Goal: Task Accomplishment & Management: Use online tool/utility

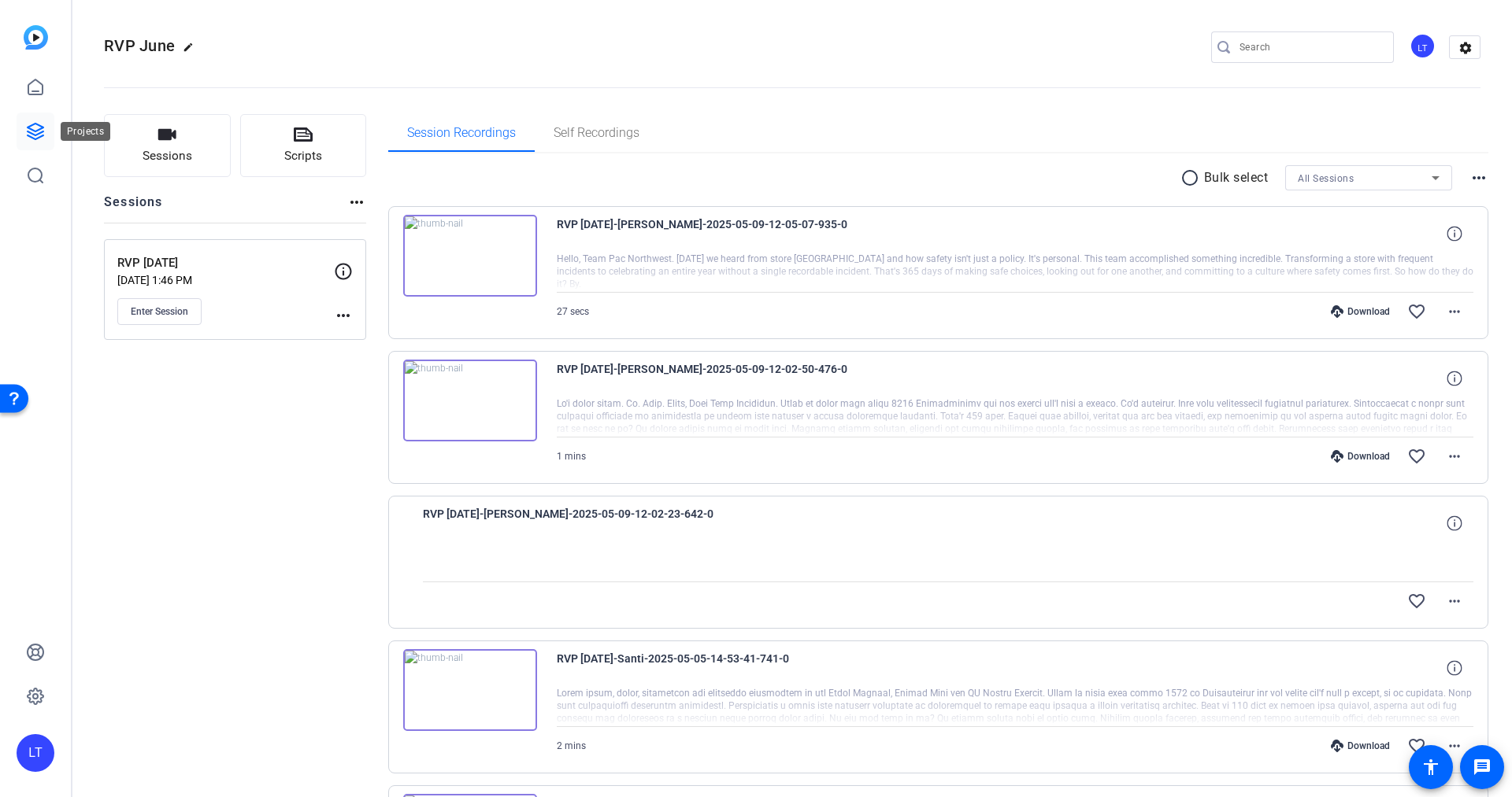
click at [33, 129] on icon at bounding box center [36, 132] width 15 height 15
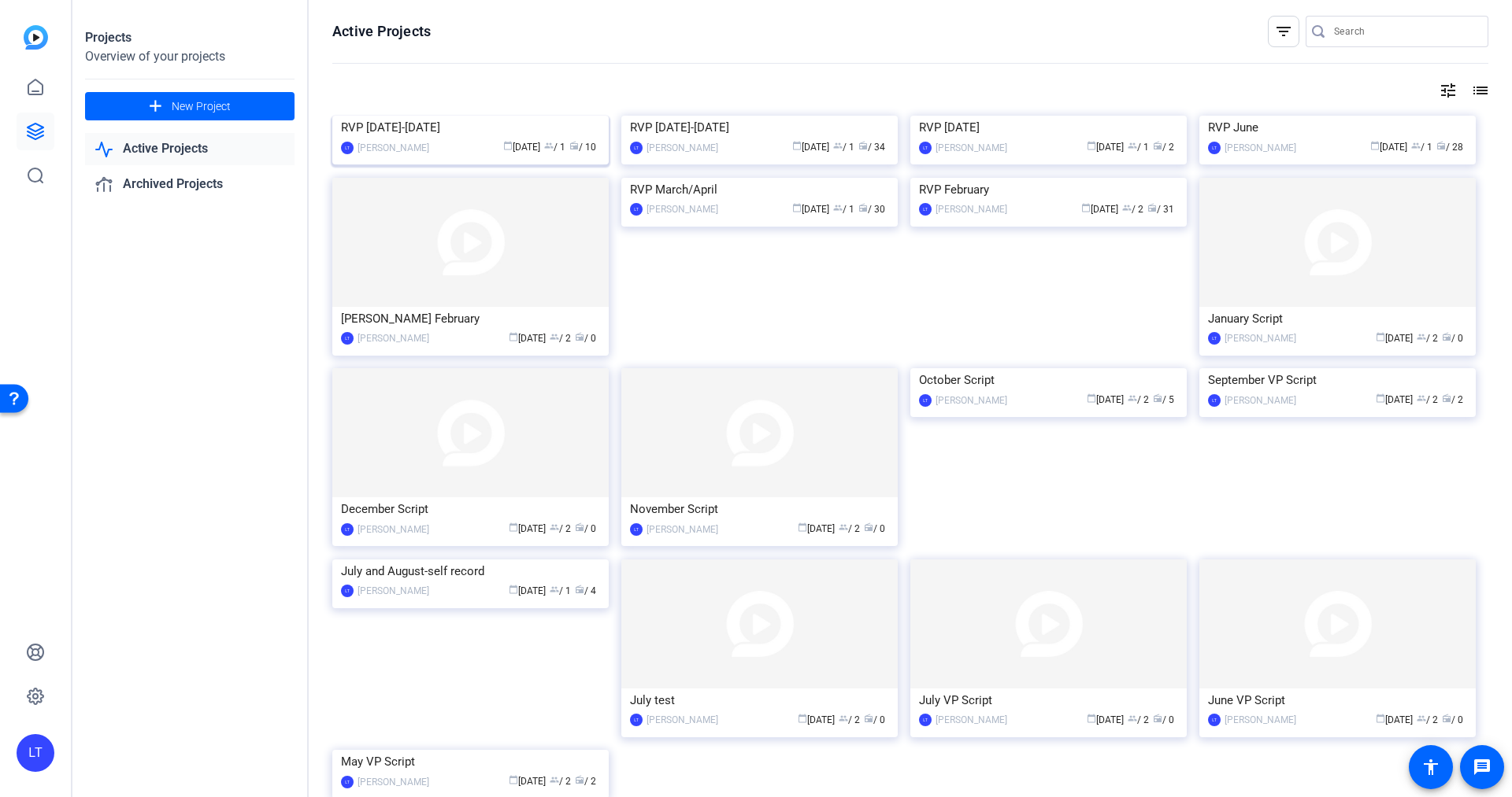
click at [350, 116] on img at bounding box center [471, 116] width 277 height 0
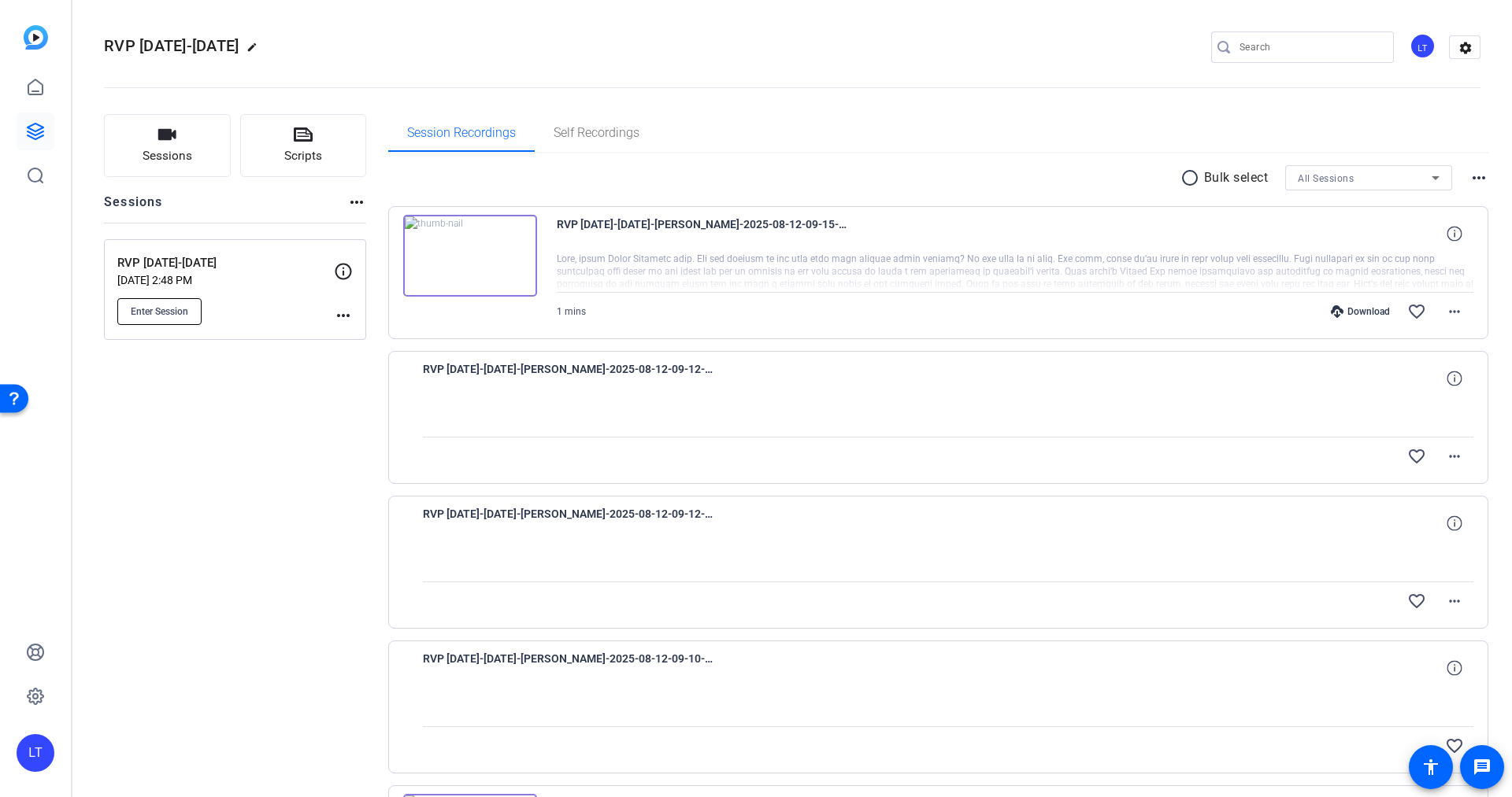
click at [158, 308] on span "Enter Session" at bounding box center [159, 311] width 58 height 12
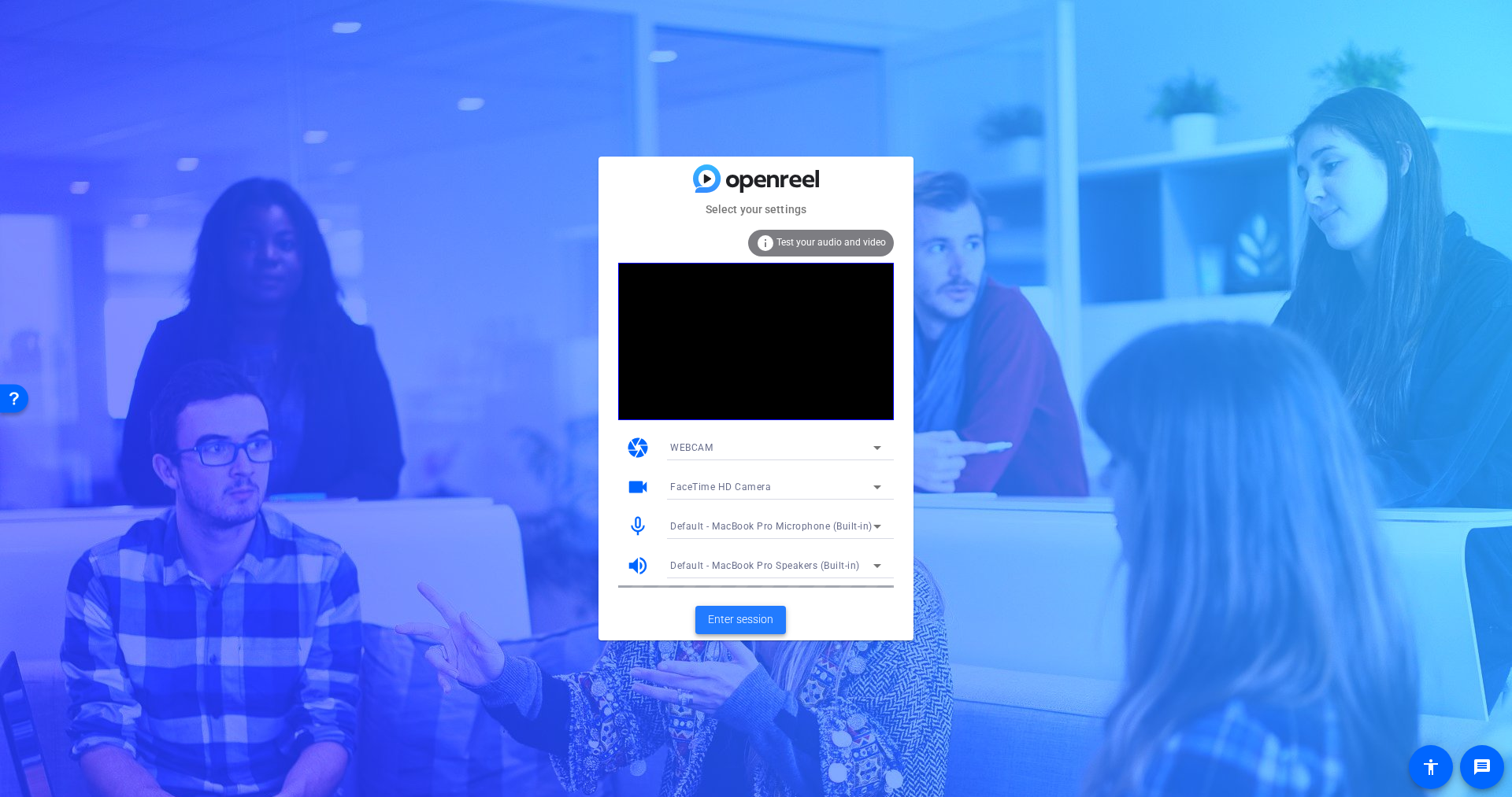
click at [715, 616] on span "Enter session" at bounding box center [741, 619] width 65 height 16
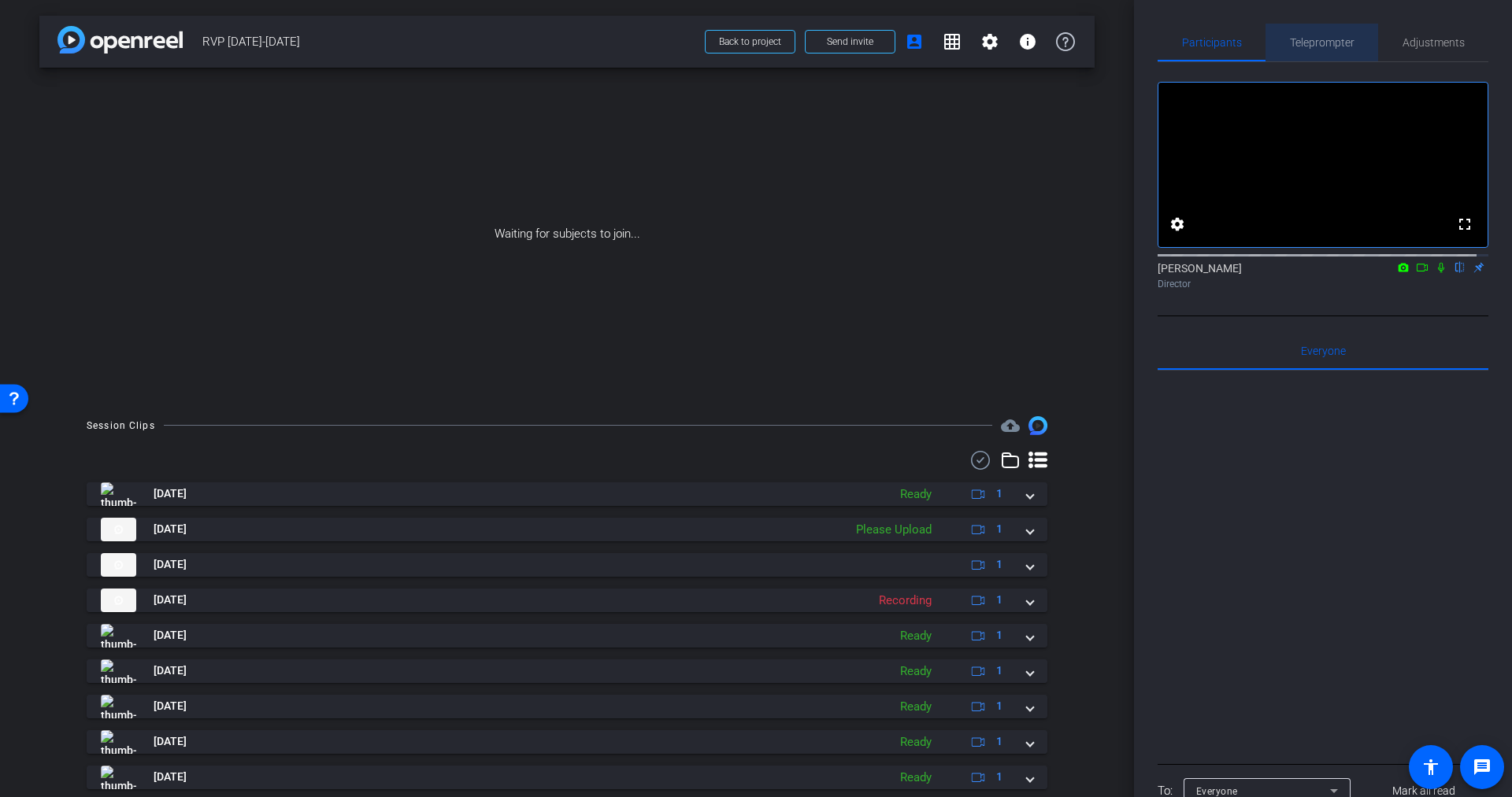
click at [1323, 44] on span "Teleprompter" at bounding box center [1322, 42] width 64 height 11
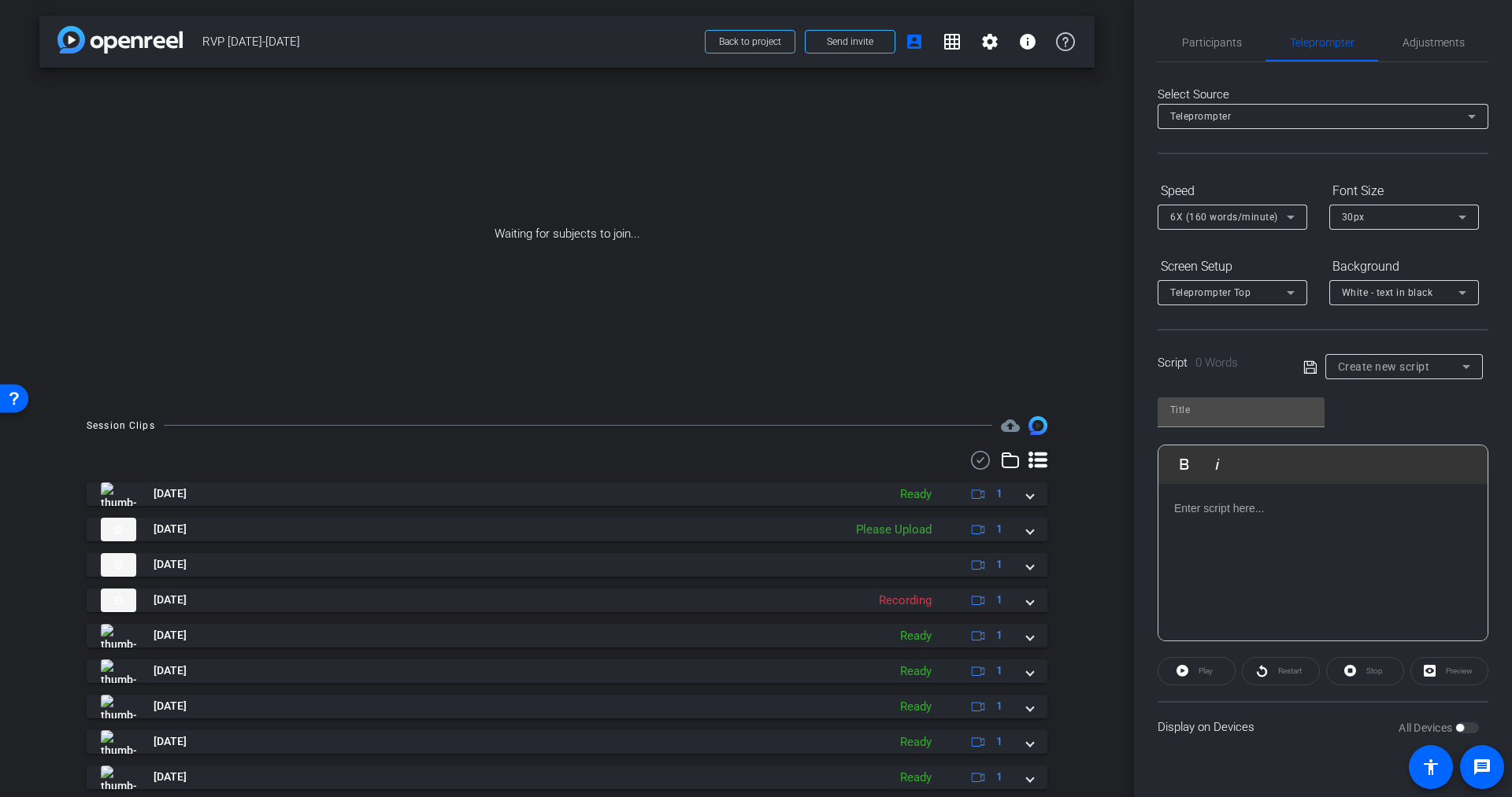
click at [1207, 226] on div "6X (160 words/minute)" at bounding box center [1228, 217] width 116 height 19
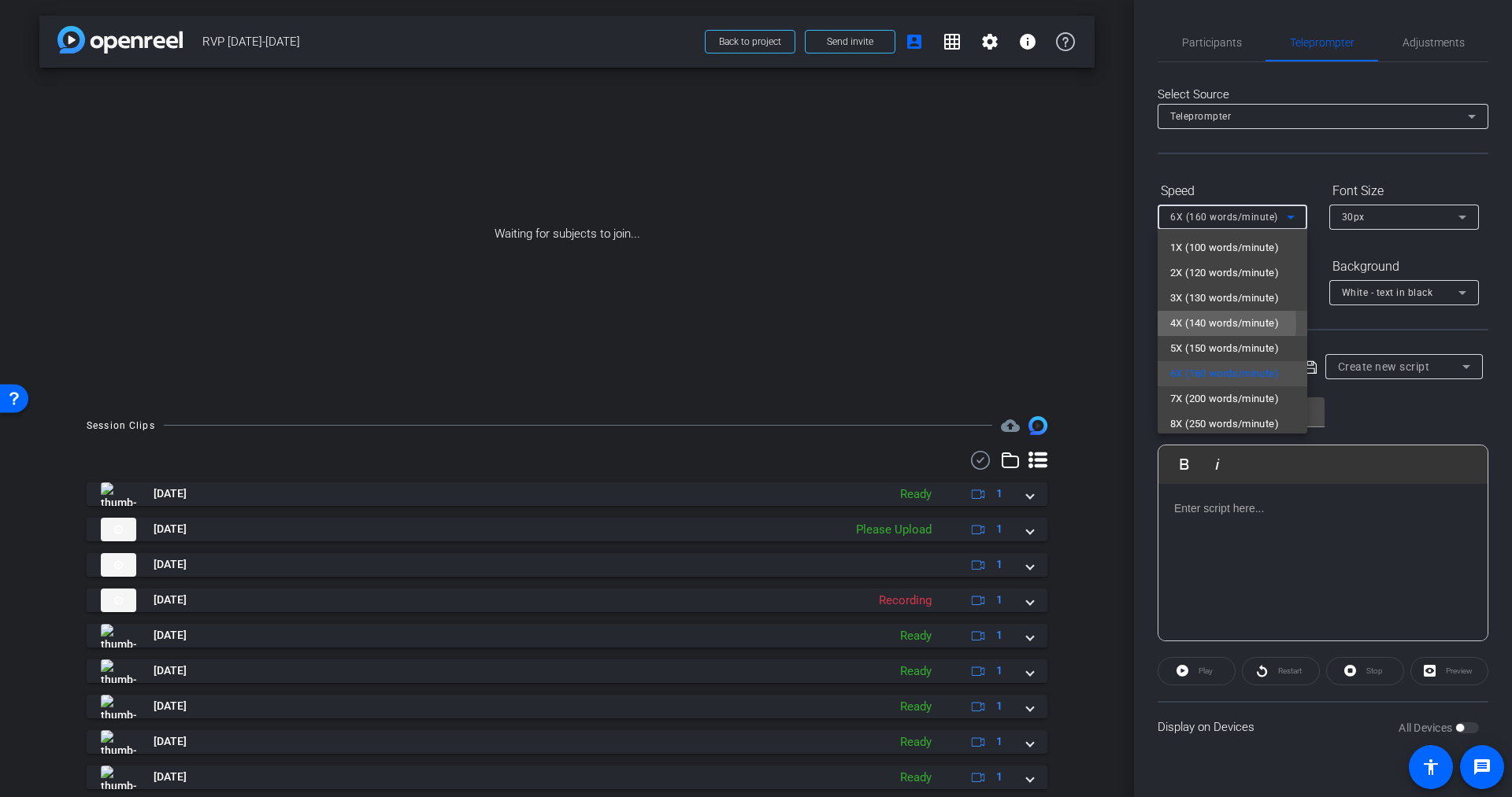
click at [1191, 323] on span "4X (140 words/minute)" at bounding box center [1224, 324] width 109 height 19
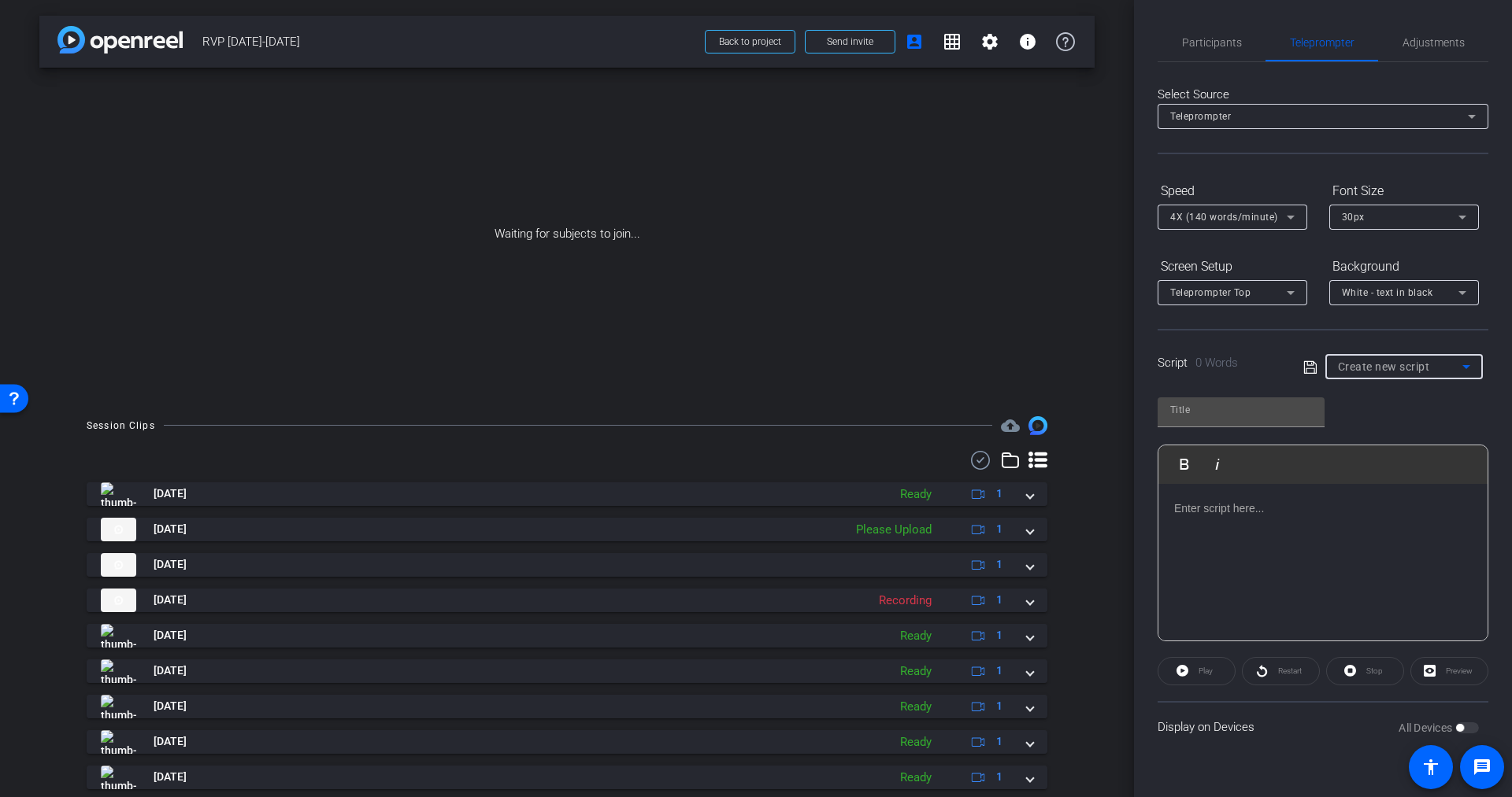
click at [1391, 370] on span "Create new script" at bounding box center [1384, 366] width 92 height 12
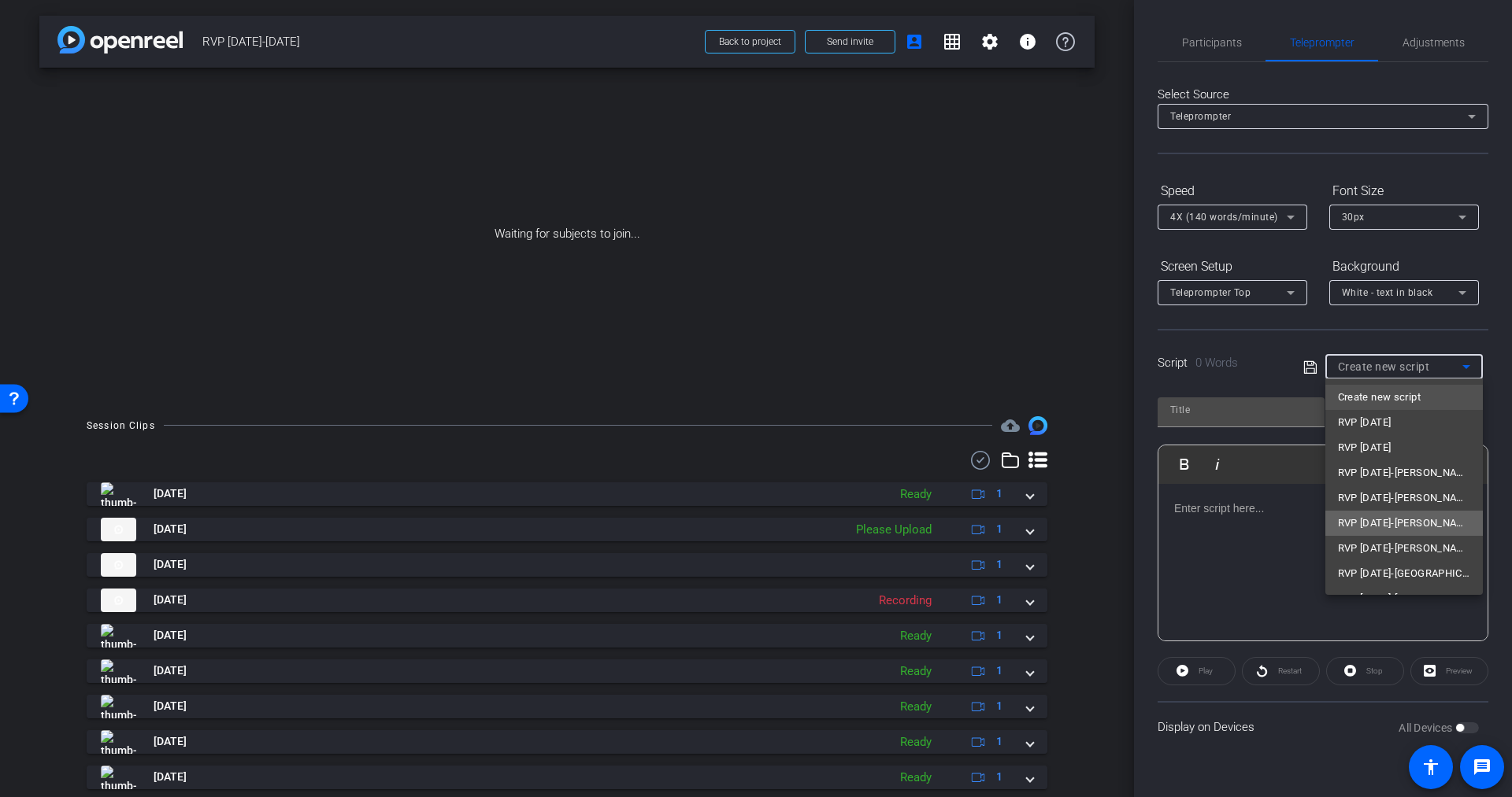
click at [1411, 523] on span "RVP [DATE]-[PERSON_NAME]" at bounding box center [1404, 523] width 133 height 19
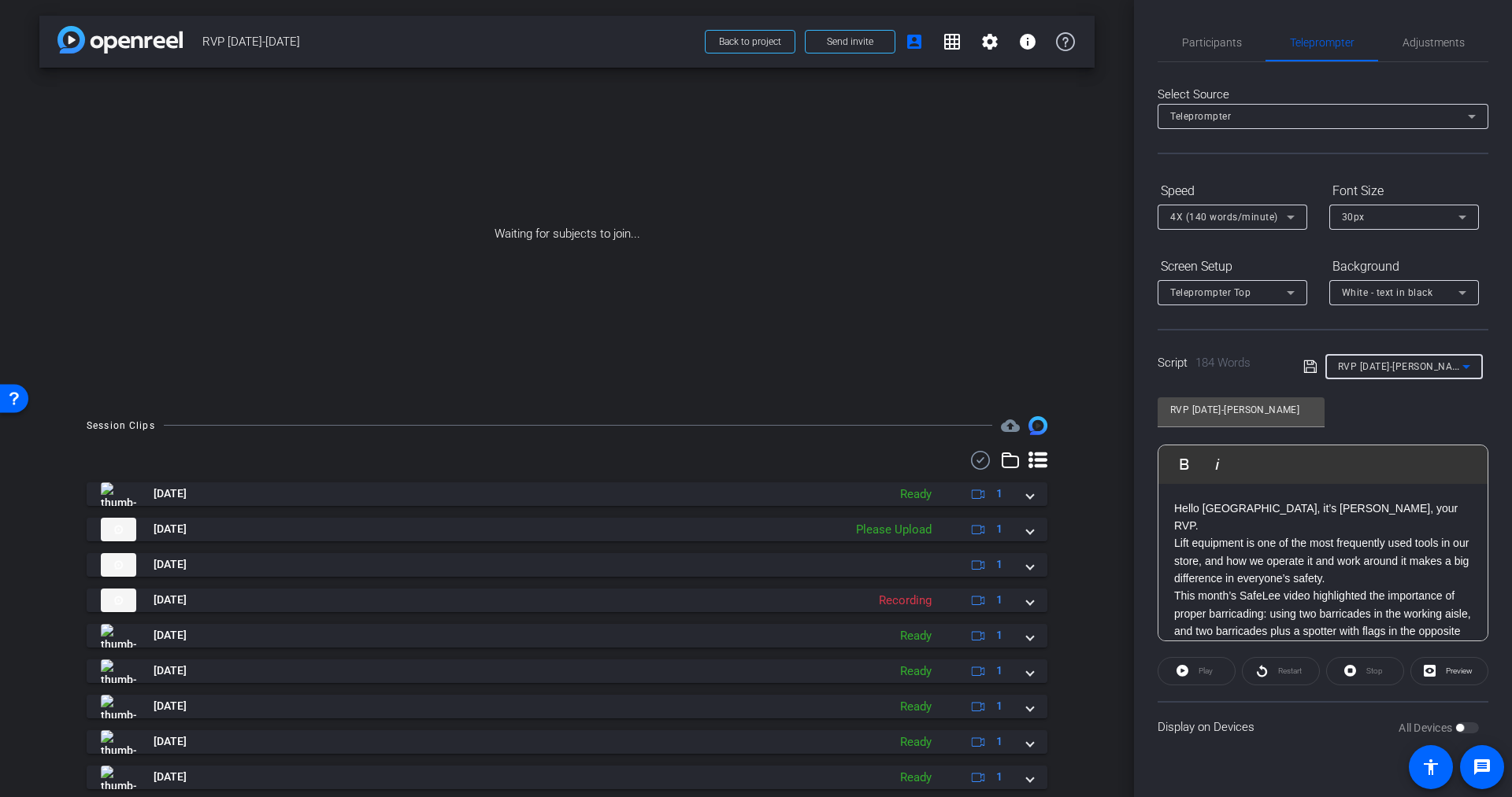
click at [1388, 368] on span "RVP [DATE]-[PERSON_NAME]" at bounding box center [1403, 366] width 132 height 12
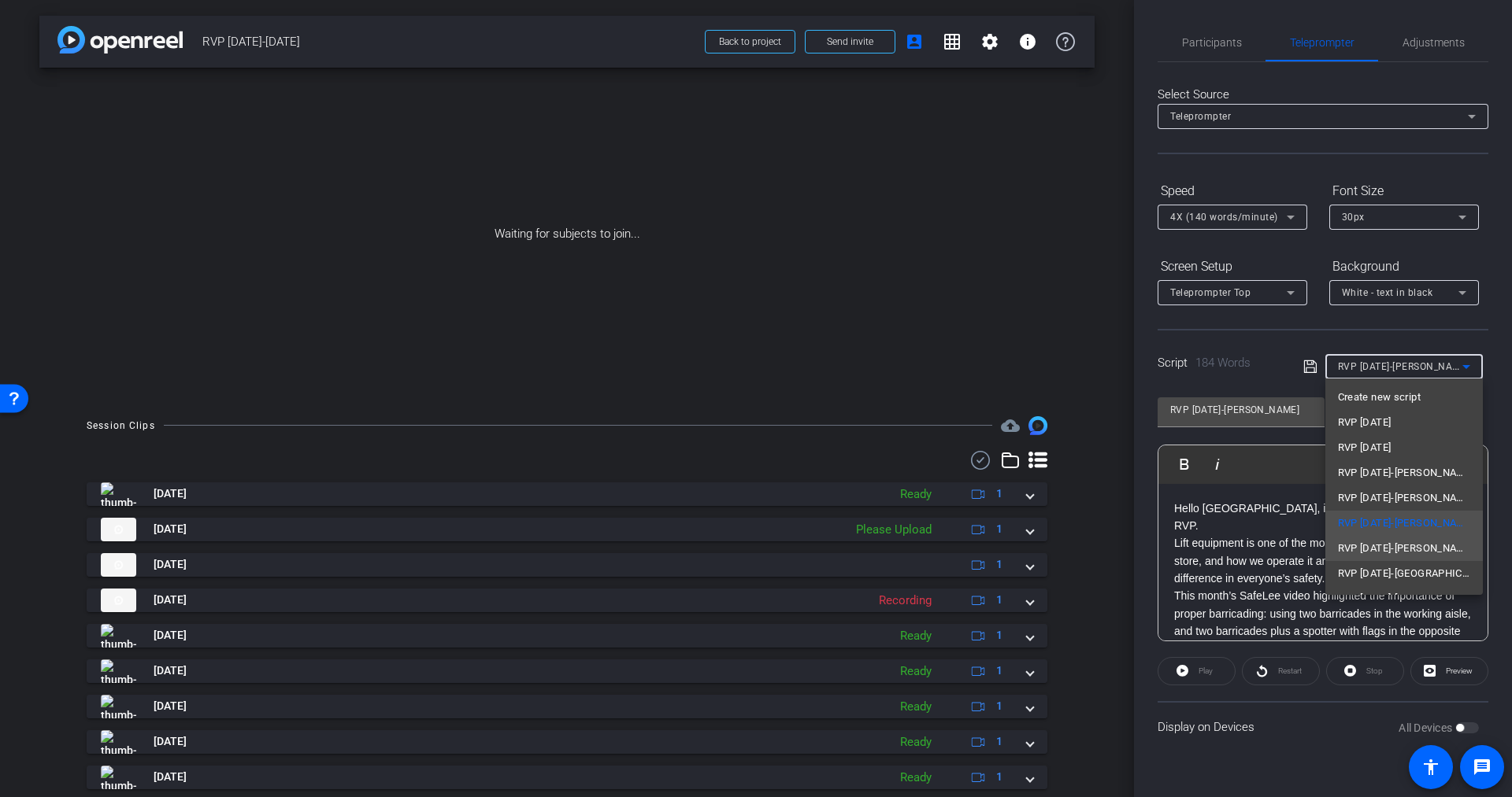
click at [1385, 543] on span "RVP [DATE]-[PERSON_NAME]" at bounding box center [1404, 549] width 133 height 19
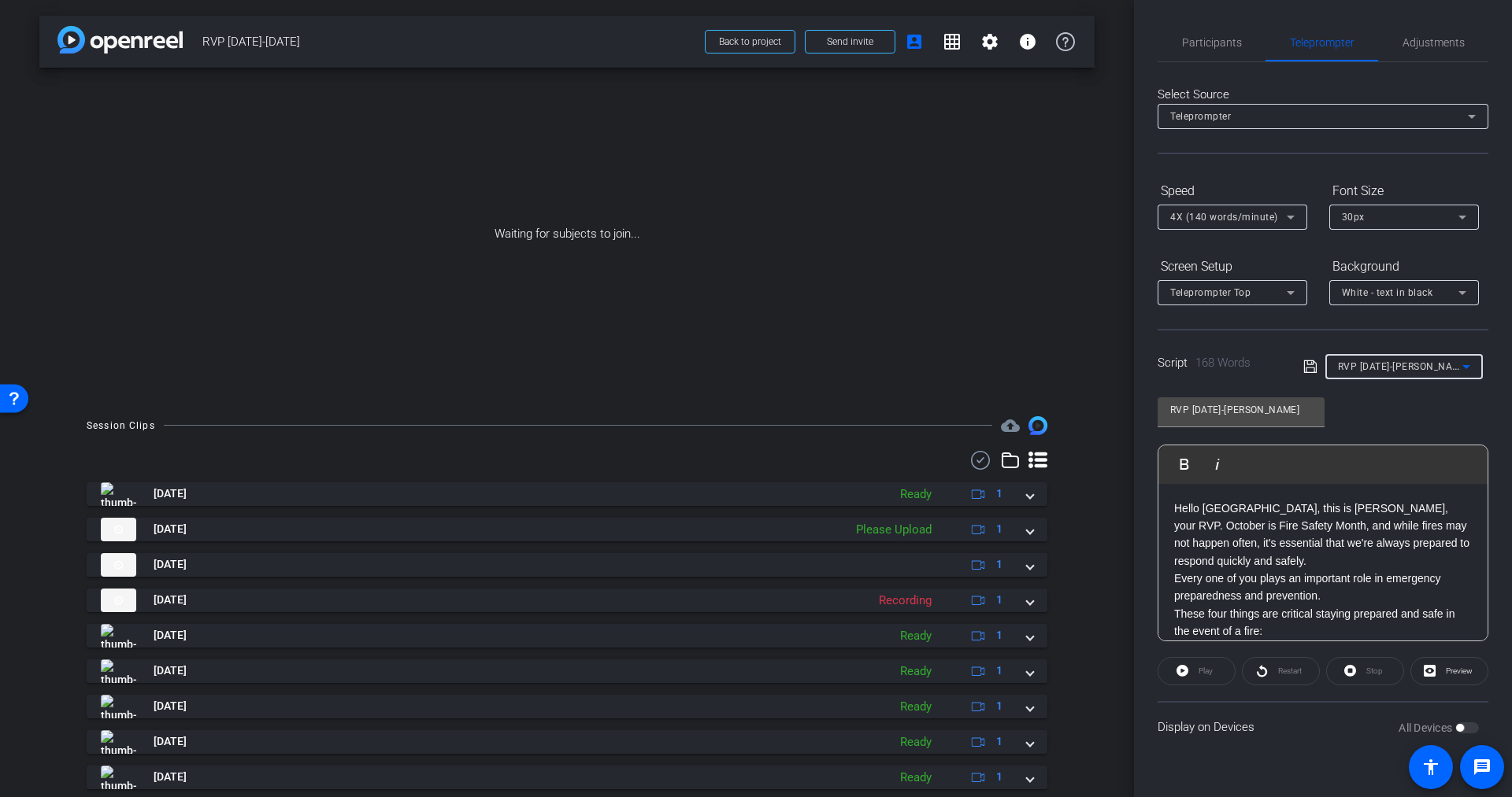
click at [1383, 369] on span "RVP [DATE]-[PERSON_NAME]" at bounding box center [1403, 366] width 132 height 12
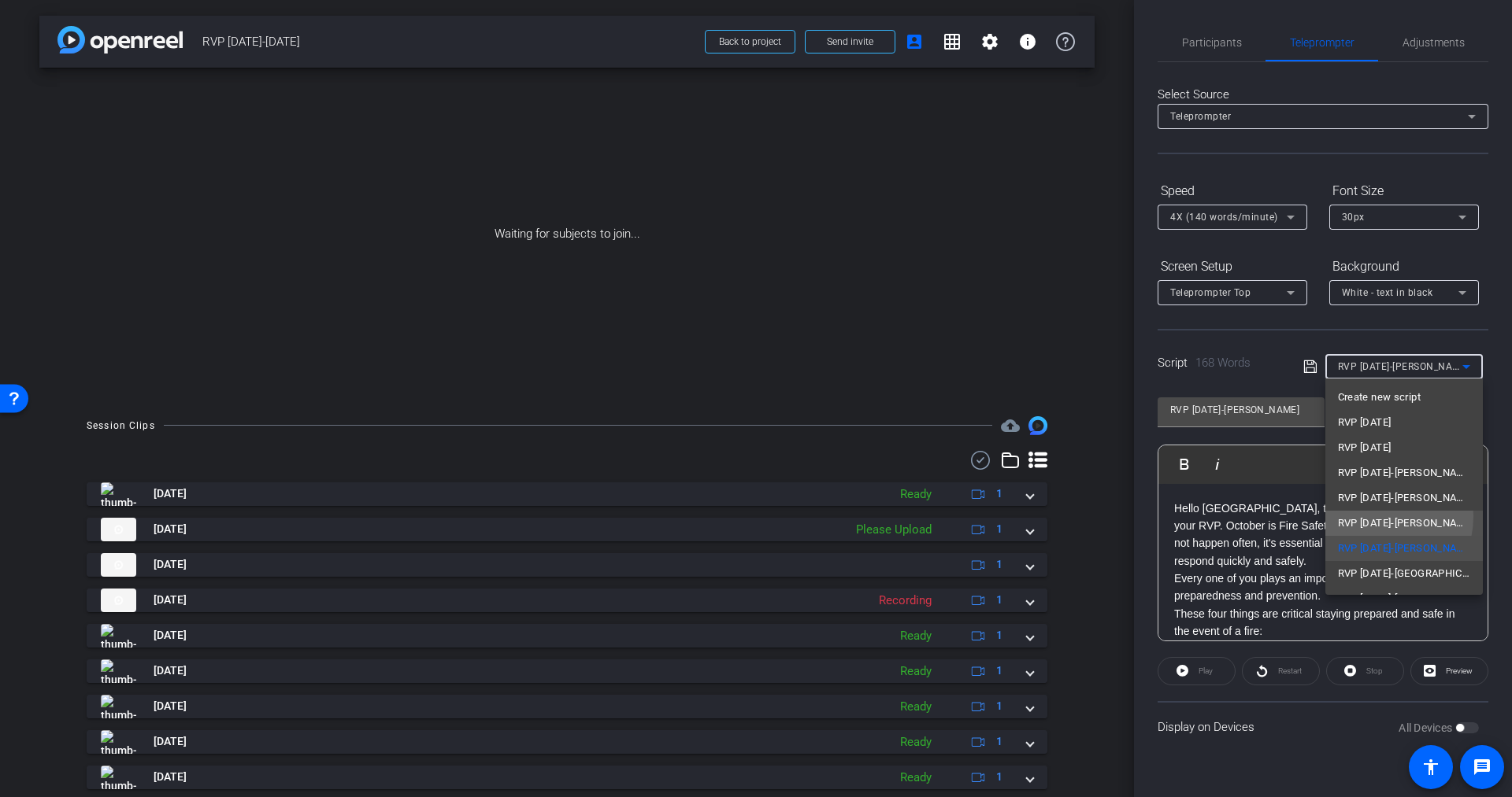
click at [1374, 517] on span "RVP [DATE]-[PERSON_NAME]" at bounding box center [1404, 523] width 133 height 19
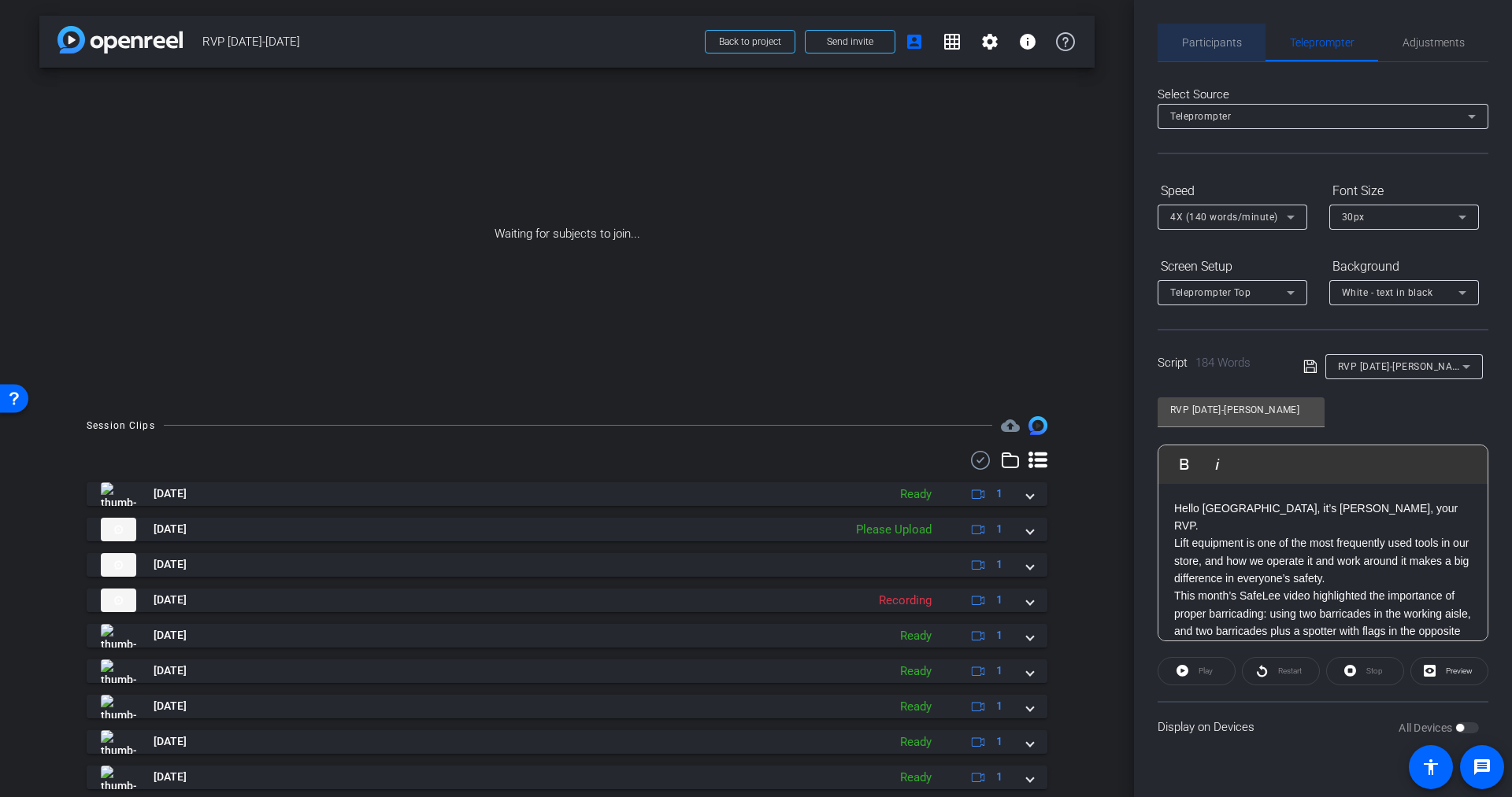
click at [1221, 39] on span "Participants" at bounding box center [1212, 42] width 60 height 11
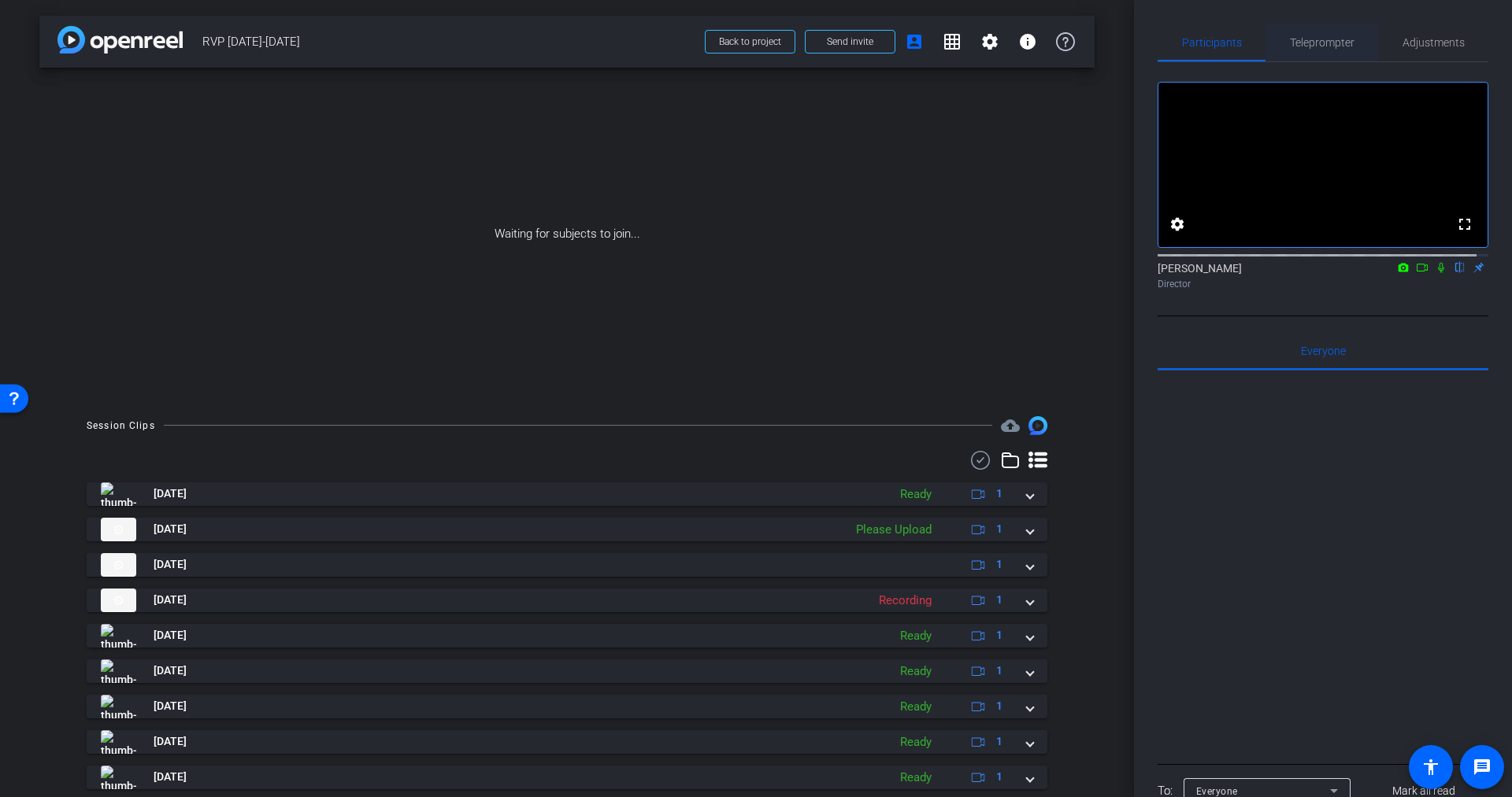
click at [1306, 48] on span "Teleprompter" at bounding box center [1322, 42] width 64 height 11
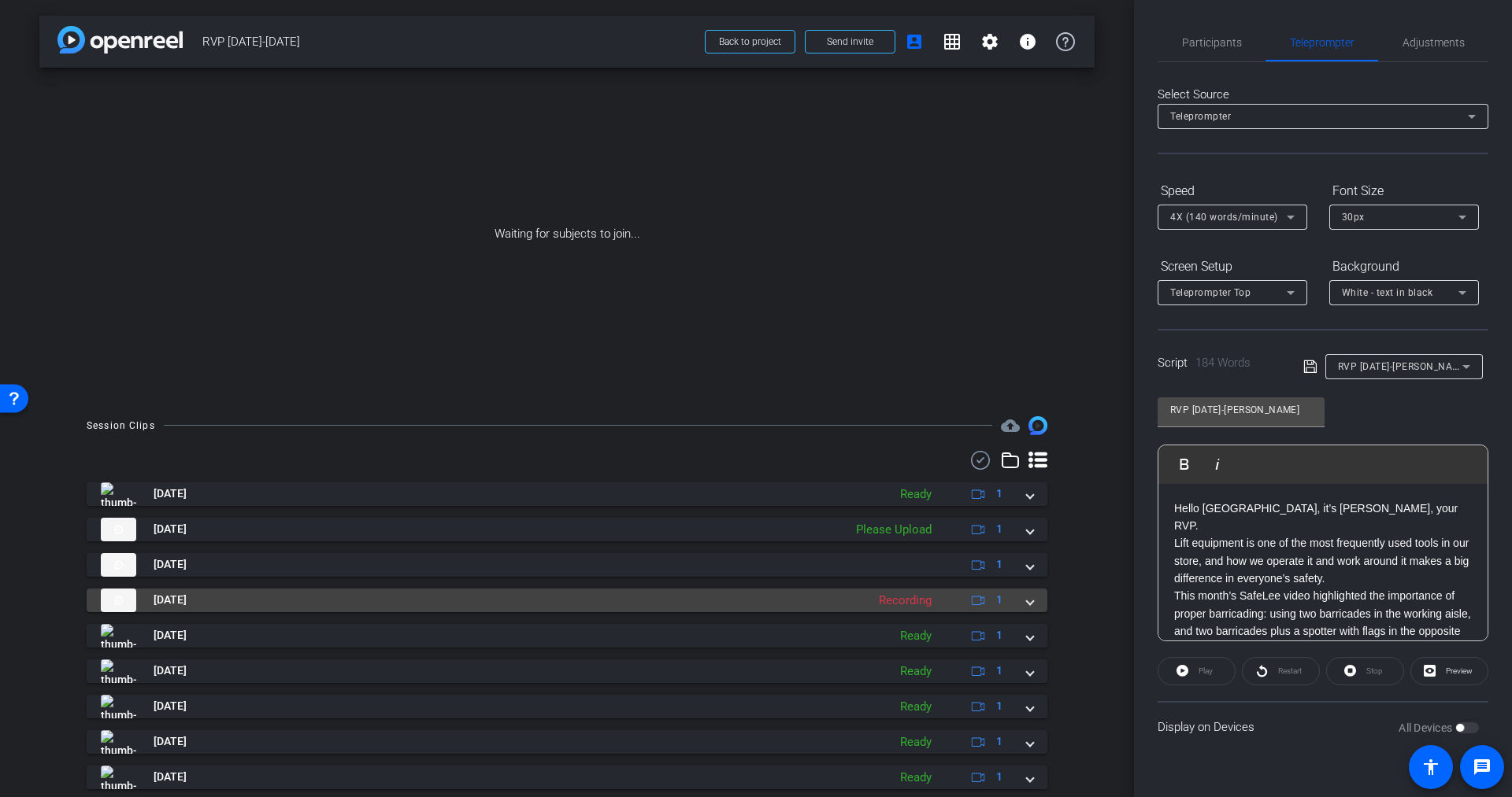
click at [908, 597] on div "Recording" at bounding box center [905, 600] width 68 height 18
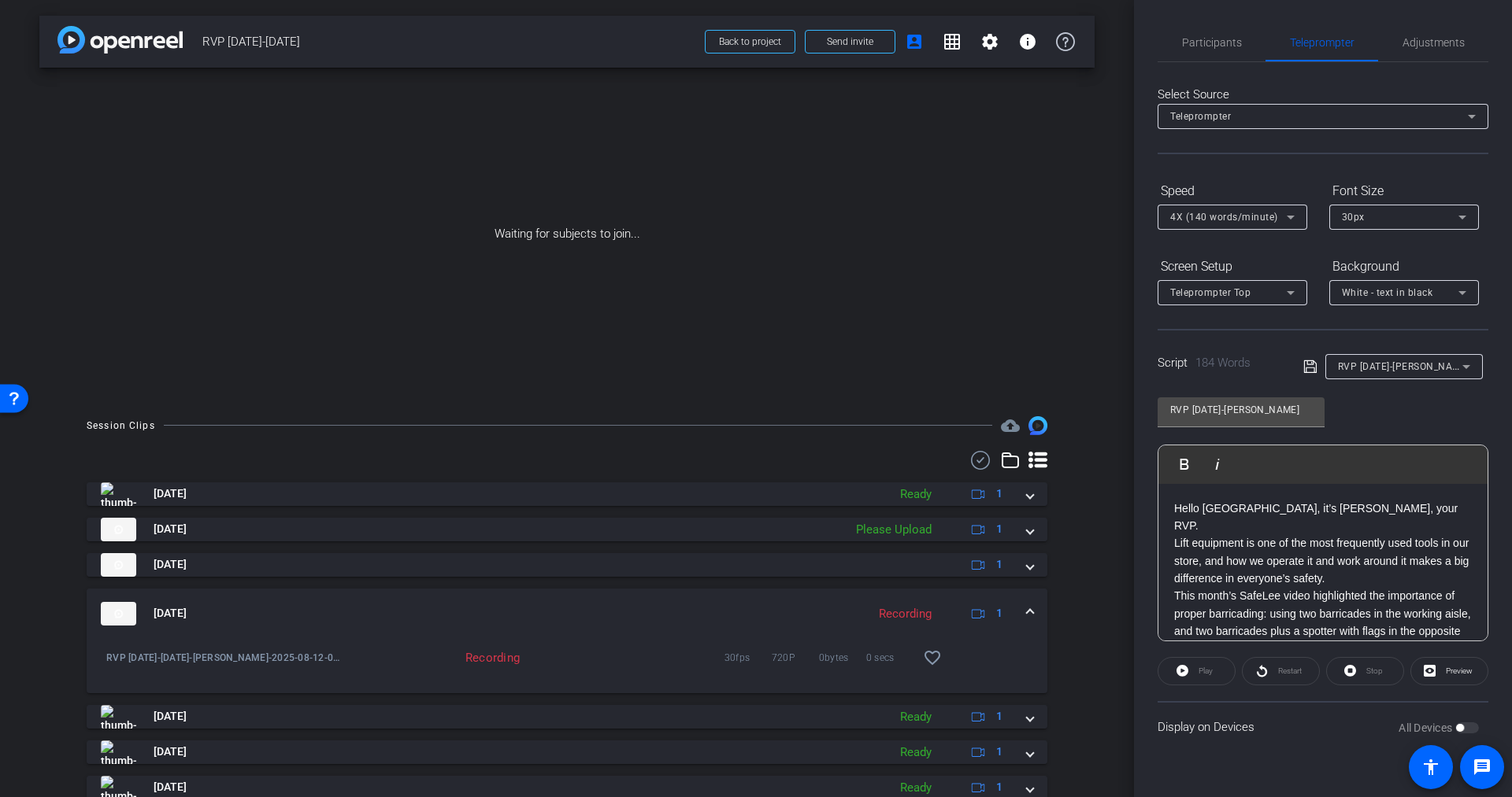
click at [1027, 611] on span at bounding box center [1030, 613] width 7 height 16
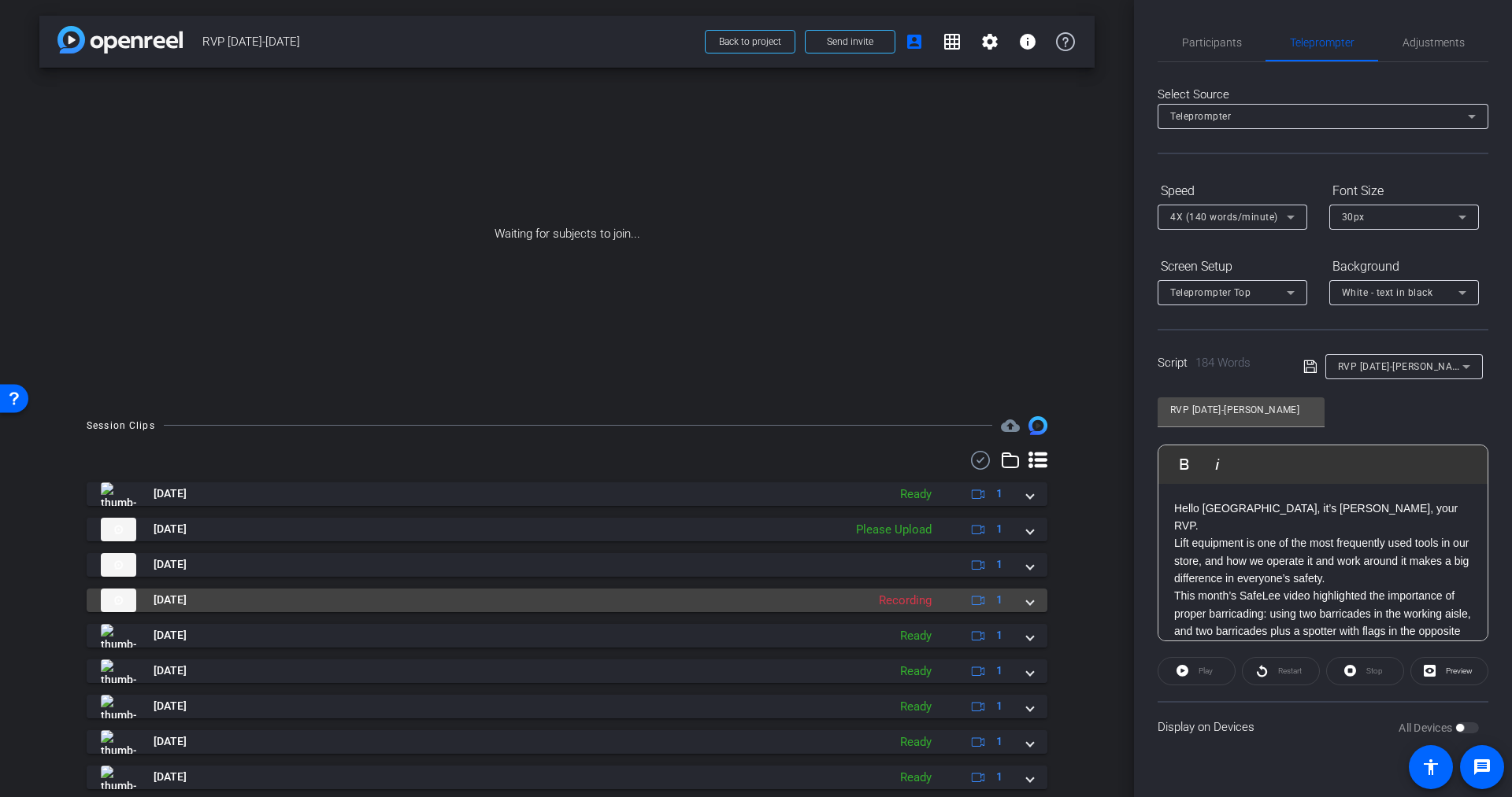
click at [1017, 611] on mat-expansion-panel-header "[DATE] Recording 1" at bounding box center [567, 600] width 961 height 24
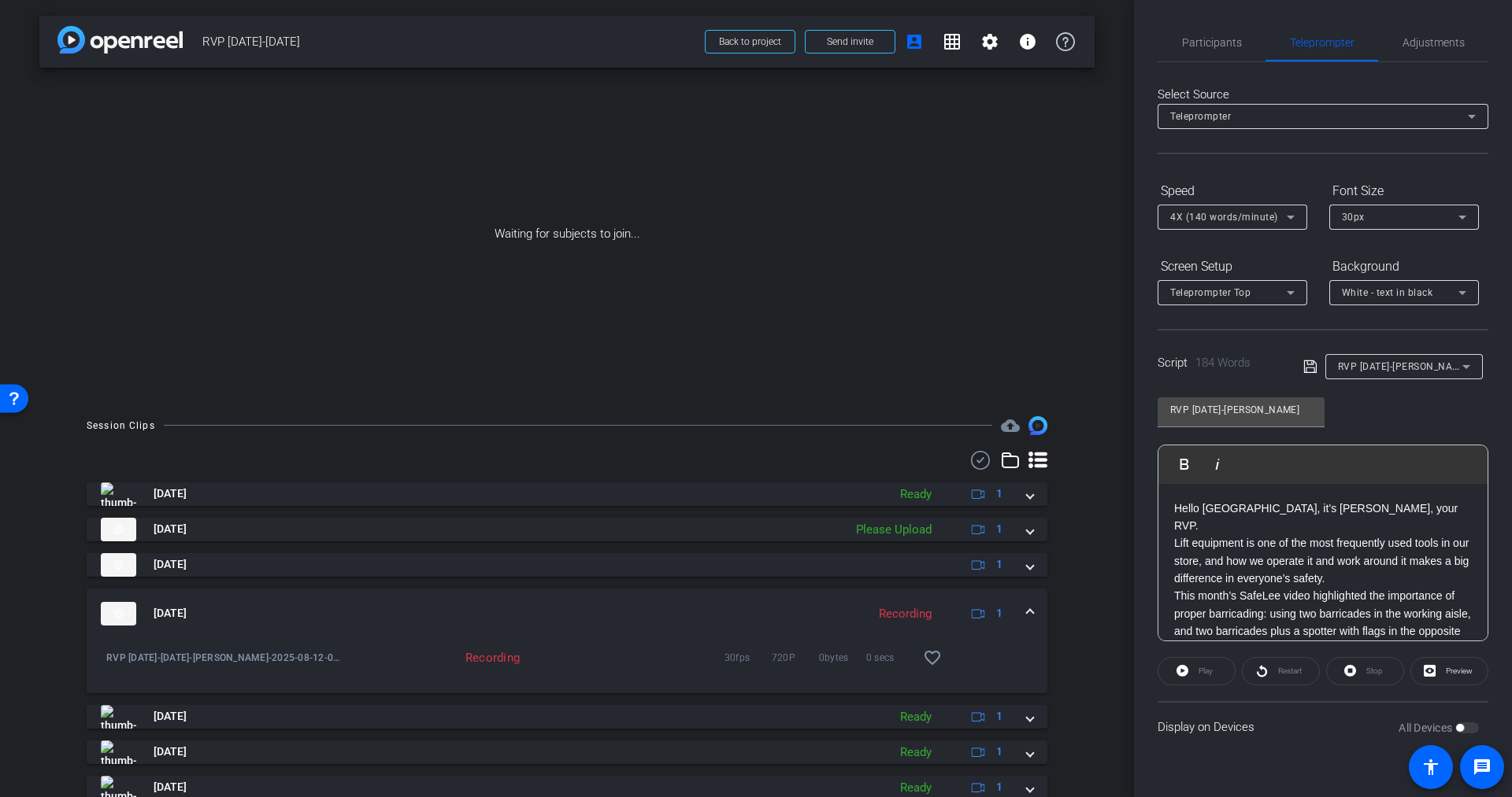
click at [880, 610] on div "Recording" at bounding box center [905, 614] width 68 height 18
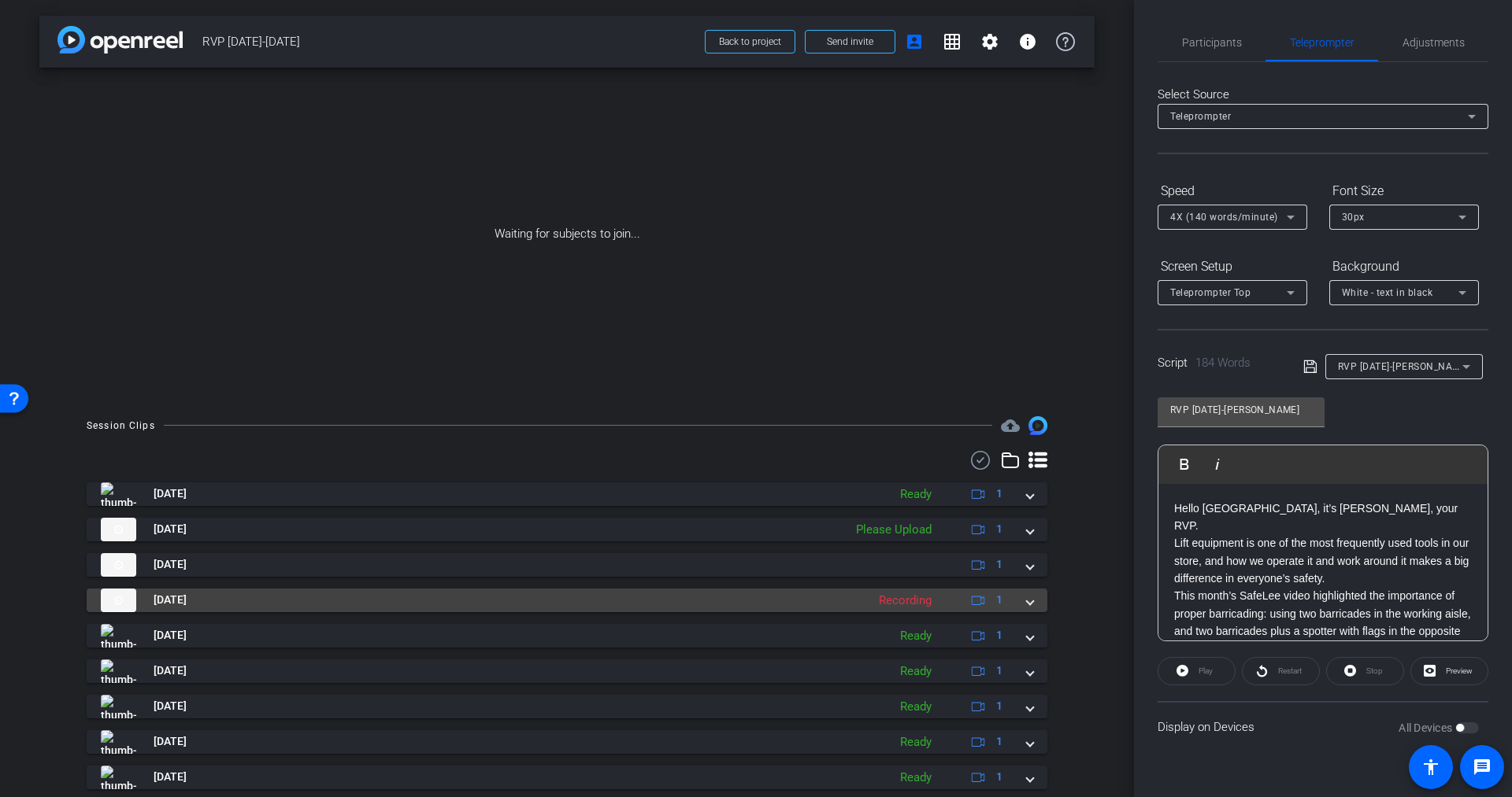
click at [901, 602] on div "Recording" at bounding box center [905, 600] width 68 height 18
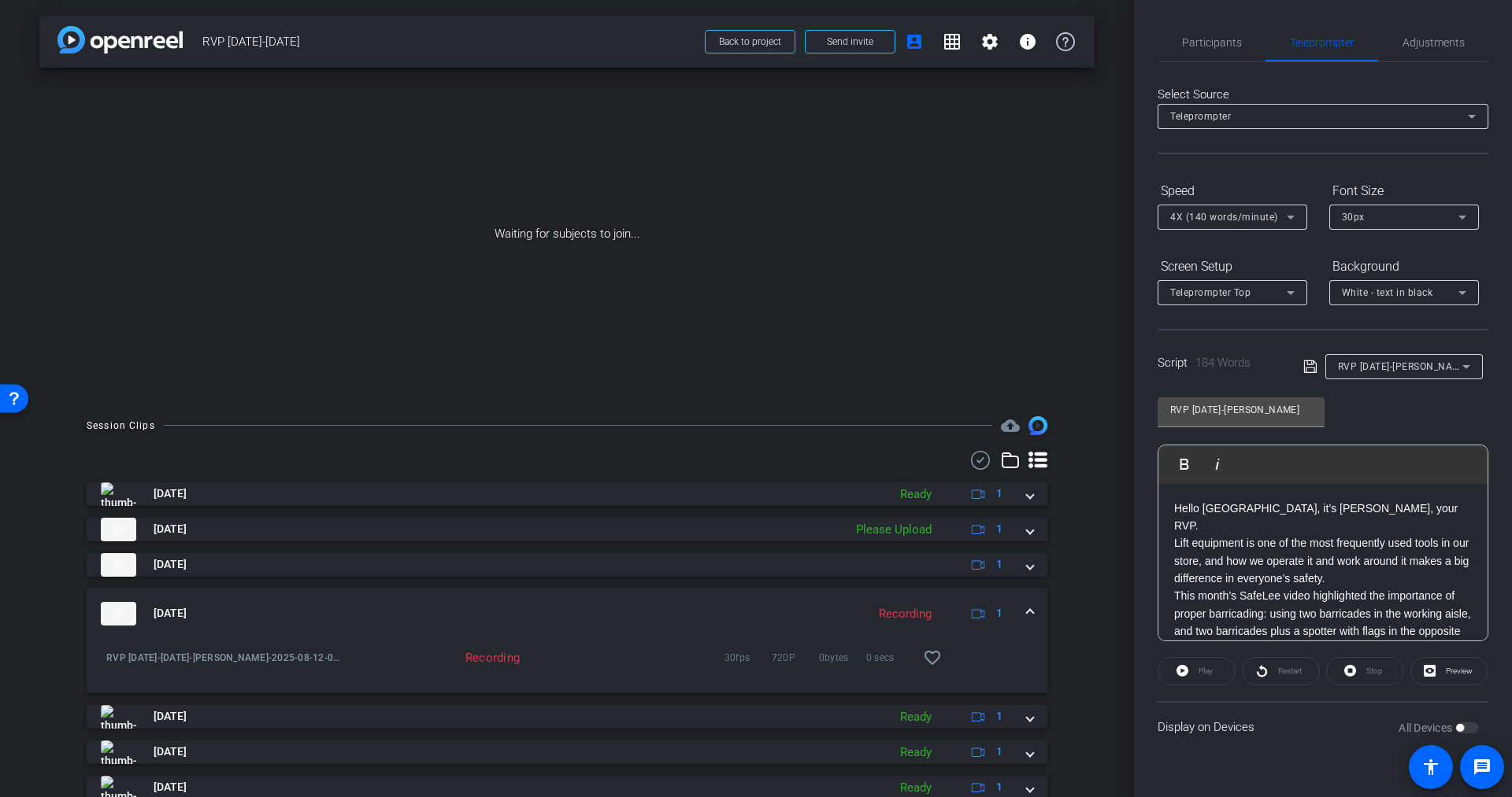
click at [1025, 612] on mat-expansion-panel-header "[DATE] Recording 1" at bounding box center [567, 614] width 961 height 50
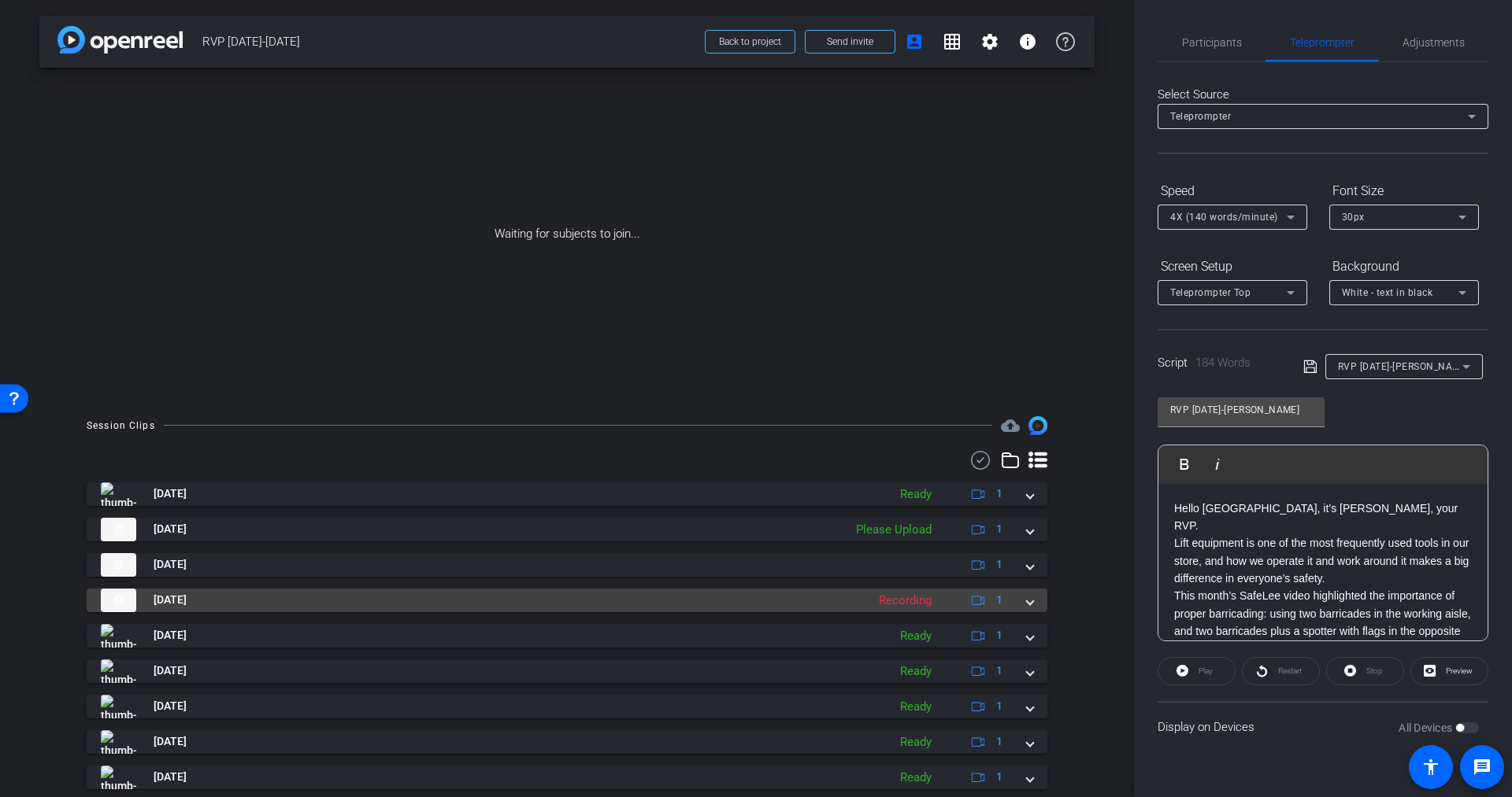
click at [1025, 612] on mat-expansion-panel-header "[DATE] Recording 1" at bounding box center [567, 600] width 961 height 24
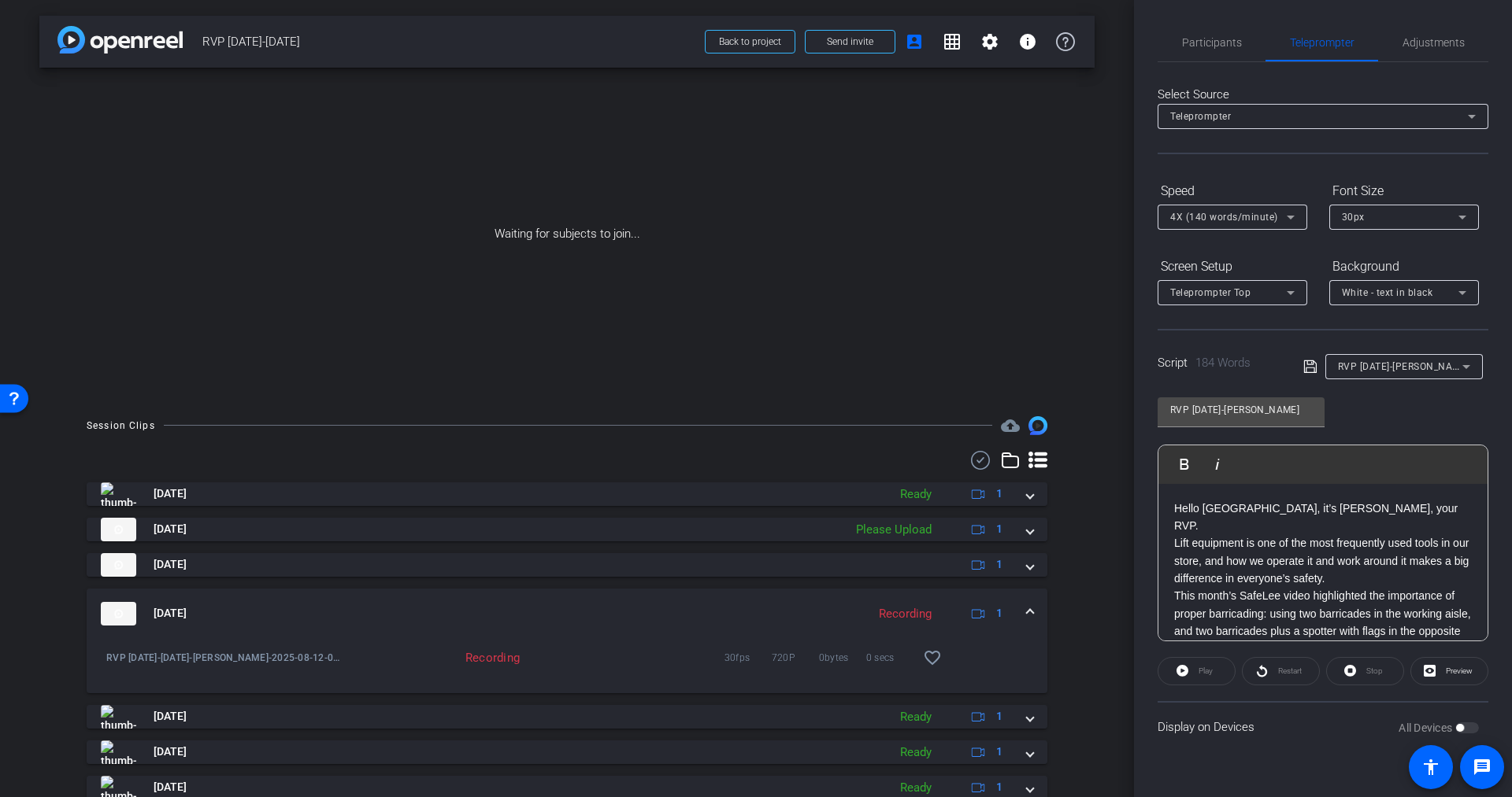
click at [251, 603] on mat-panel-title "[DATE]" at bounding box center [479, 614] width 758 height 24
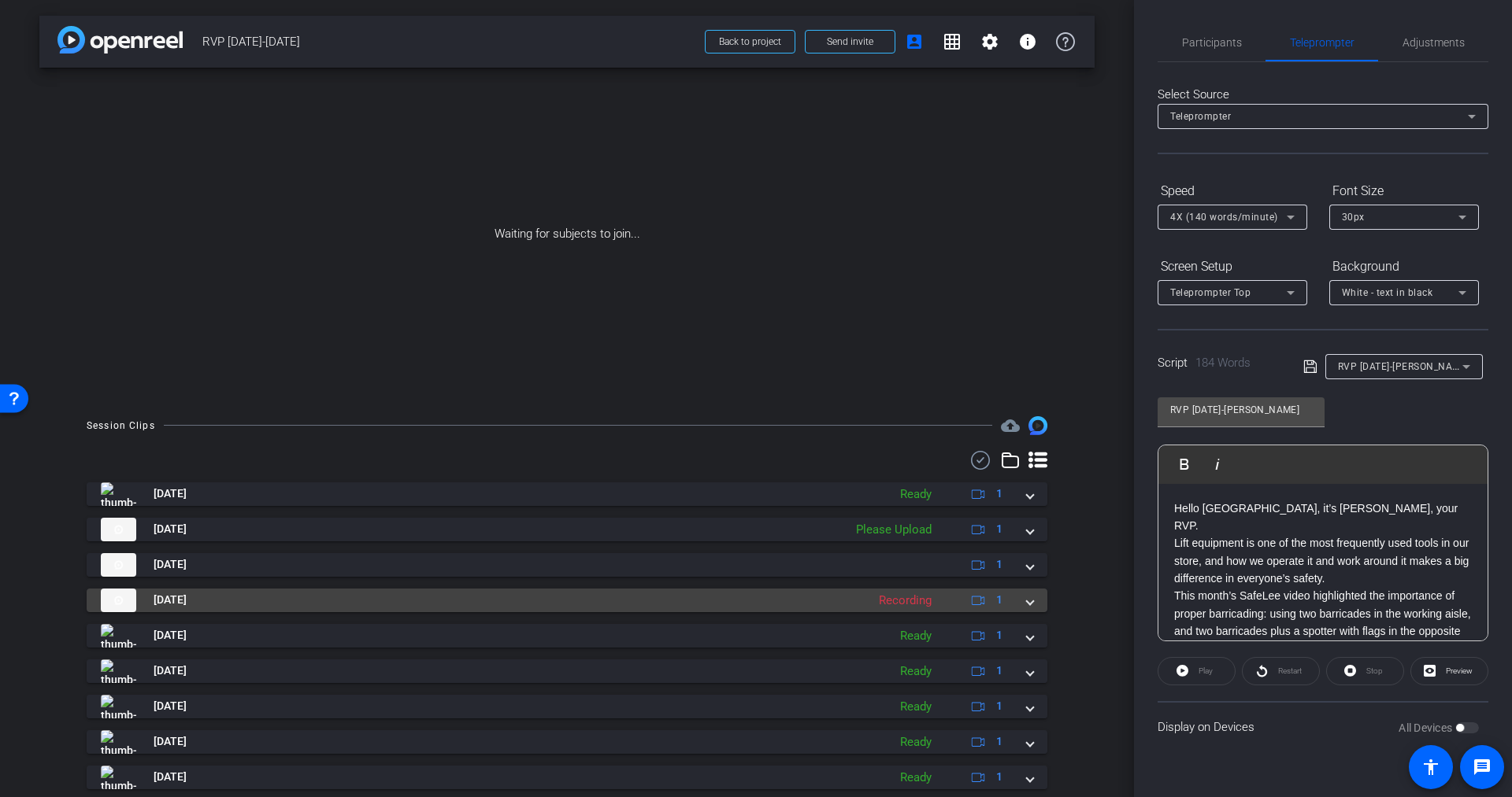
click at [648, 601] on mat-panel-title "[DATE]" at bounding box center [479, 600] width 758 height 24
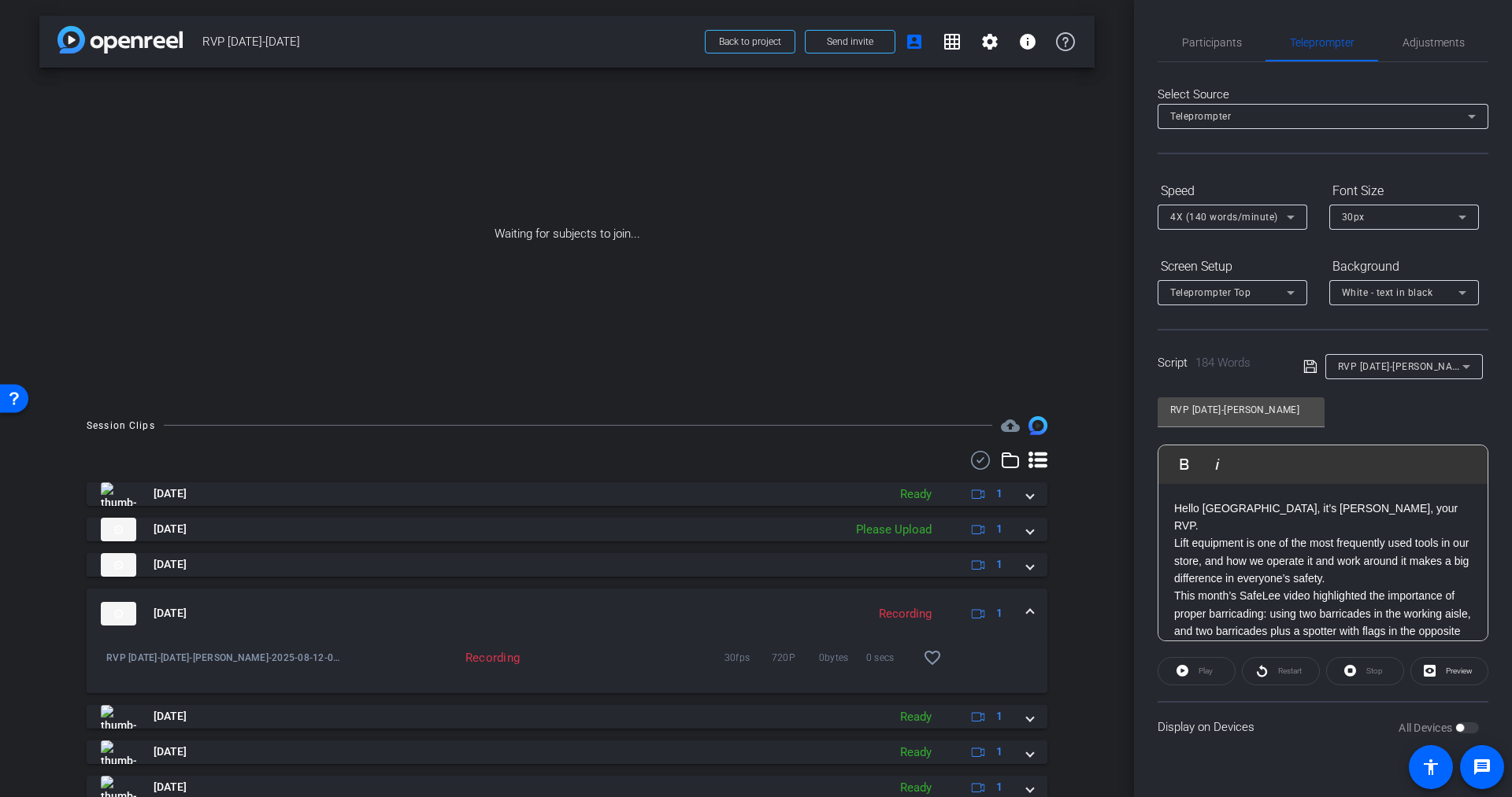
click at [996, 610] on span "1" at bounding box center [999, 613] width 7 height 16
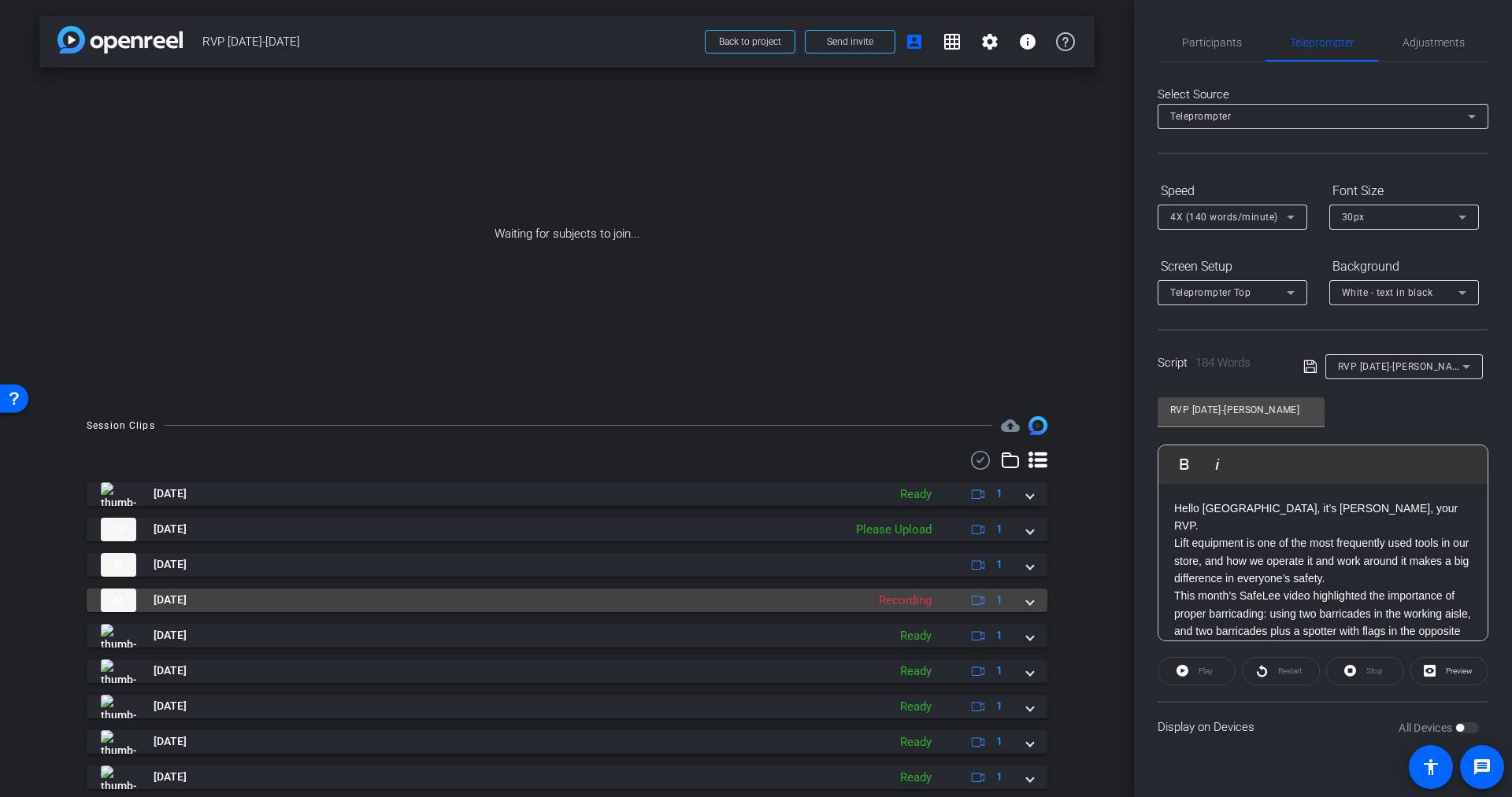
click at [972, 597] on icon at bounding box center [979, 600] width 13 height 13
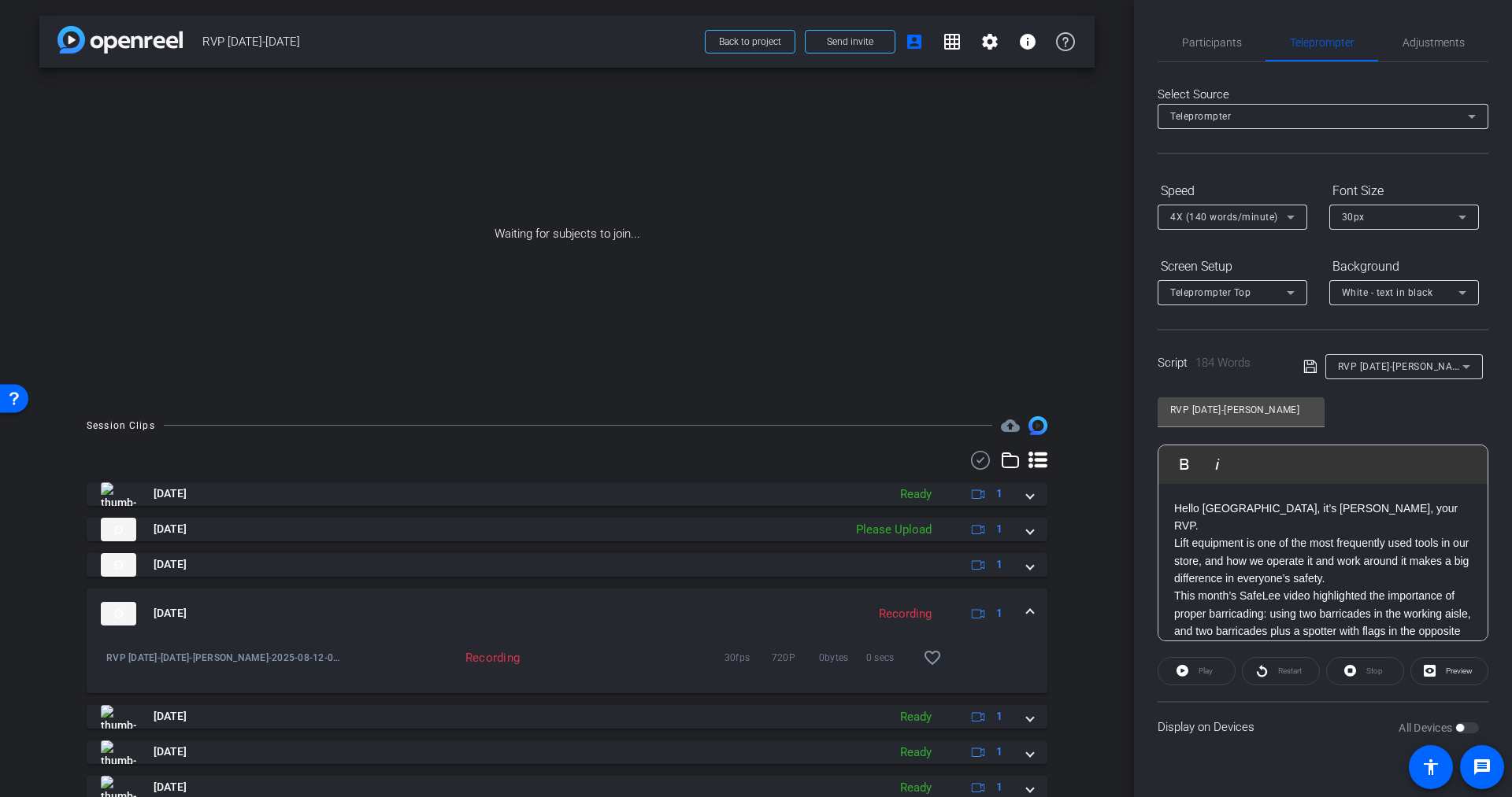
click at [890, 616] on div "Recording" at bounding box center [905, 614] width 68 height 18
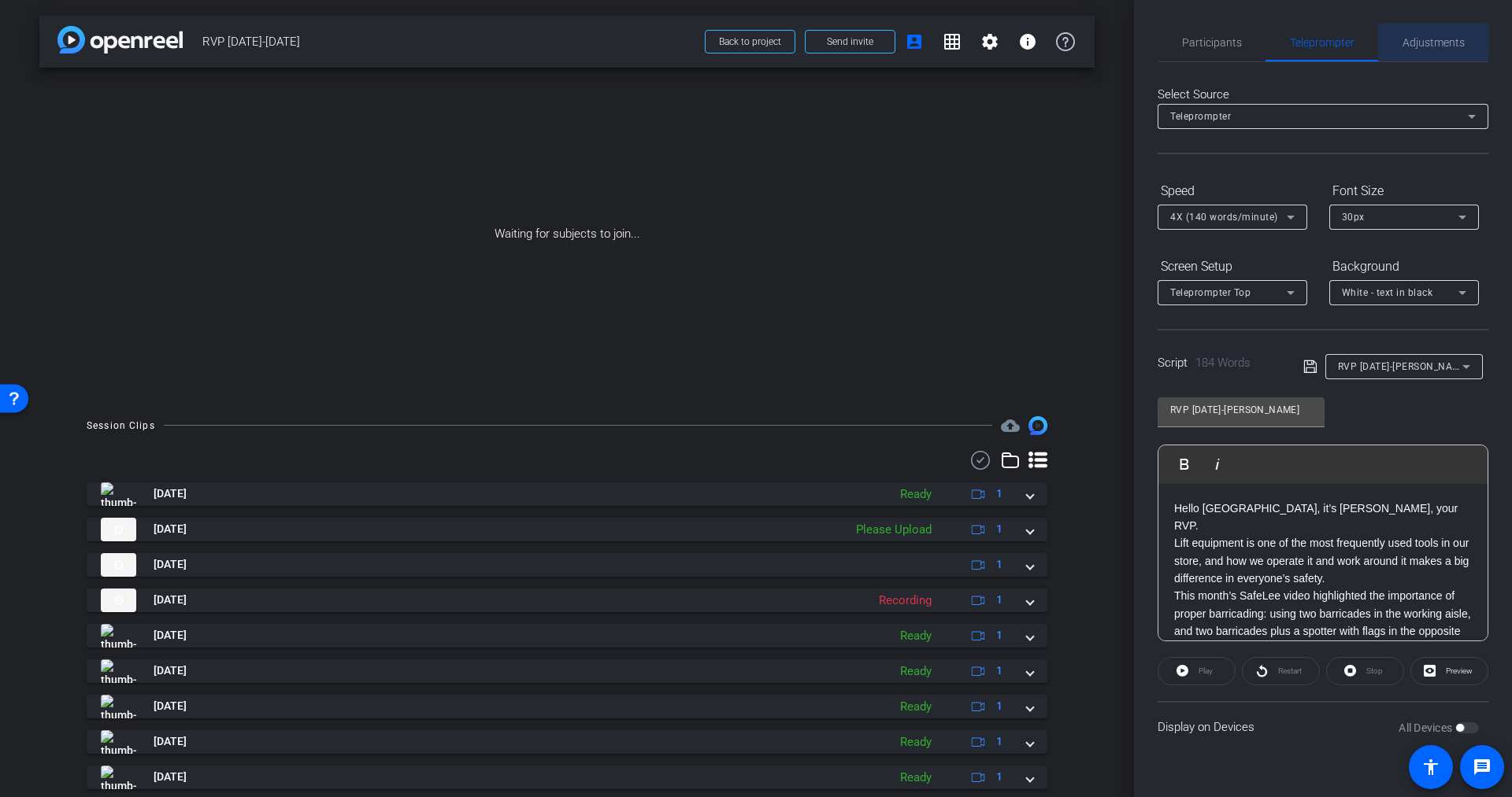
click at [1420, 47] on span "Adjustments" at bounding box center [1433, 42] width 62 height 11
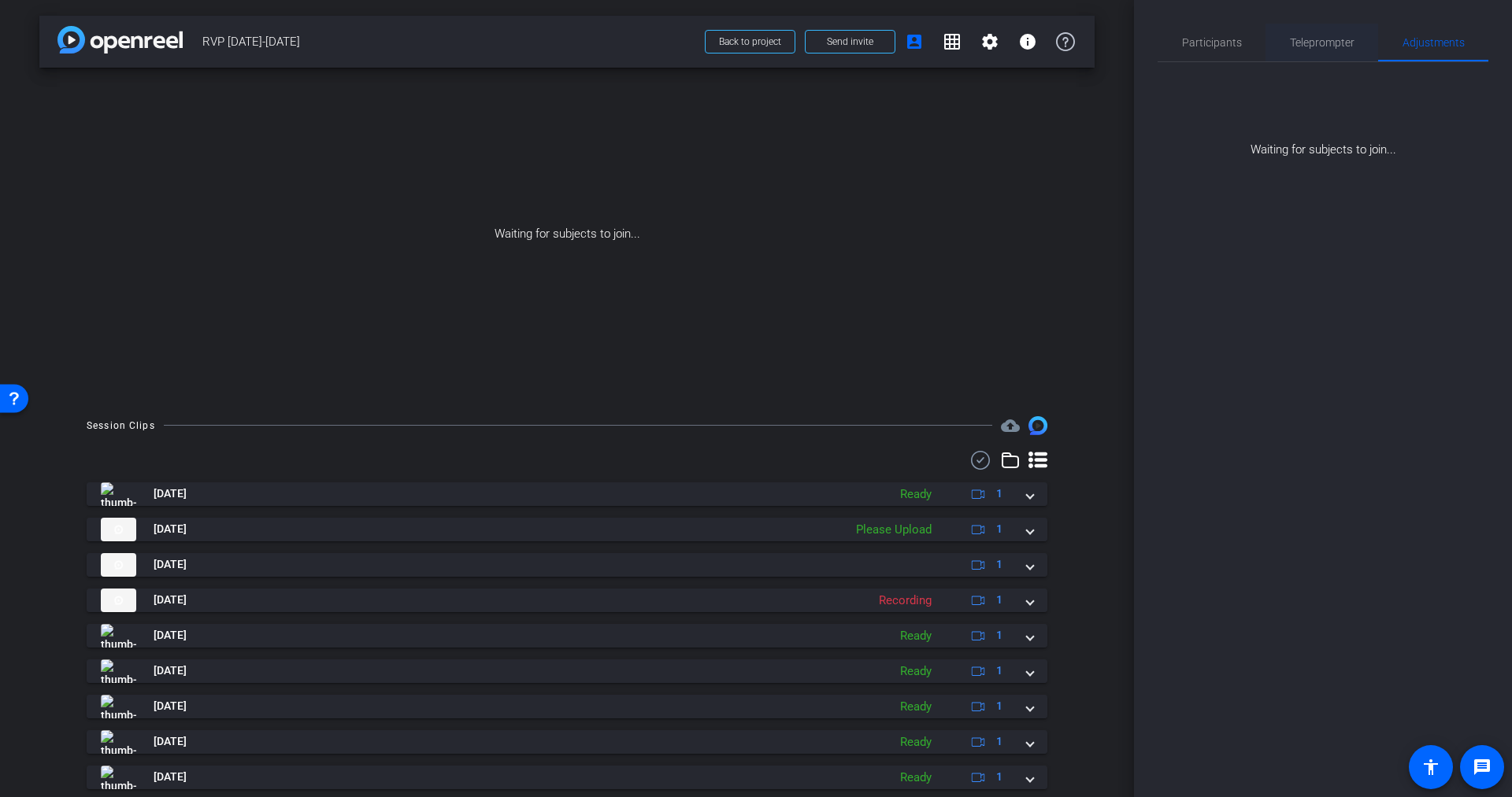
click at [1327, 44] on span "Teleprompter" at bounding box center [1322, 42] width 64 height 11
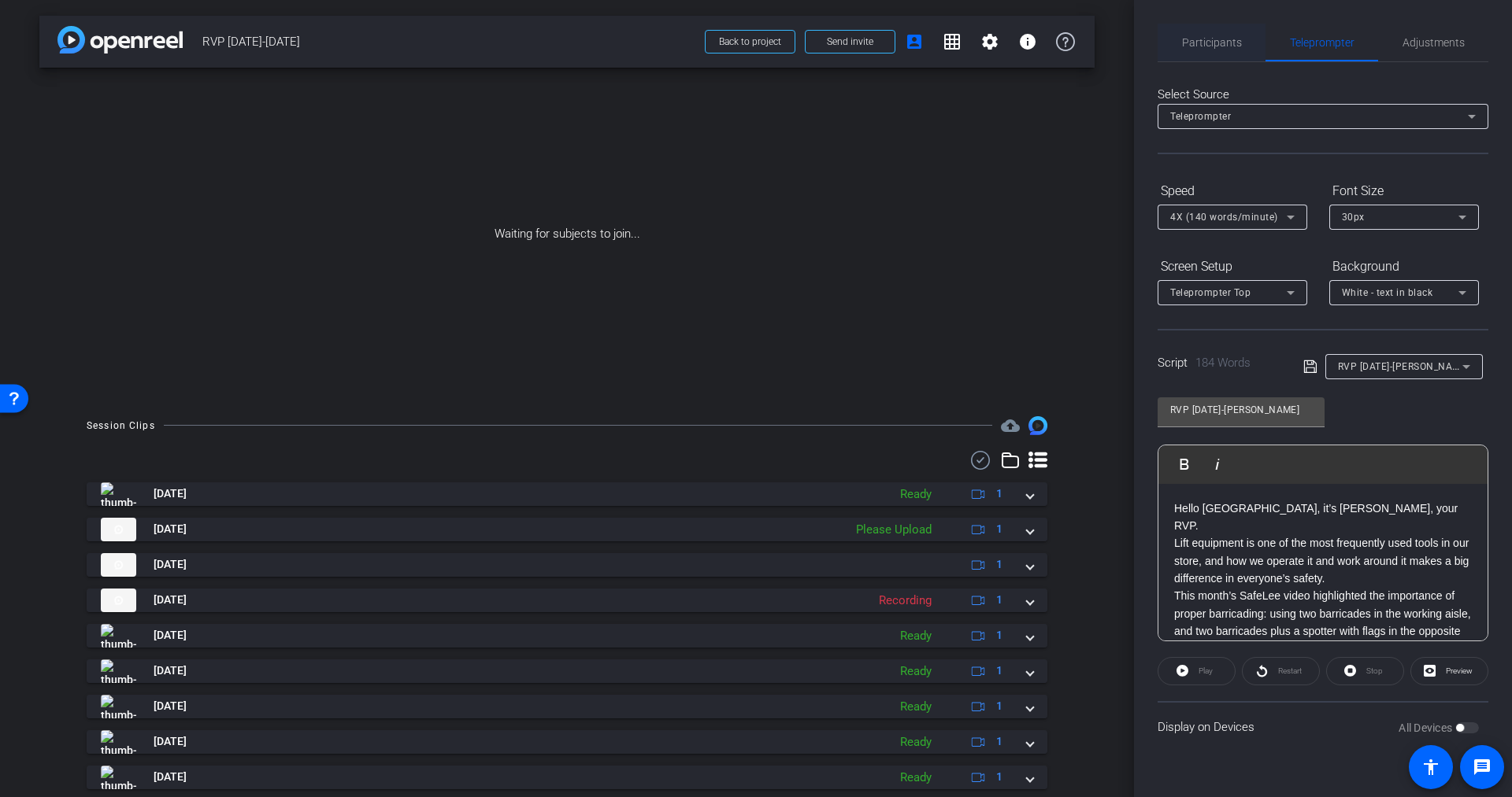
click at [1200, 34] on span "Participants" at bounding box center [1212, 42] width 60 height 37
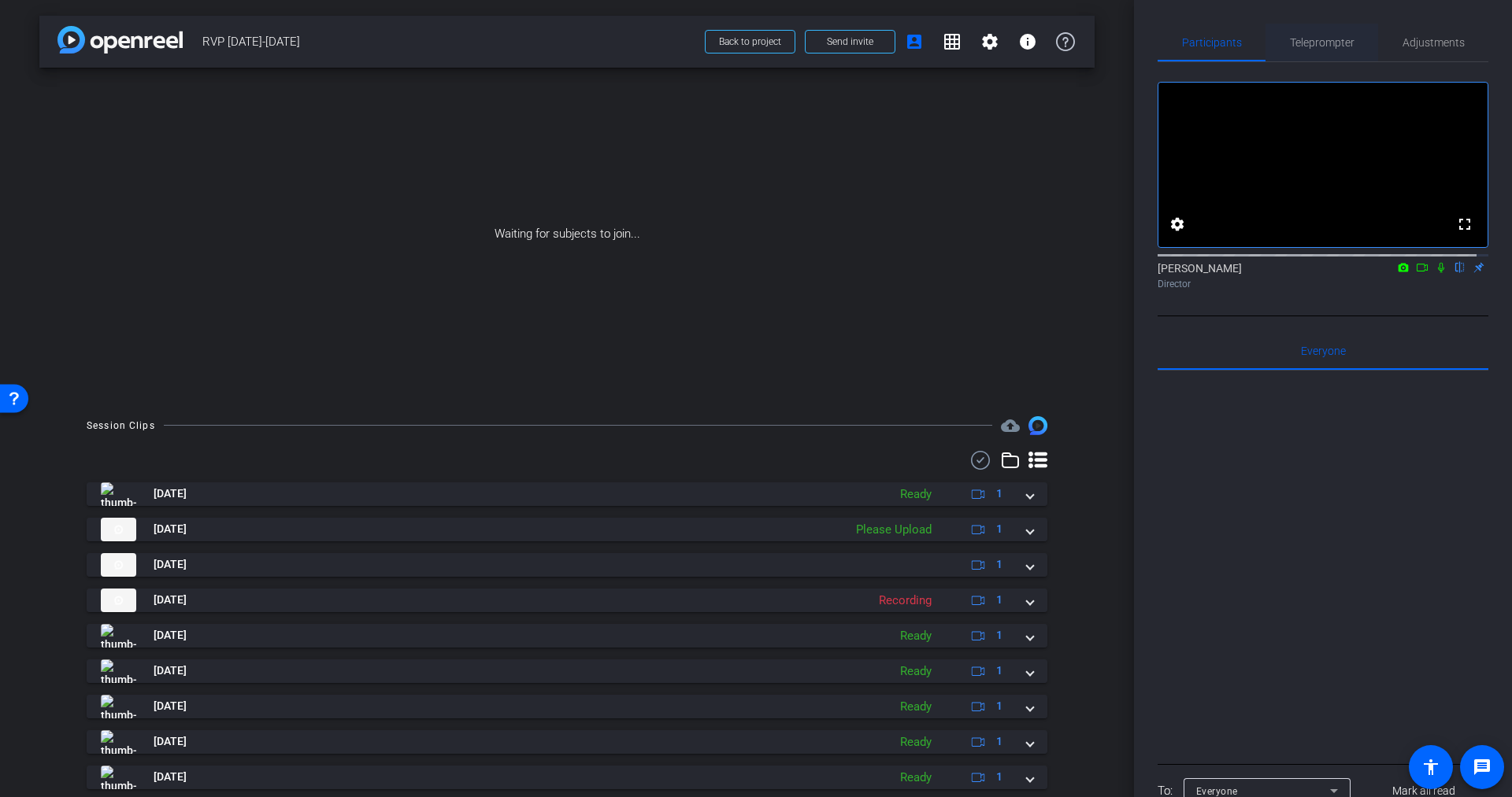
click at [1309, 46] on span "Teleprompter" at bounding box center [1322, 42] width 64 height 11
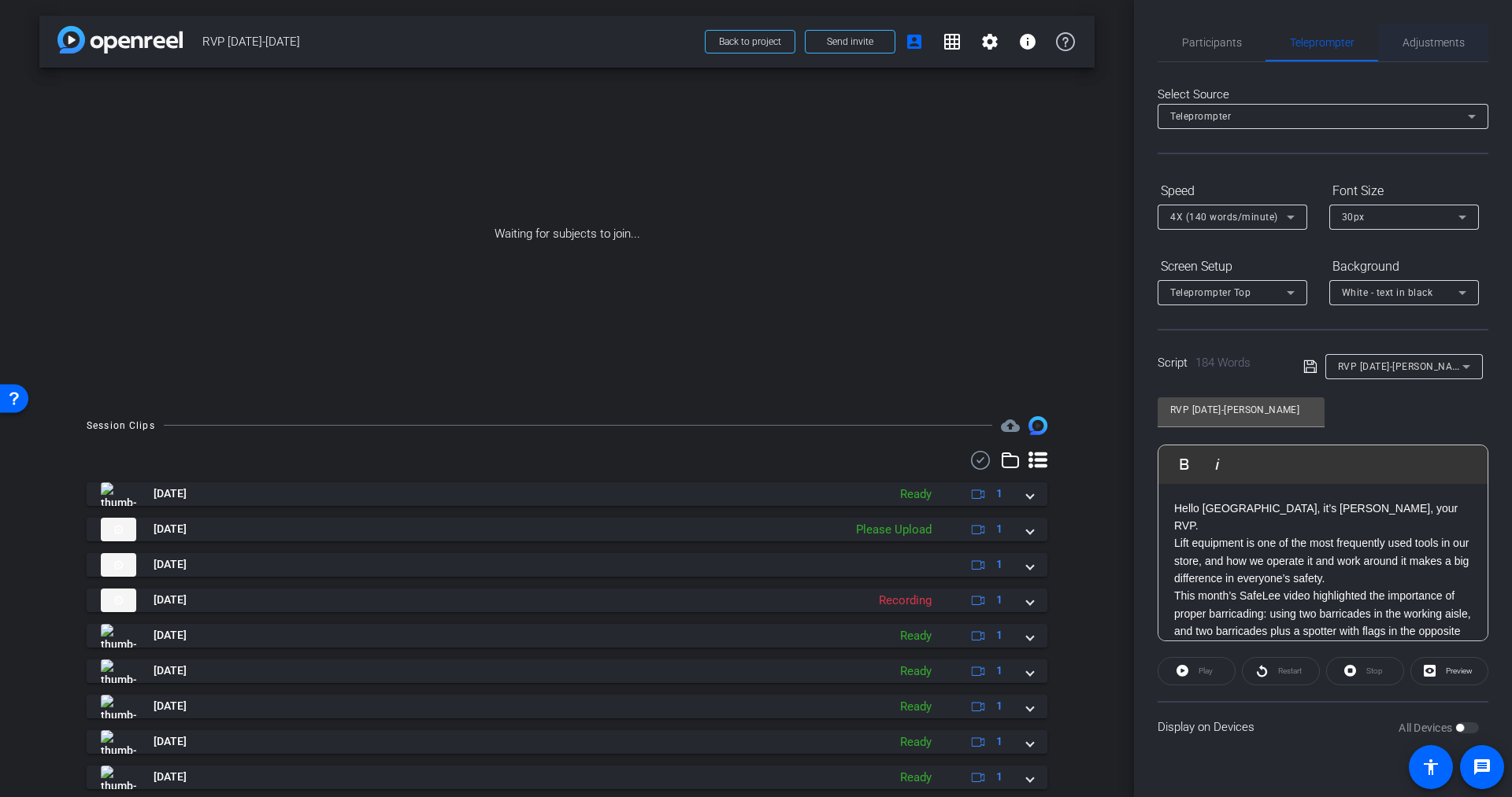
click at [1423, 46] on span "Adjustments" at bounding box center [1433, 42] width 62 height 11
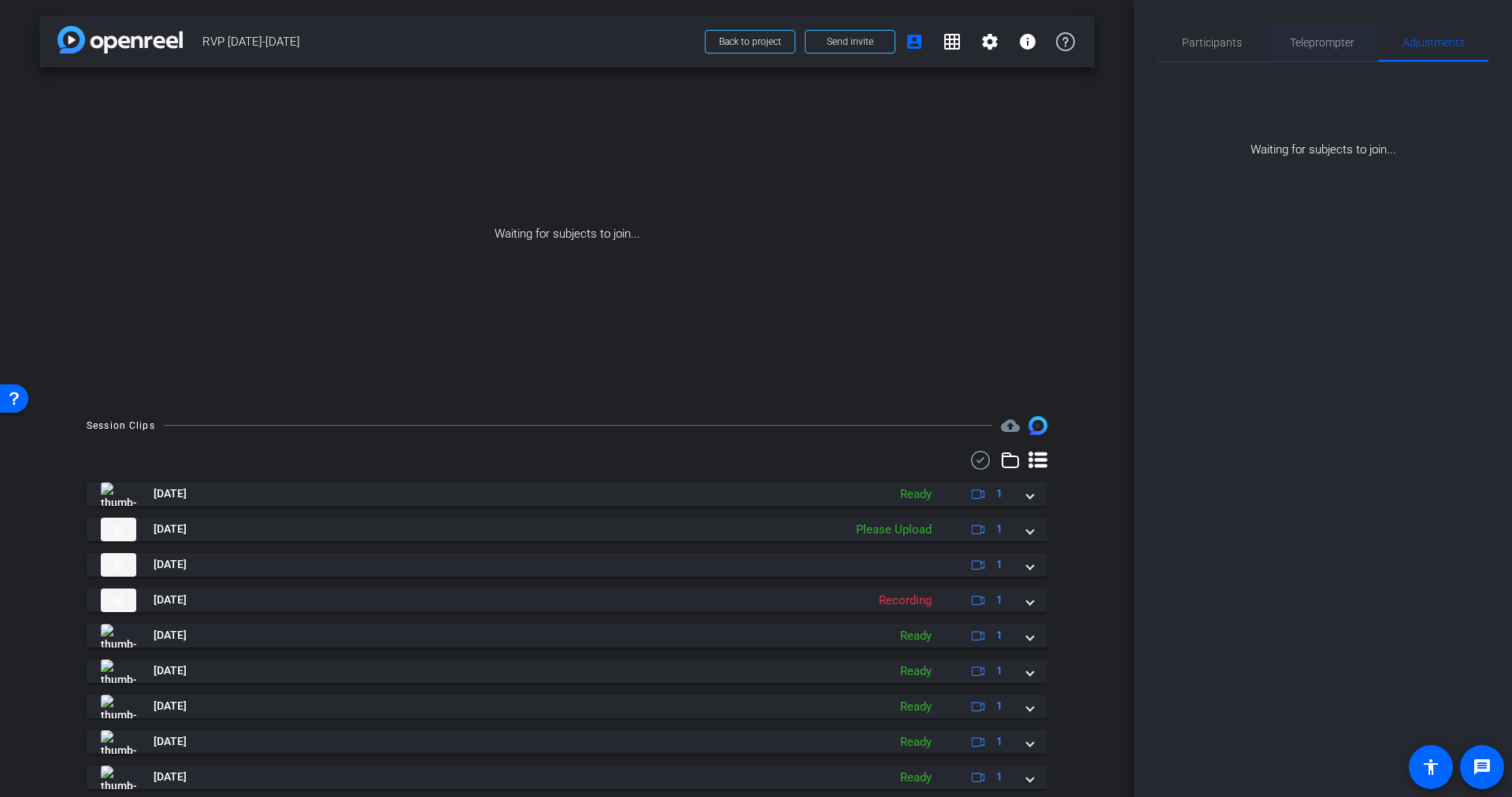
click at [1322, 35] on span "Teleprompter" at bounding box center [1322, 42] width 64 height 37
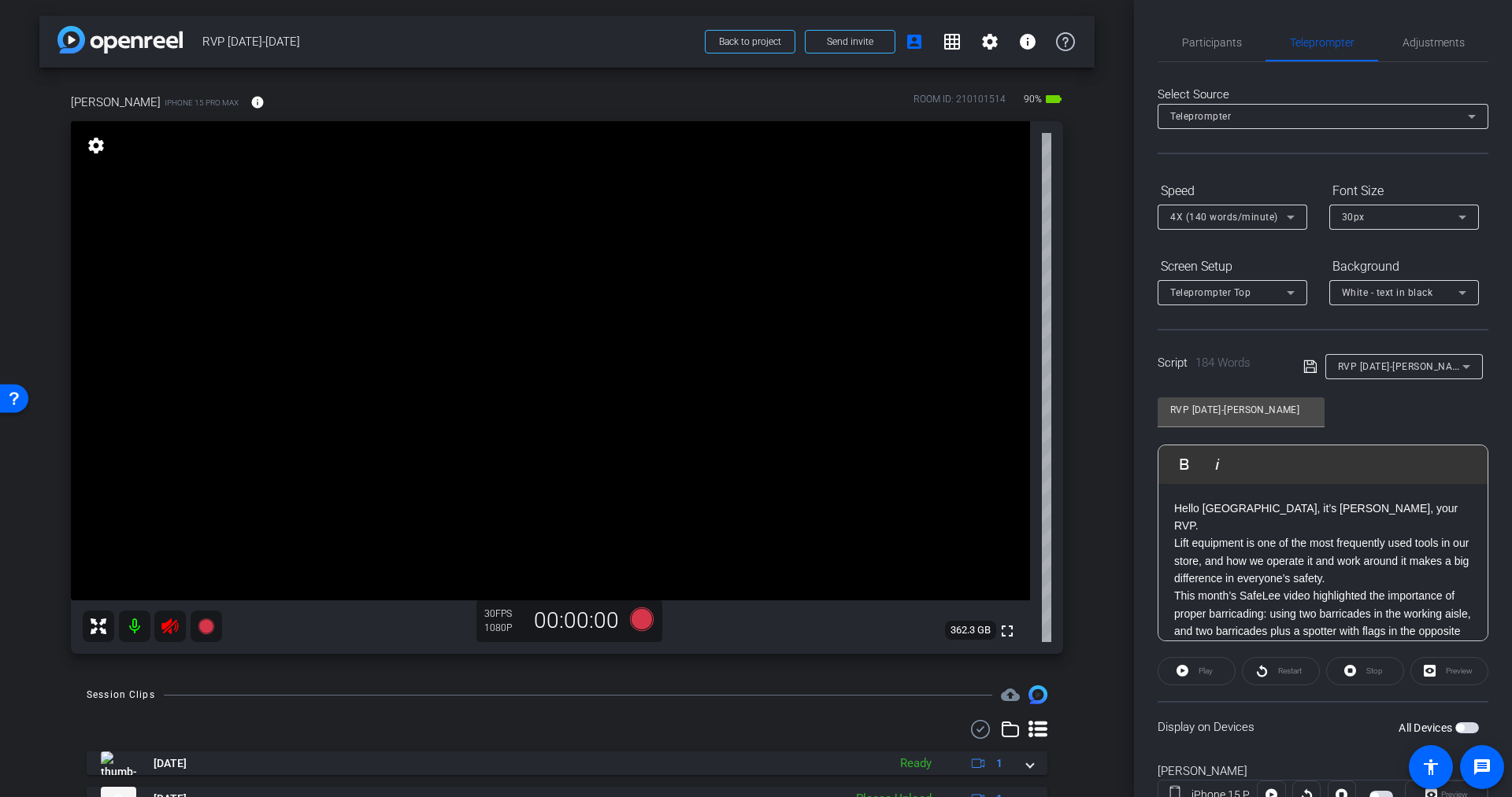
click at [176, 624] on icon at bounding box center [170, 627] width 19 height 19
click at [1462, 728] on span "button" at bounding box center [1467, 728] width 24 height 11
click at [638, 614] on icon at bounding box center [642, 619] width 24 height 24
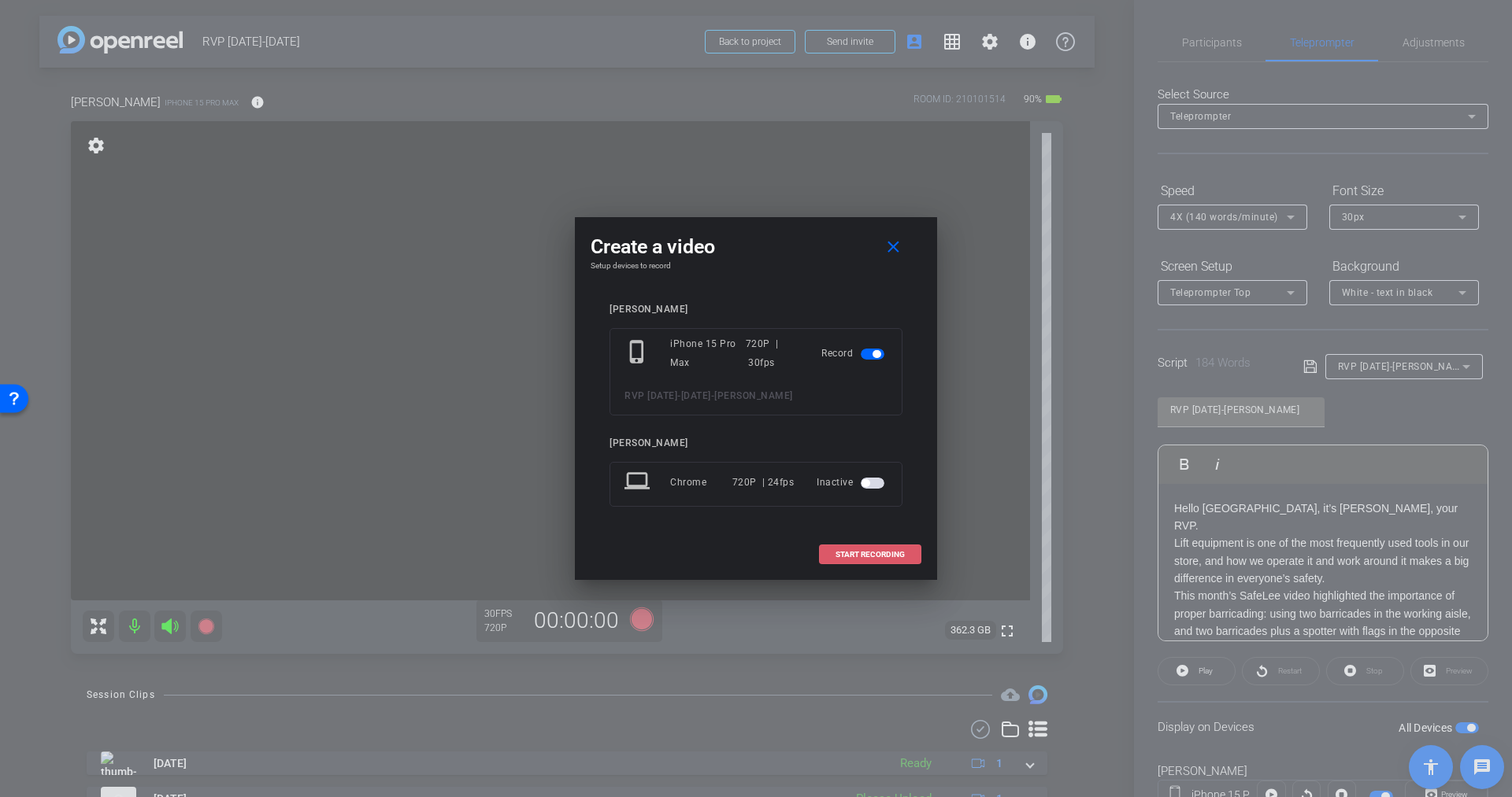
click at [852, 551] on span "START RECORDING" at bounding box center [870, 555] width 69 height 8
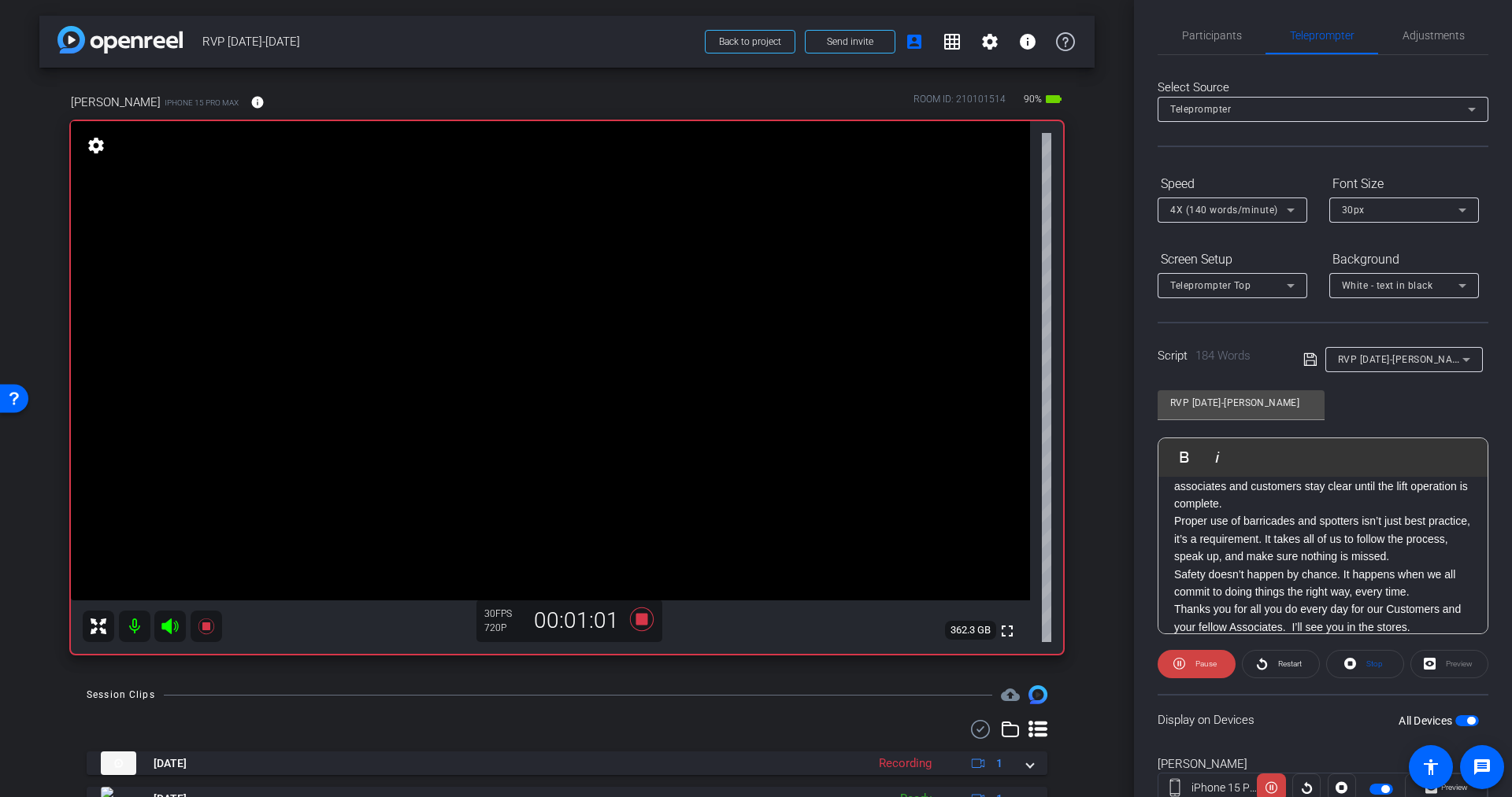
scroll to position [19, 0]
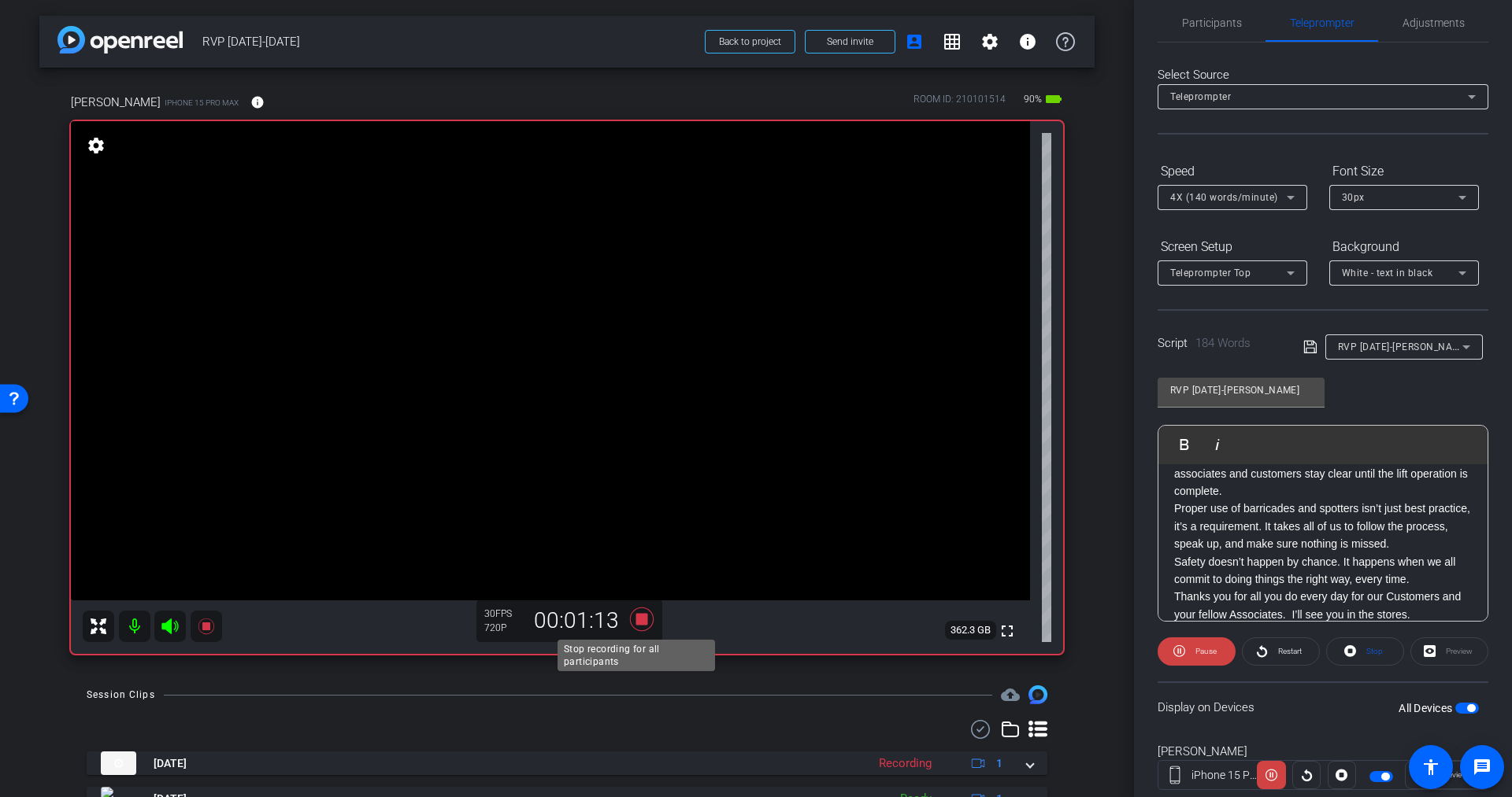
click at [636, 621] on icon at bounding box center [642, 619] width 24 height 24
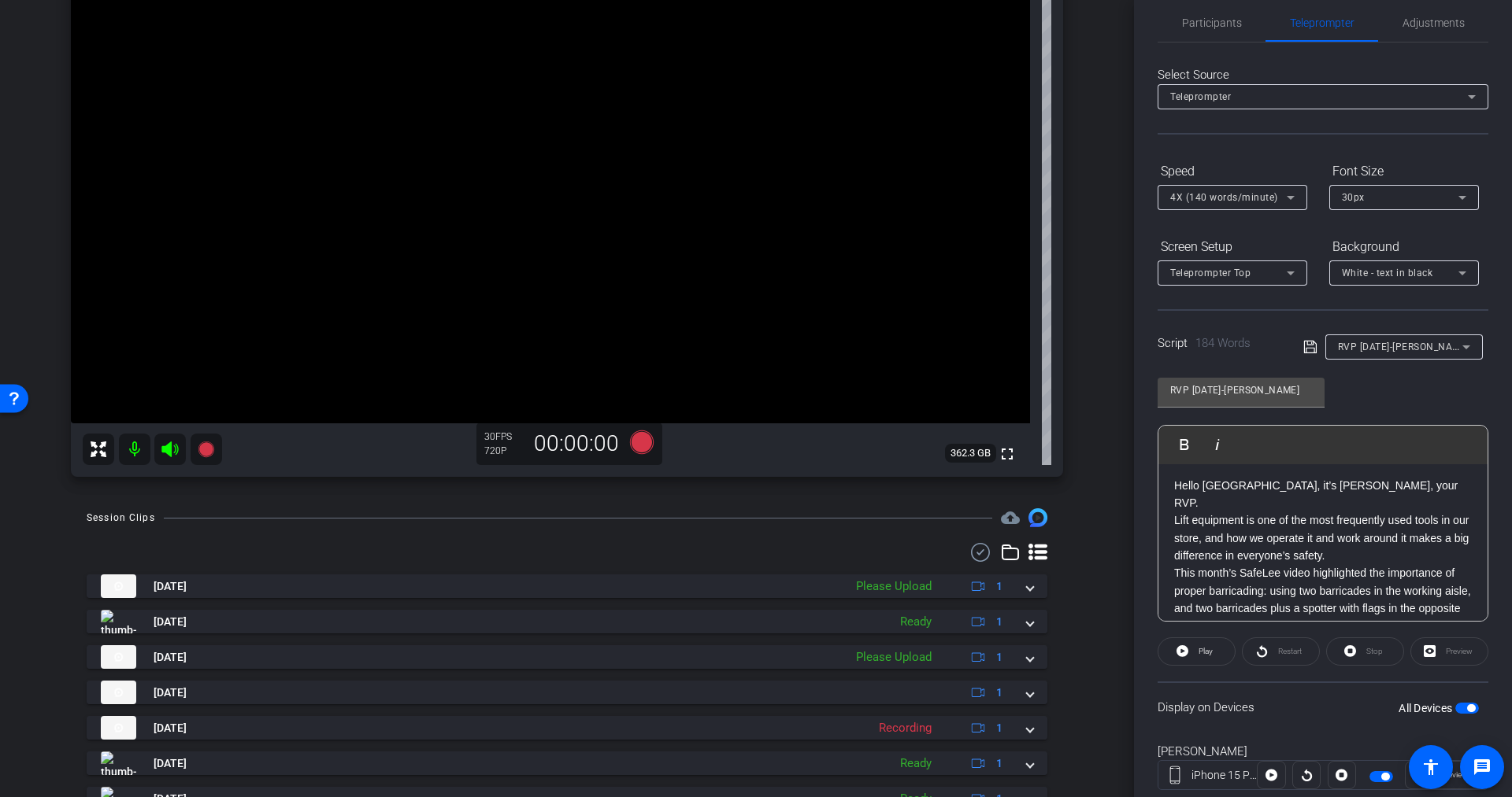
scroll to position [0, 0]
click at [1393, 343] on span "RVP [DATE]-[PERSON_NAME]" at bounding box center [1403, 346] width 132 height 12
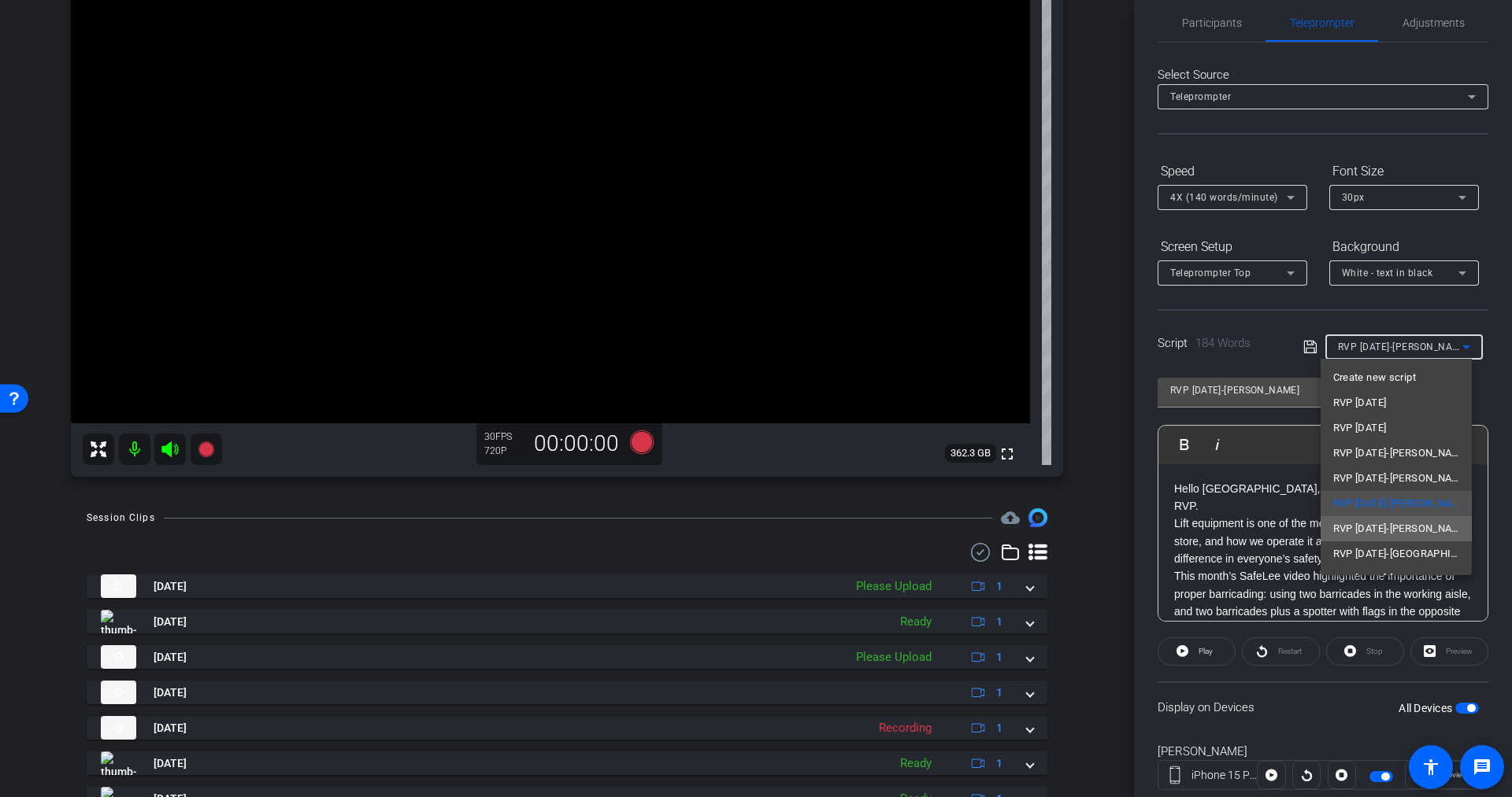
click at [1397, 526] on span "RVP [DATE]-[PERSON_NAME]" at bounding box center [1397, 529] width 127 height 19
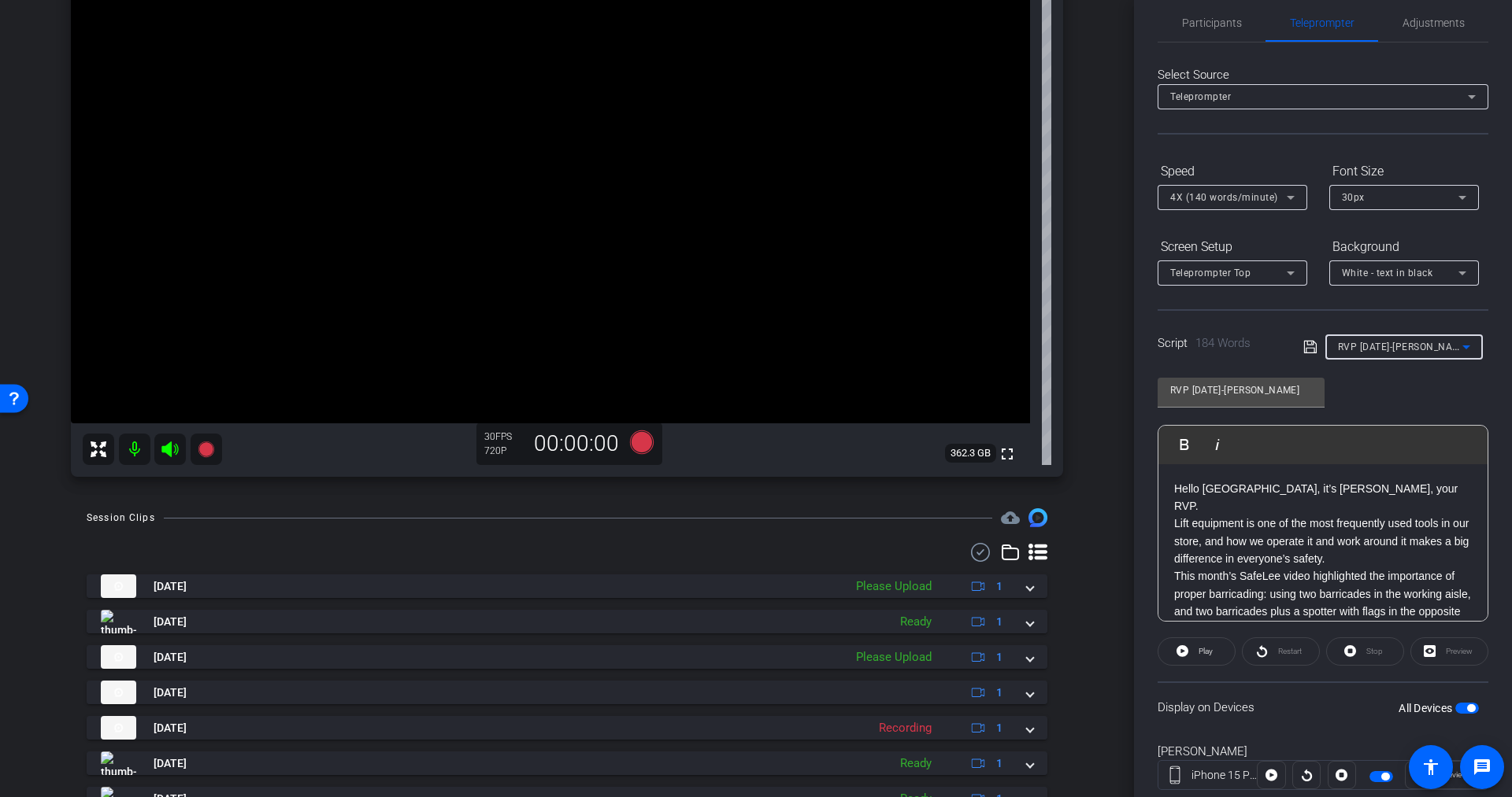
type input "RVP [DATE]-[PERSON_NAME]"
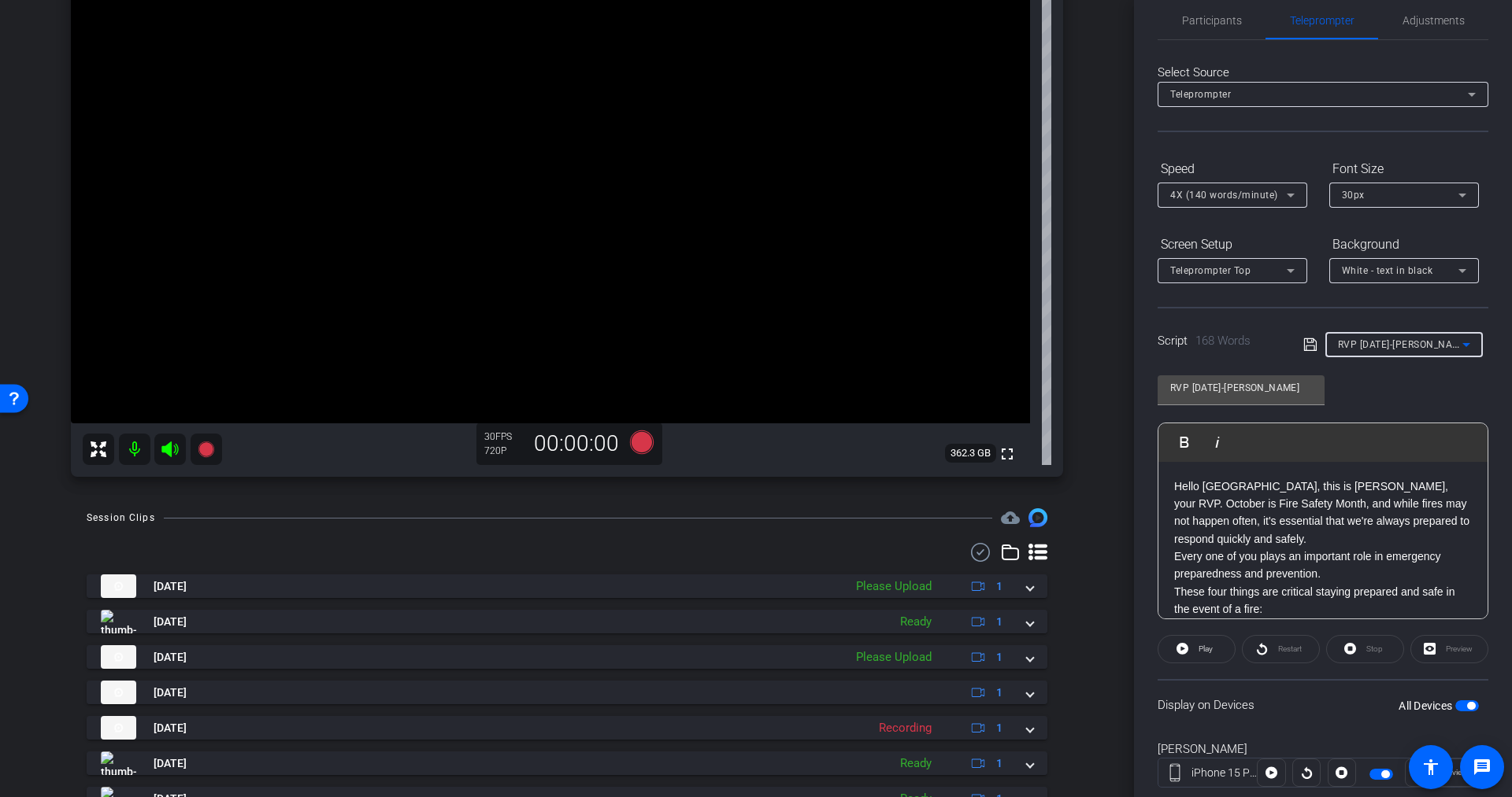
scroll to position [7, 0]
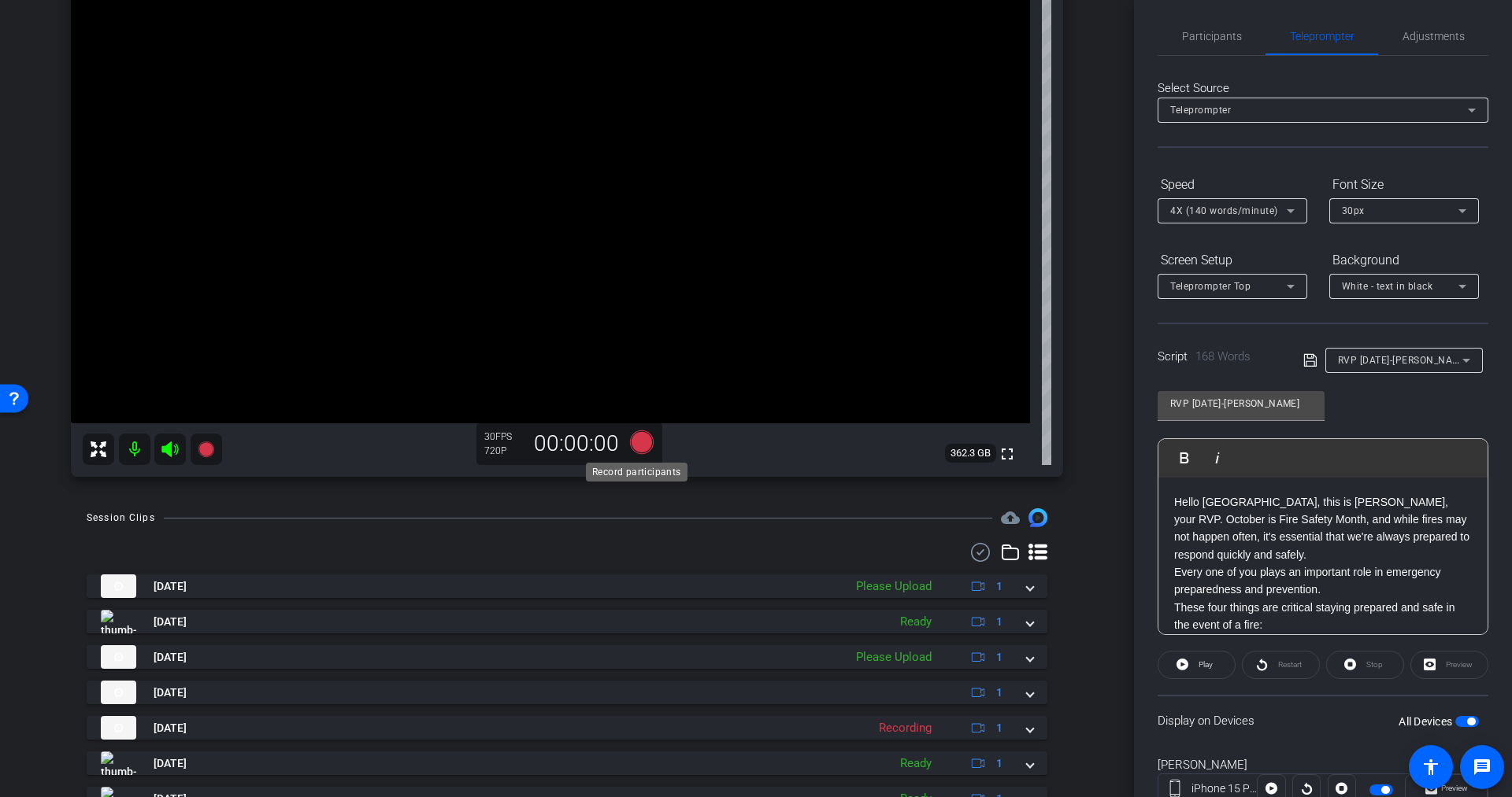
click at [636, 443] on icon at bounding box center [642, 442] width 24 height 24
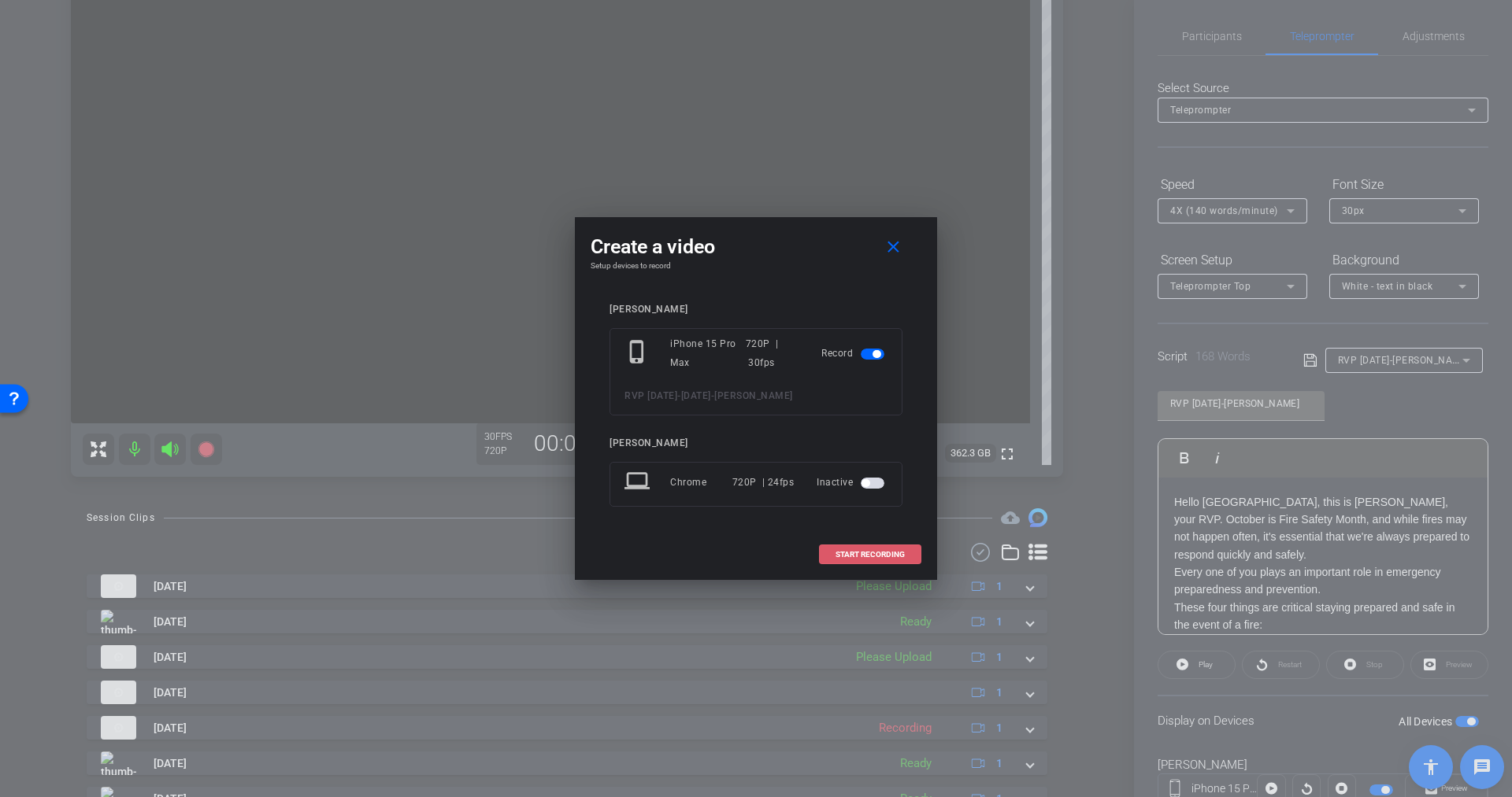
click at [841, 552] on span "START RECORDING" at bounding box center [870, 555] width 69 height 8
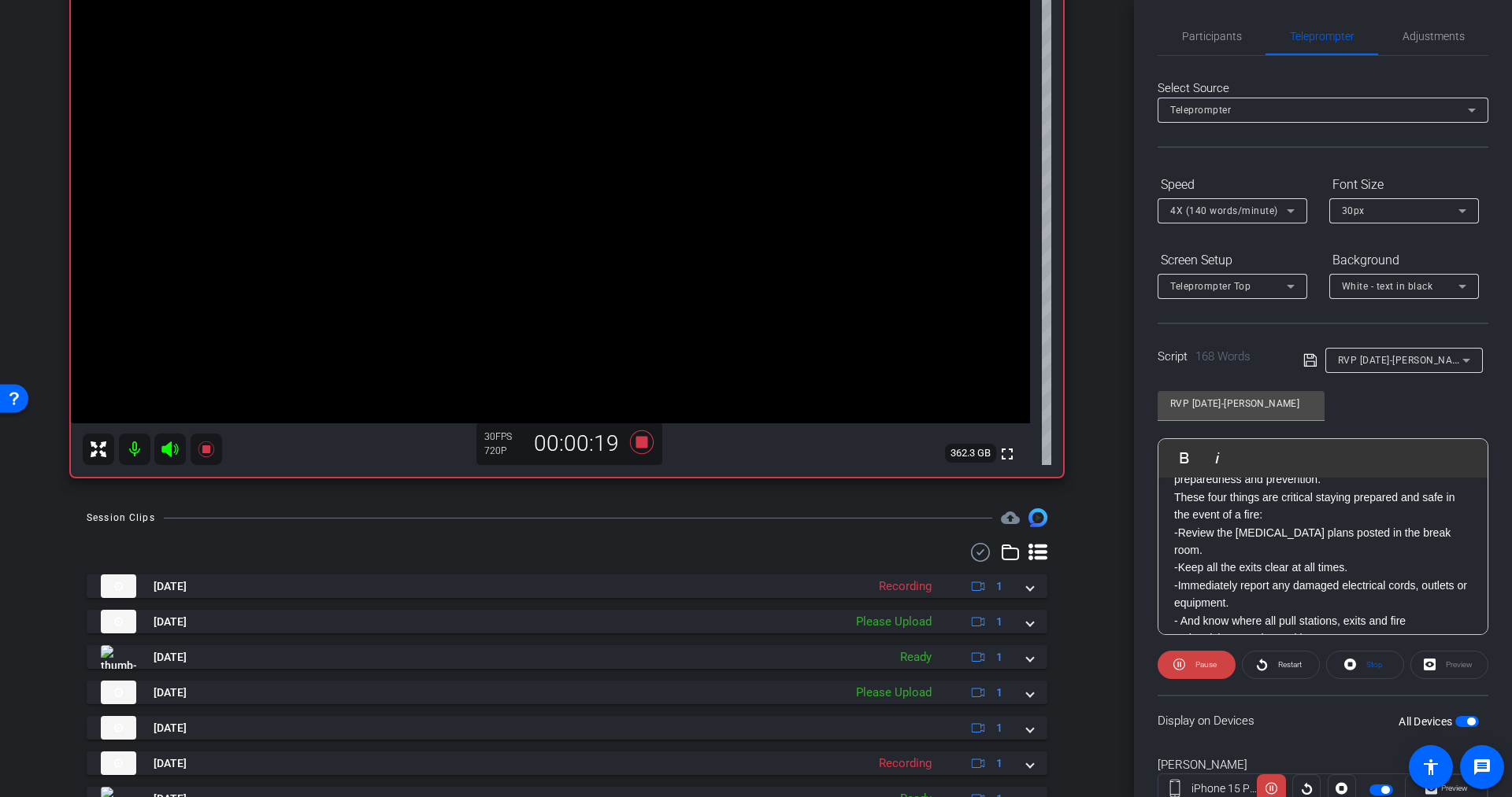
scroll to position [111, 0]
click at [1202, 655] on span "Pause" at bounding box center [1204, 664] width 25 height 22
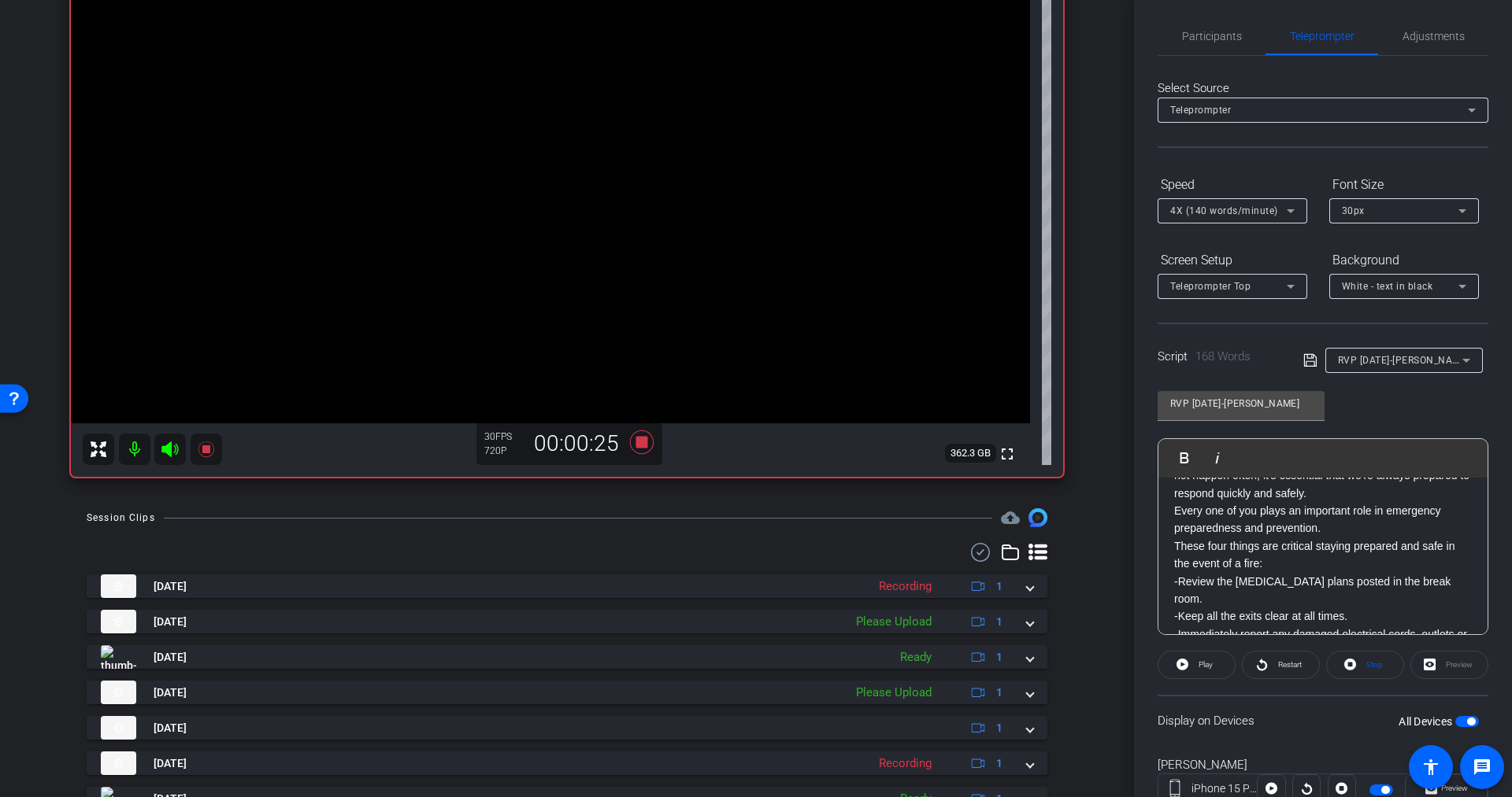
scroll to position [0, 0]
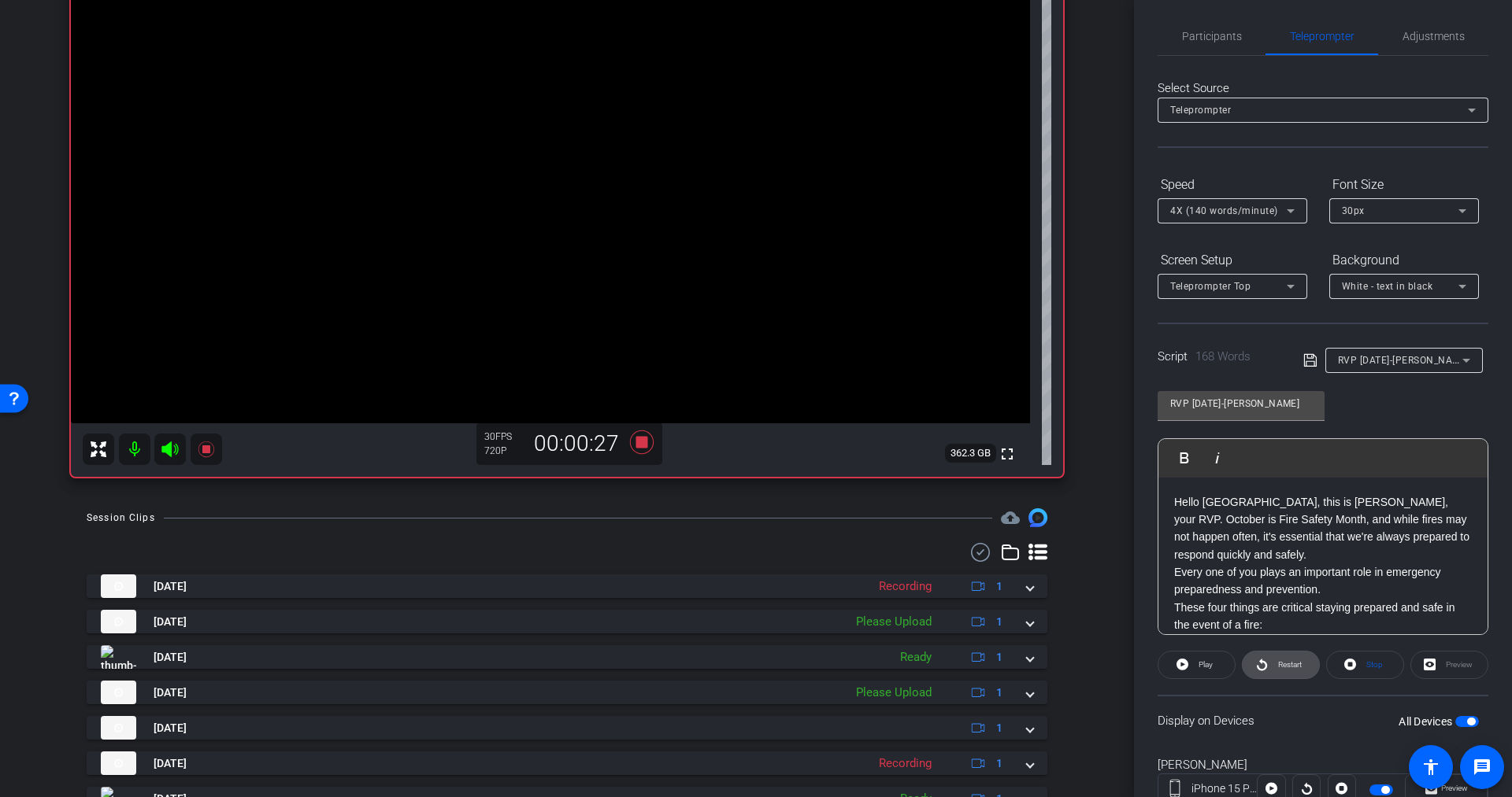
click at [1288, 668] on span "Restart" at bounding box center [1287, 664] width 28 height 22
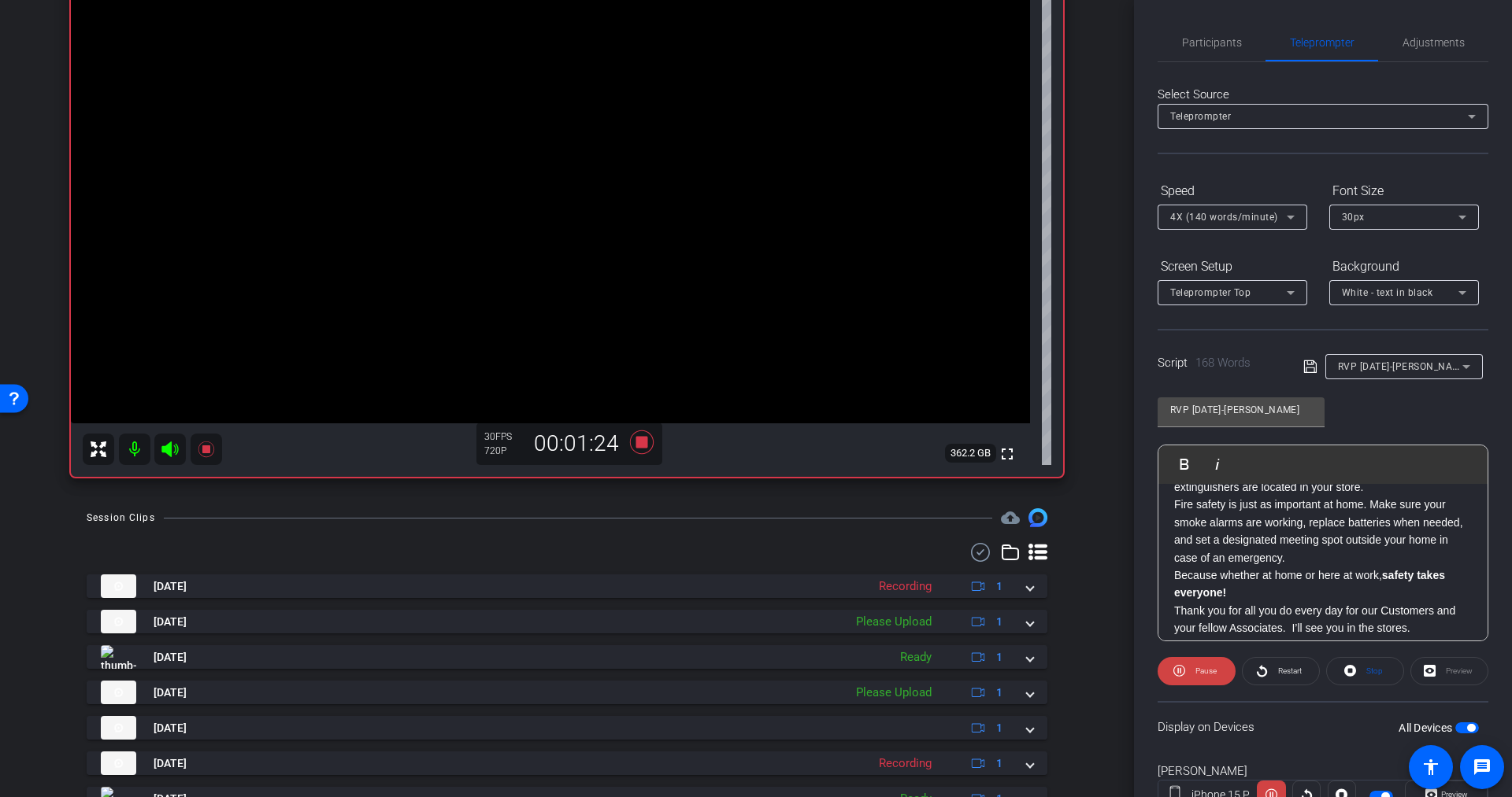
scroll to position [278, 0]
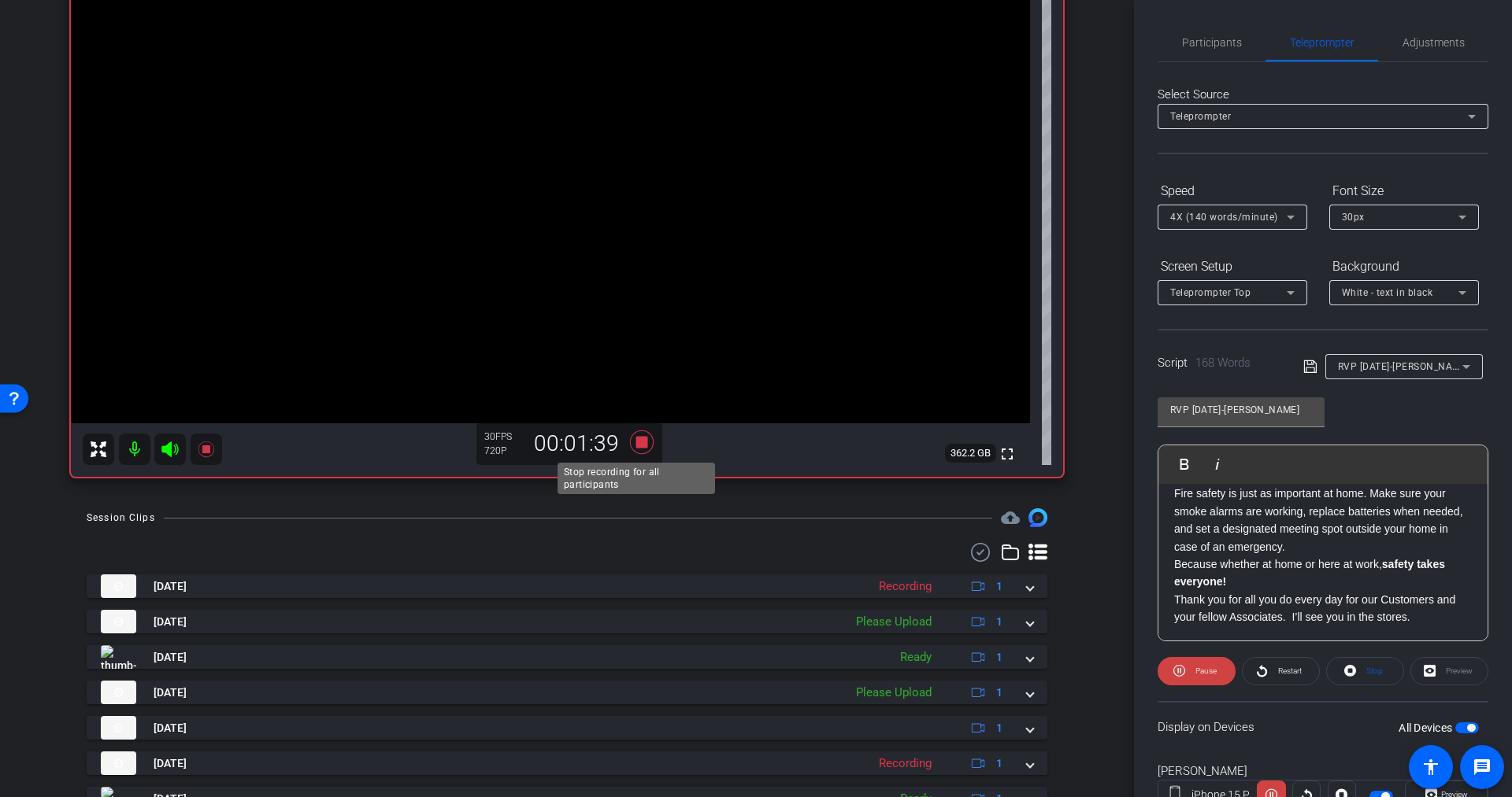
click at [635, 444] on icon at bounding box center [642, 442] width 24 height 24
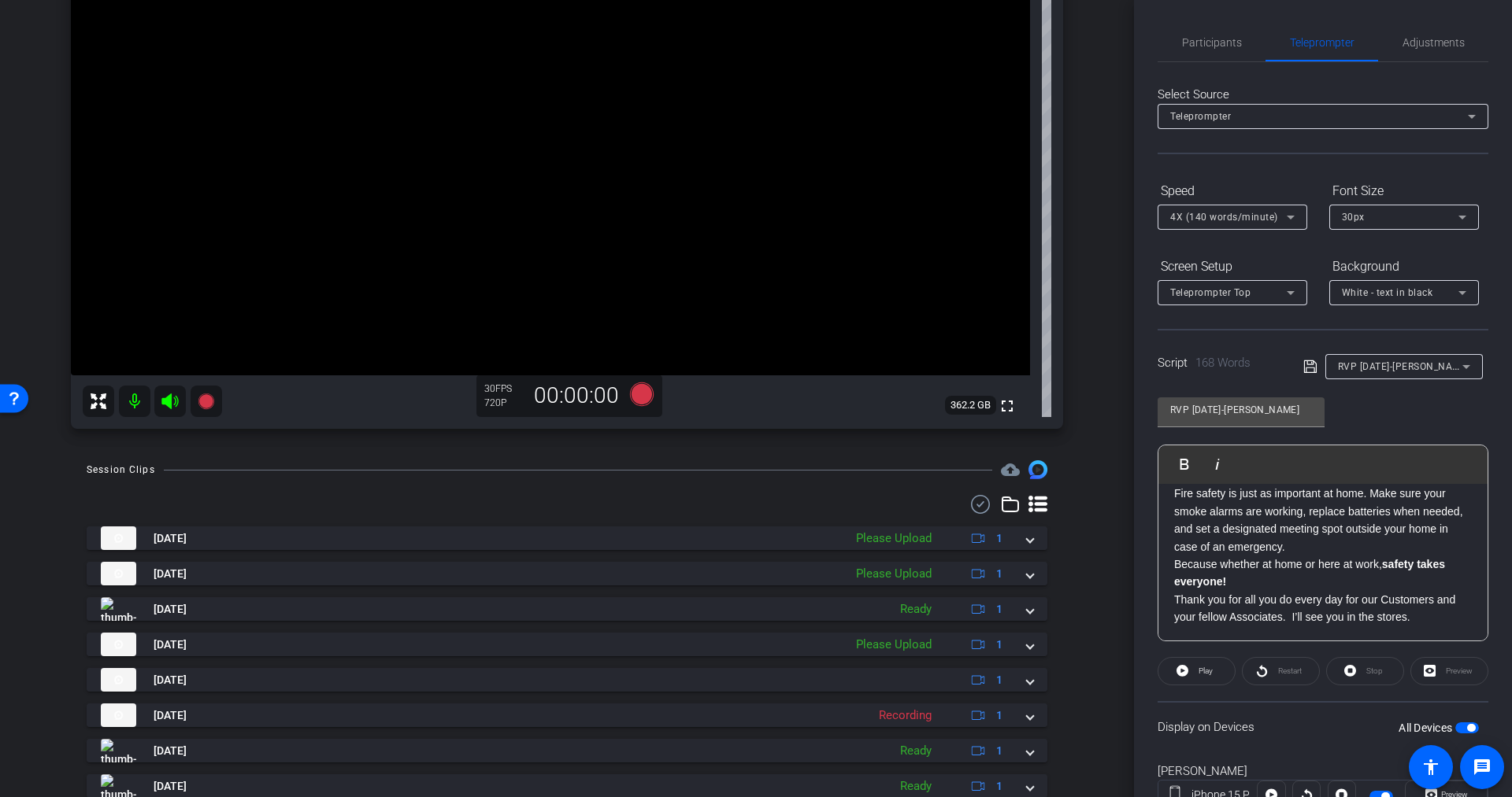
scroll to position [229, 0]
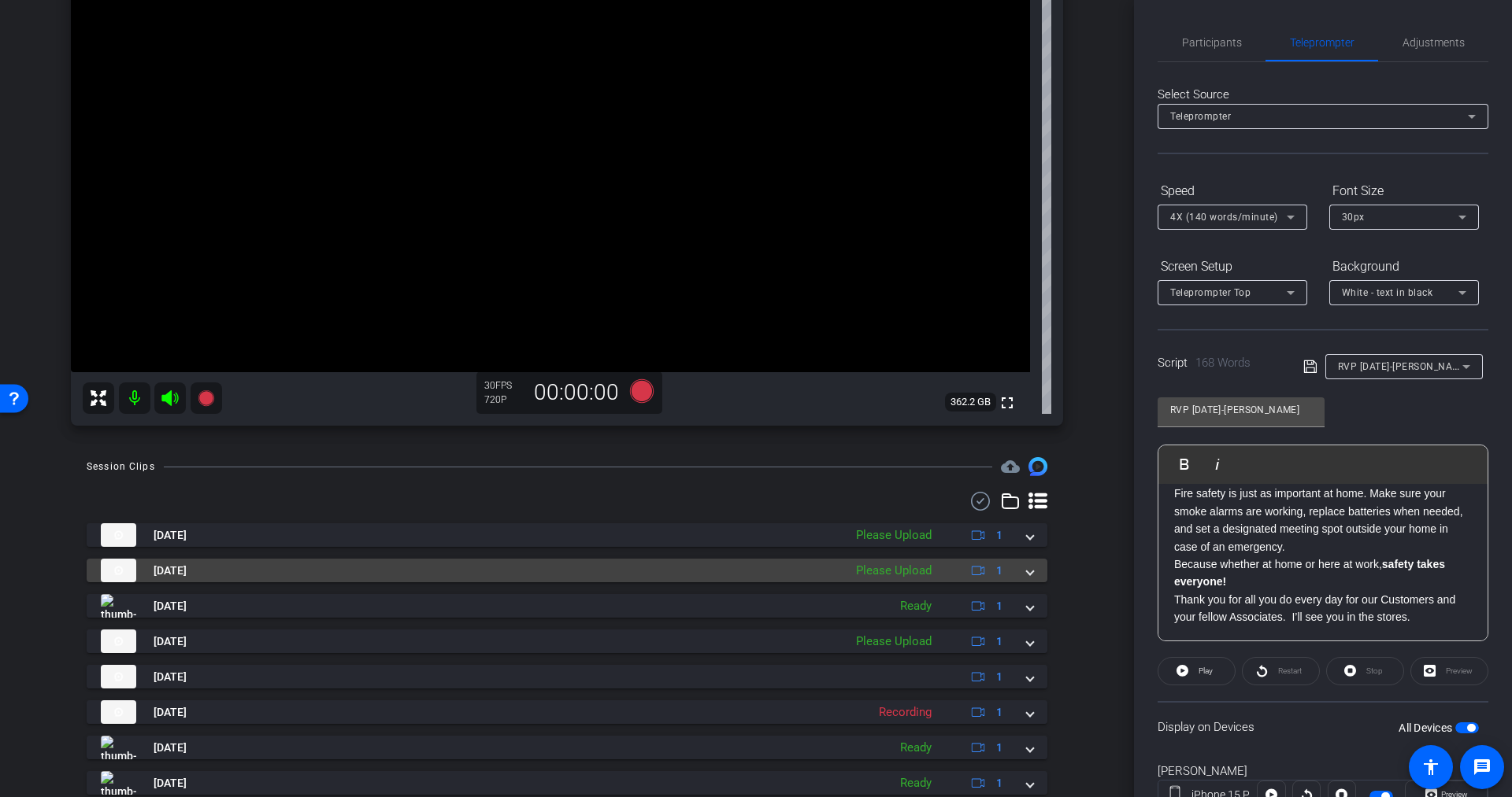
click at [1027, 572] on span at bounding box center [1030, 570] width 7 height 16
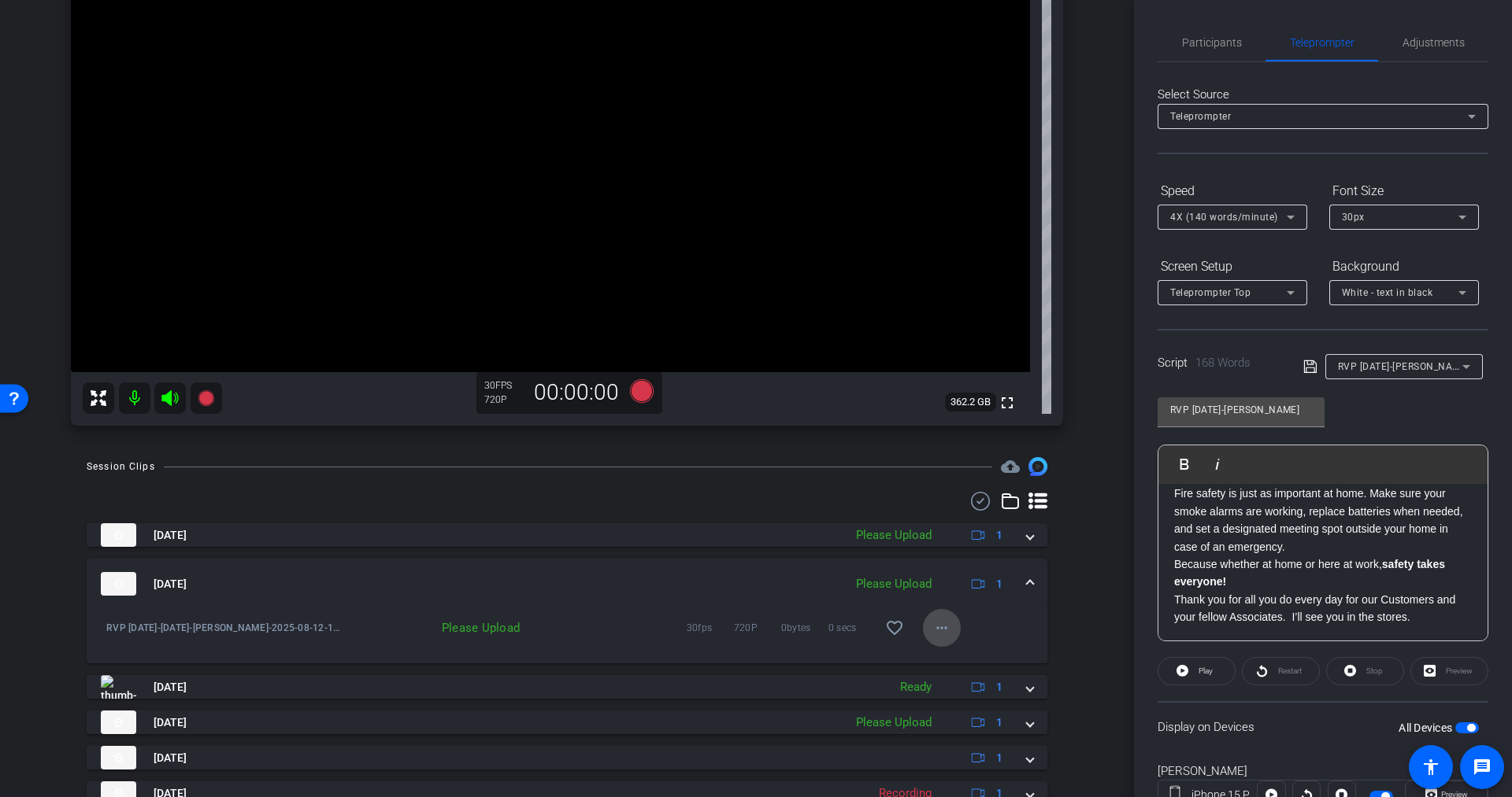
click at [933, 631] on mat-icon "more_horiz" at bounding box center [942, 628] width 19 height 19
click at [941, 663] on span "Upload" at bounding box center [956, 661] width 63 height 19
click at [933, 633] on mat-icon "more_horiz" at bounding box center [942, 628] width 19 height 19
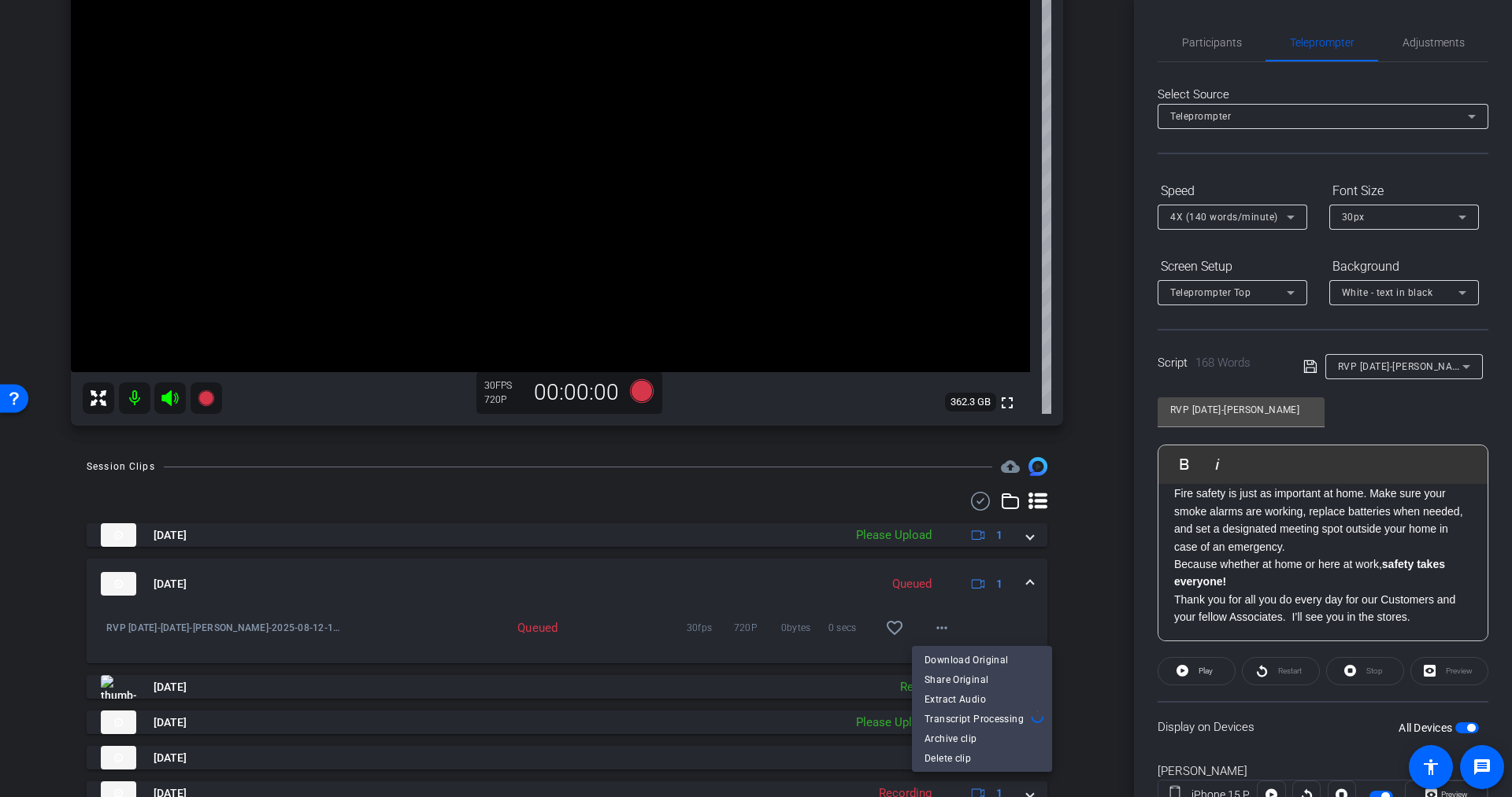
click at [1091, 609] on div at bounding box center [756, 398] width 1512 height 797
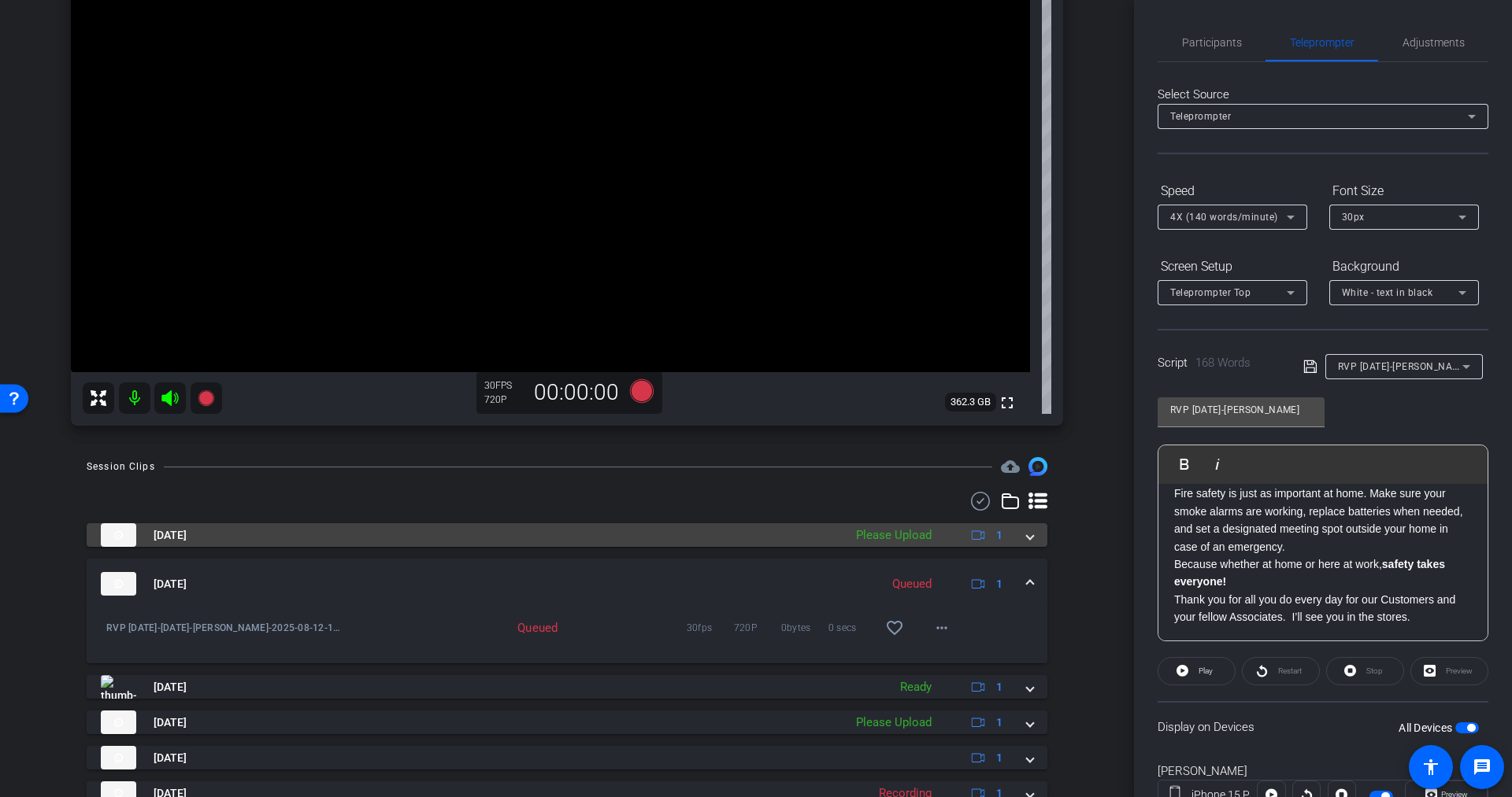
click at [903, 537] on div "Please Upload" at bounding box center [893, 535] width 91 height 18
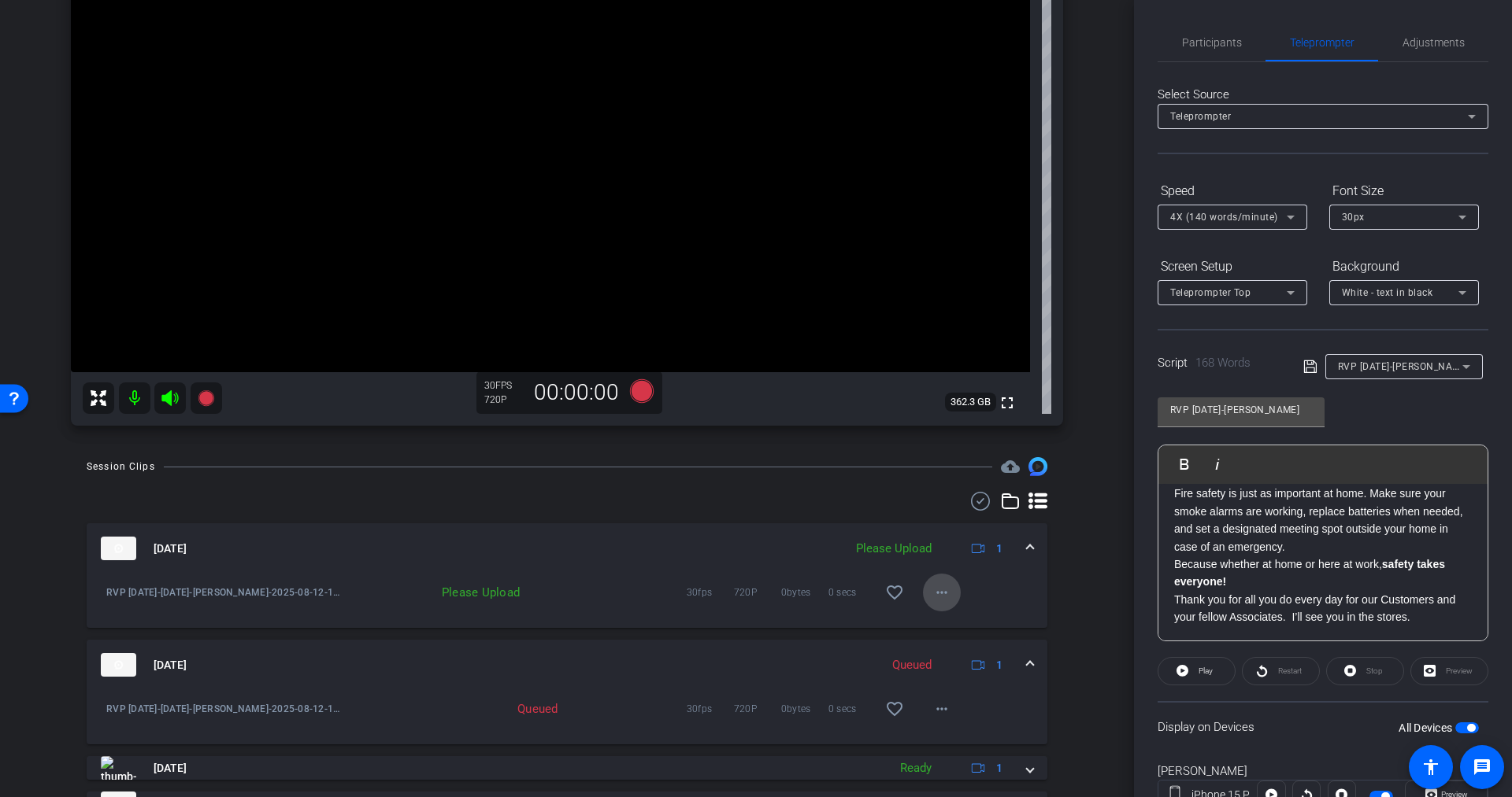
click at [933, 590] on mat-icon "more_horiz" at bounding box center [942, 592] width 19 height 19
click at [936, 625] on span "Upload" at bounding box center [956, 625] width 63 height 19
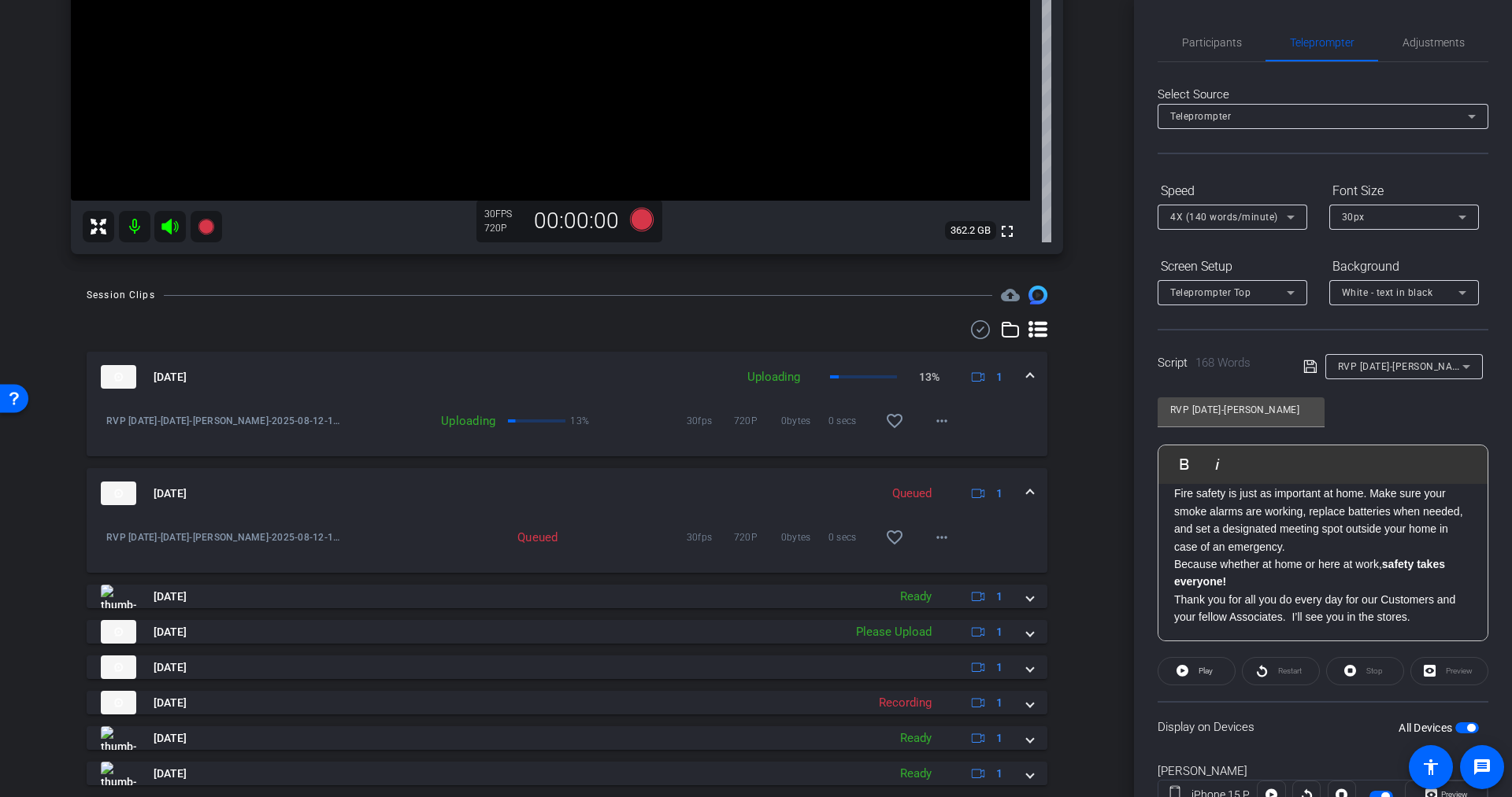
scroll to position [401, 0]
click at [933, 534] on mat-icon "more_horiz" at bounding box center [942, 536] width 19 height 19
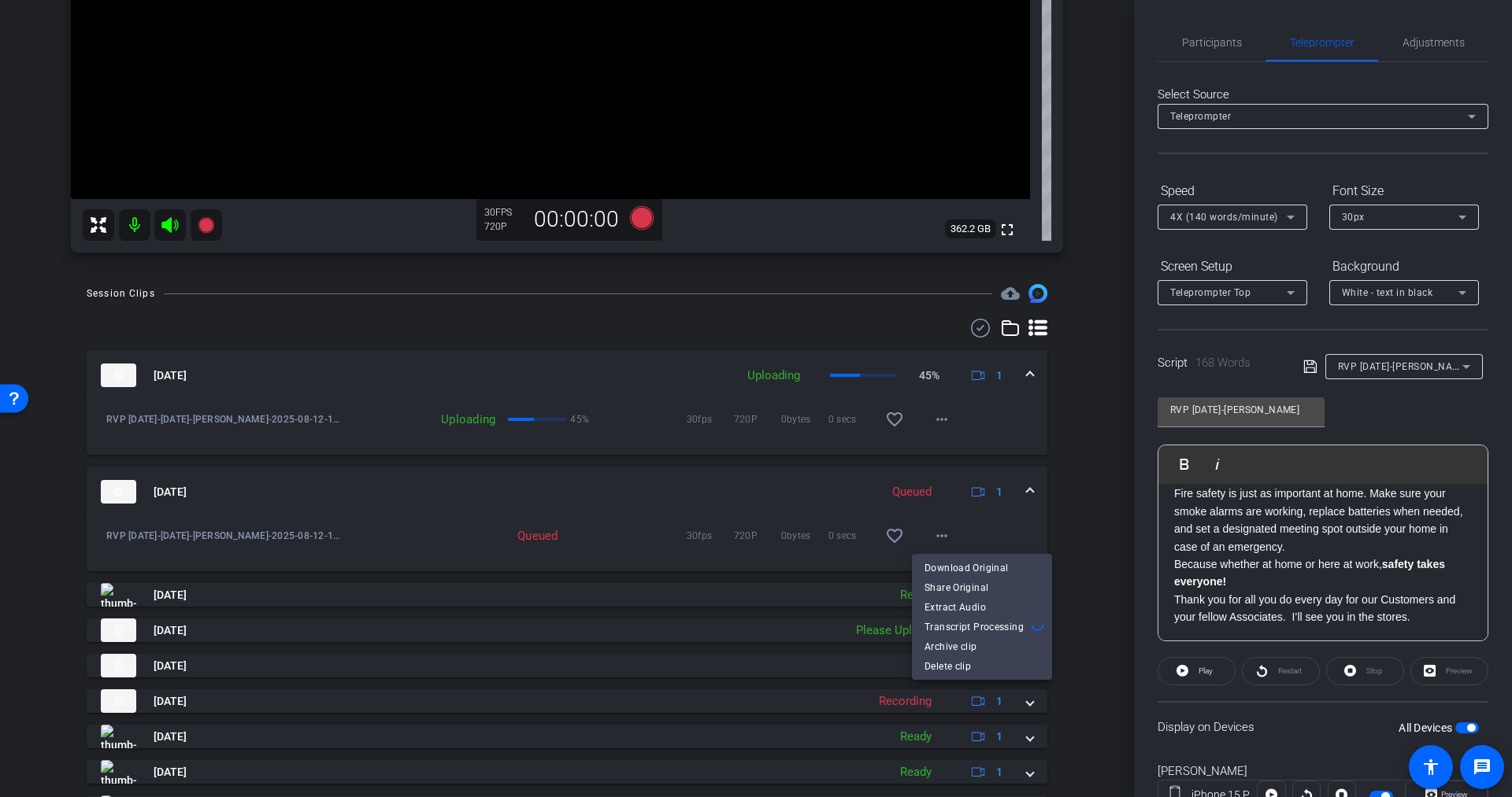
click at [1073, 541] on div at bounding box center [756, 398] width 1512 height 797
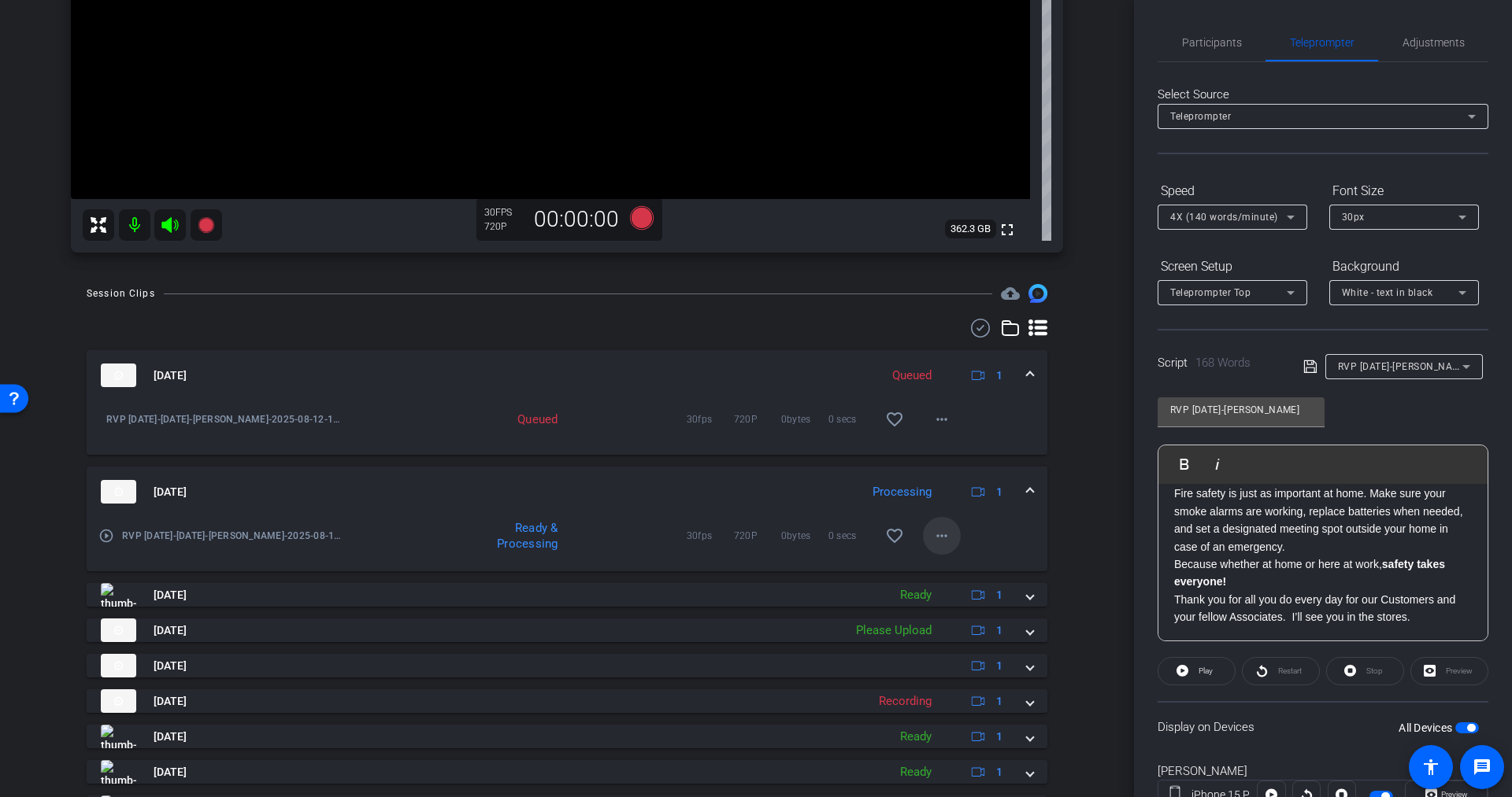
click at [933, 535] on mat-icon "more_horiz" at bounding box center [942, 536] width 19 height 19
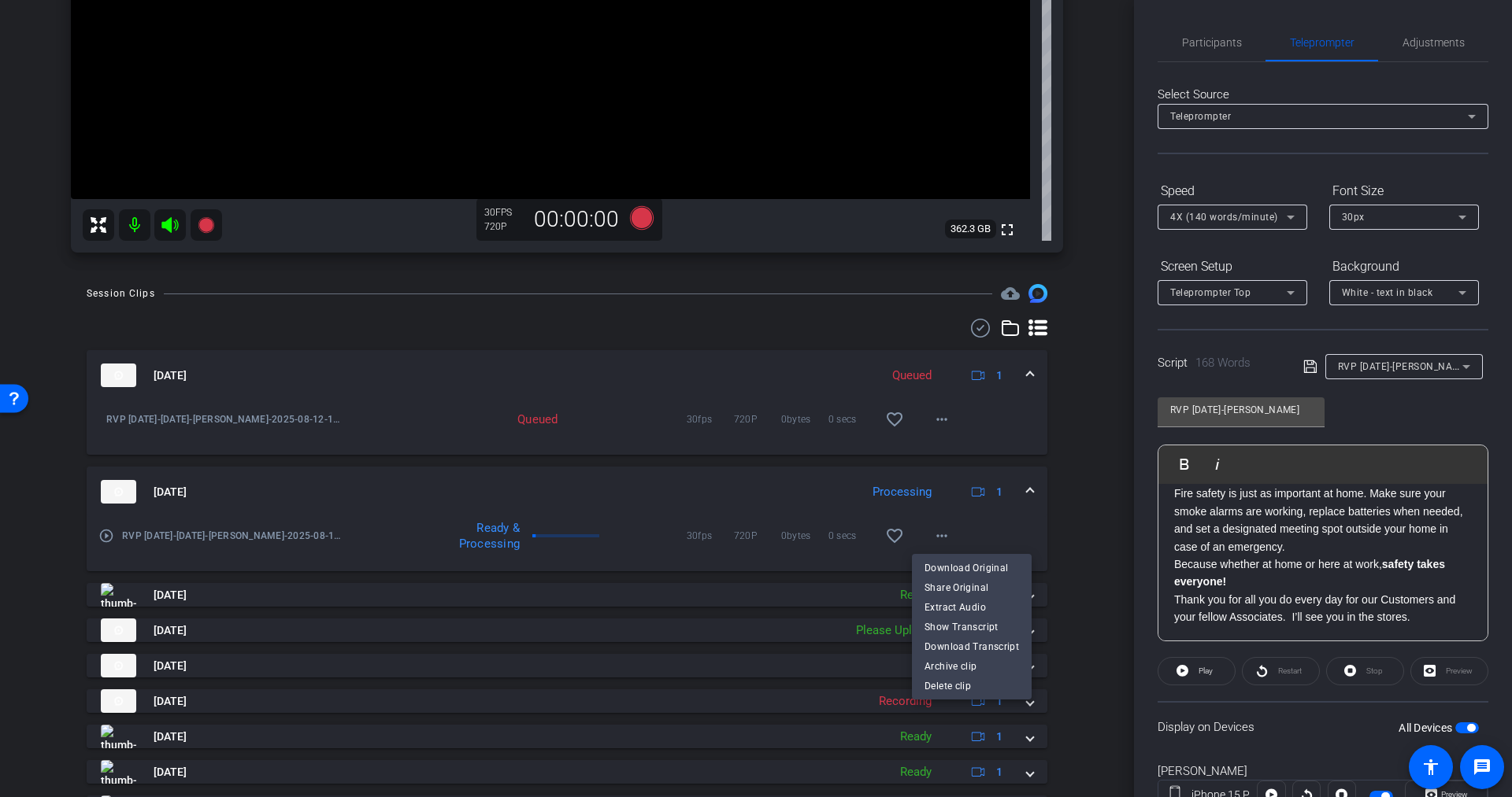
click at [1066, 529] on div at bounding box center [756, 398] width 1512 height 797
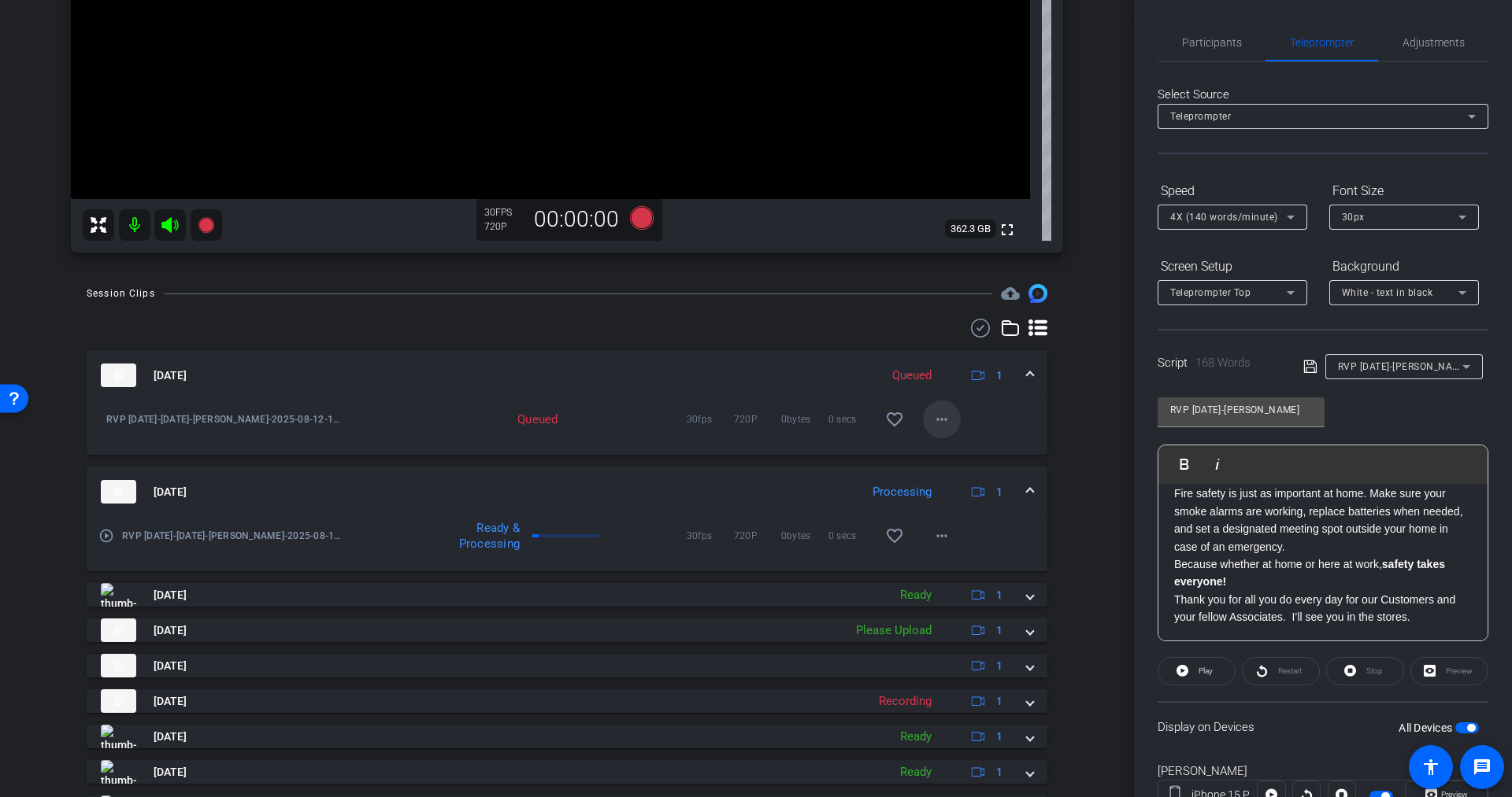
click at [933, 422] on mat-icon "more_horiz" at bounding box center [942, 420] width 19 height 19
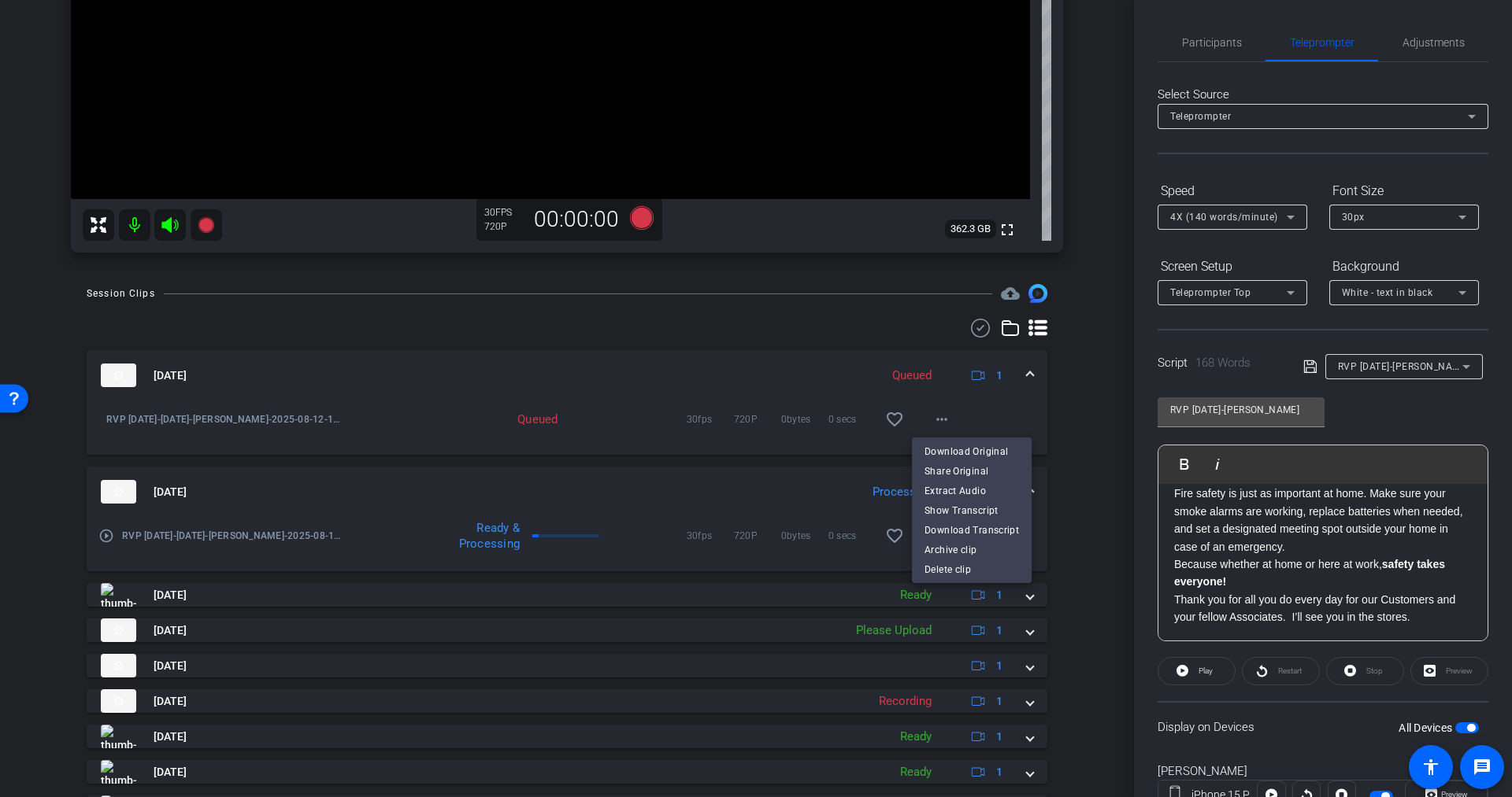
click at [1092, 420] on div at bounding box center [756, 398] width 1512 height 797
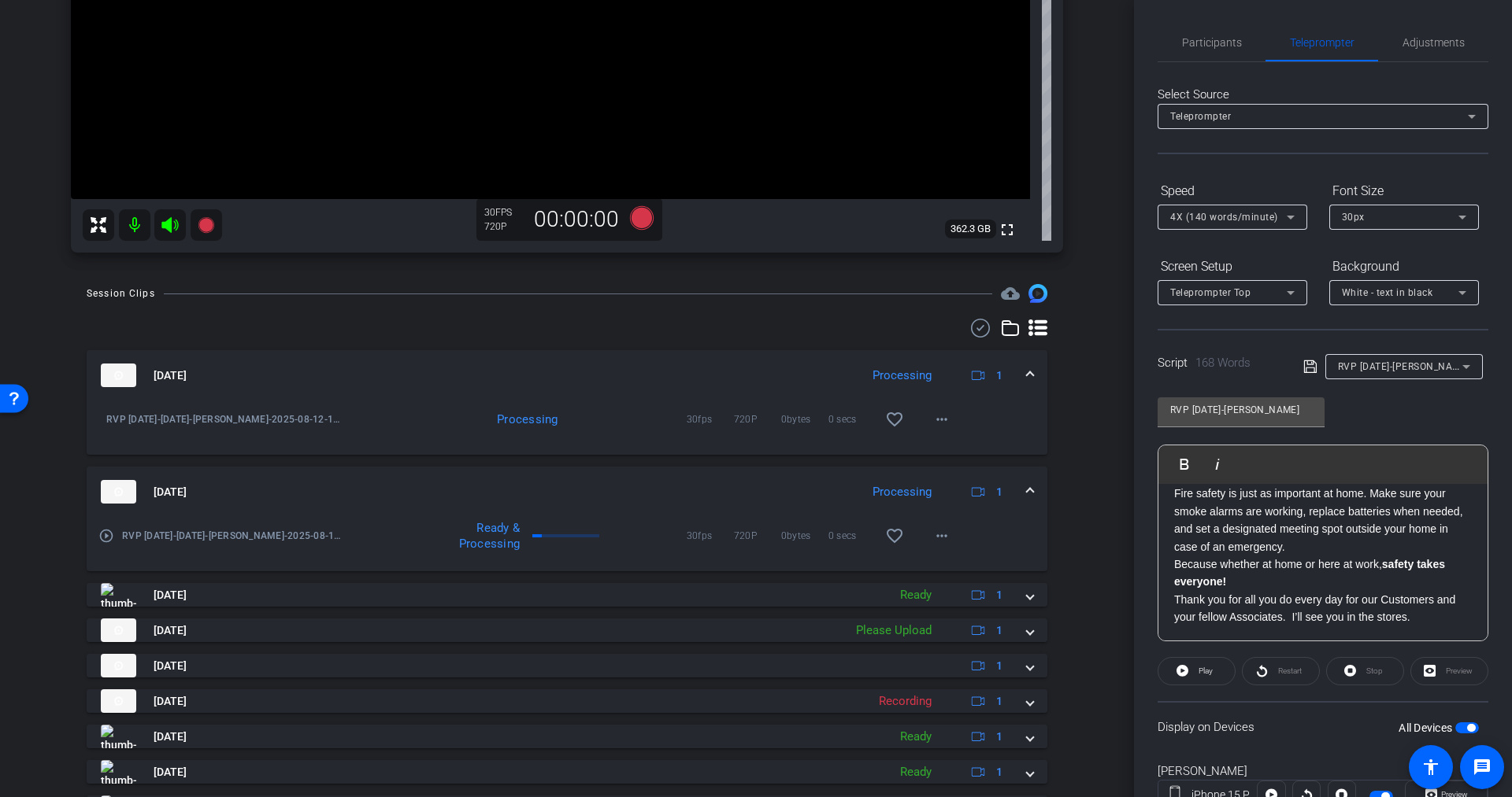
click at [168, 224] on icon at bounding box center [169, 225] width 16 height 15
click at [933, 534] on mat-icon "more_horiz" at bounding box center [942, 536] width 19 height 19
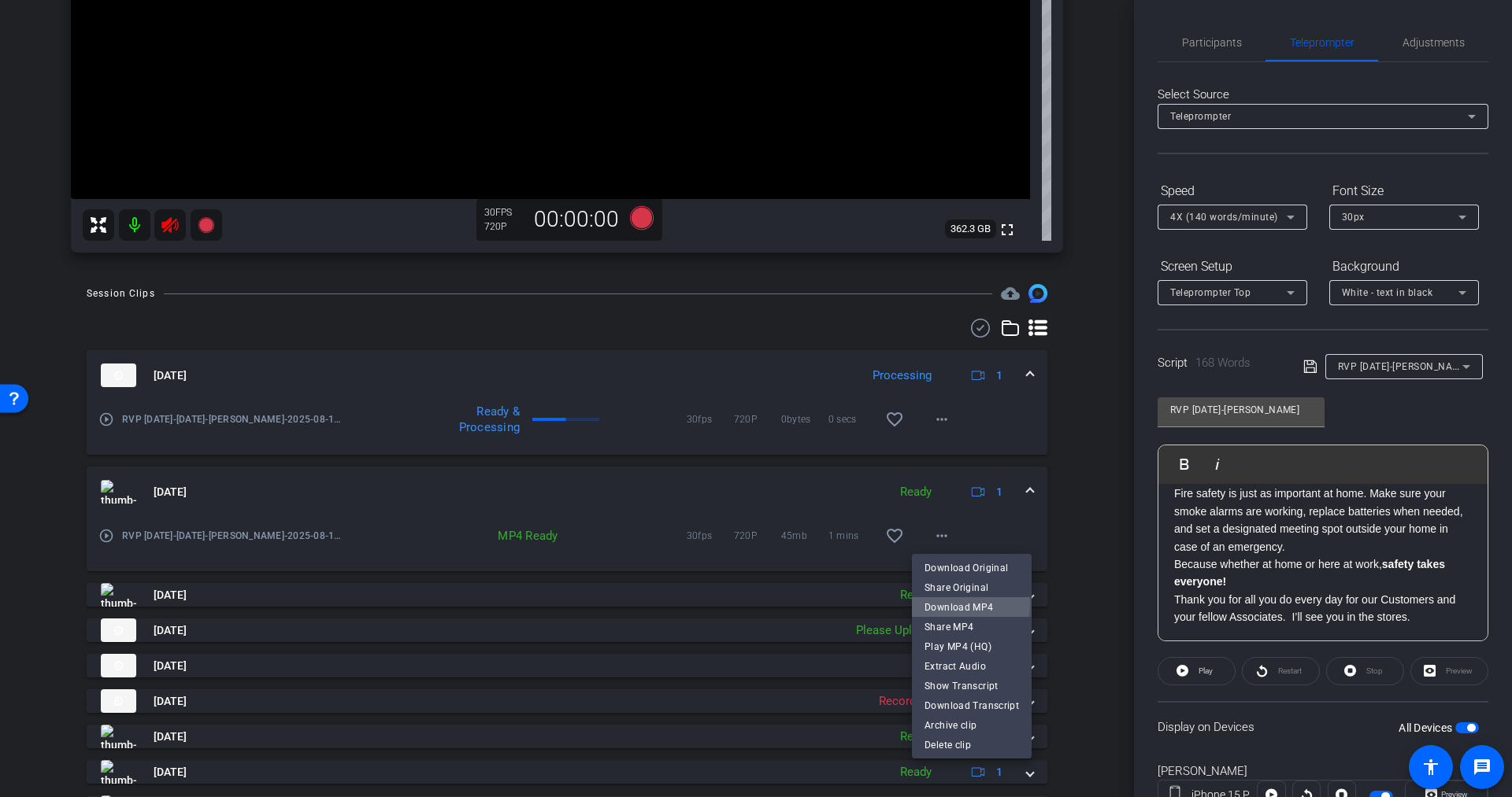
click at [941, 604] on span "Download MP4" at bounding box center [971, 608] width 94 height 19
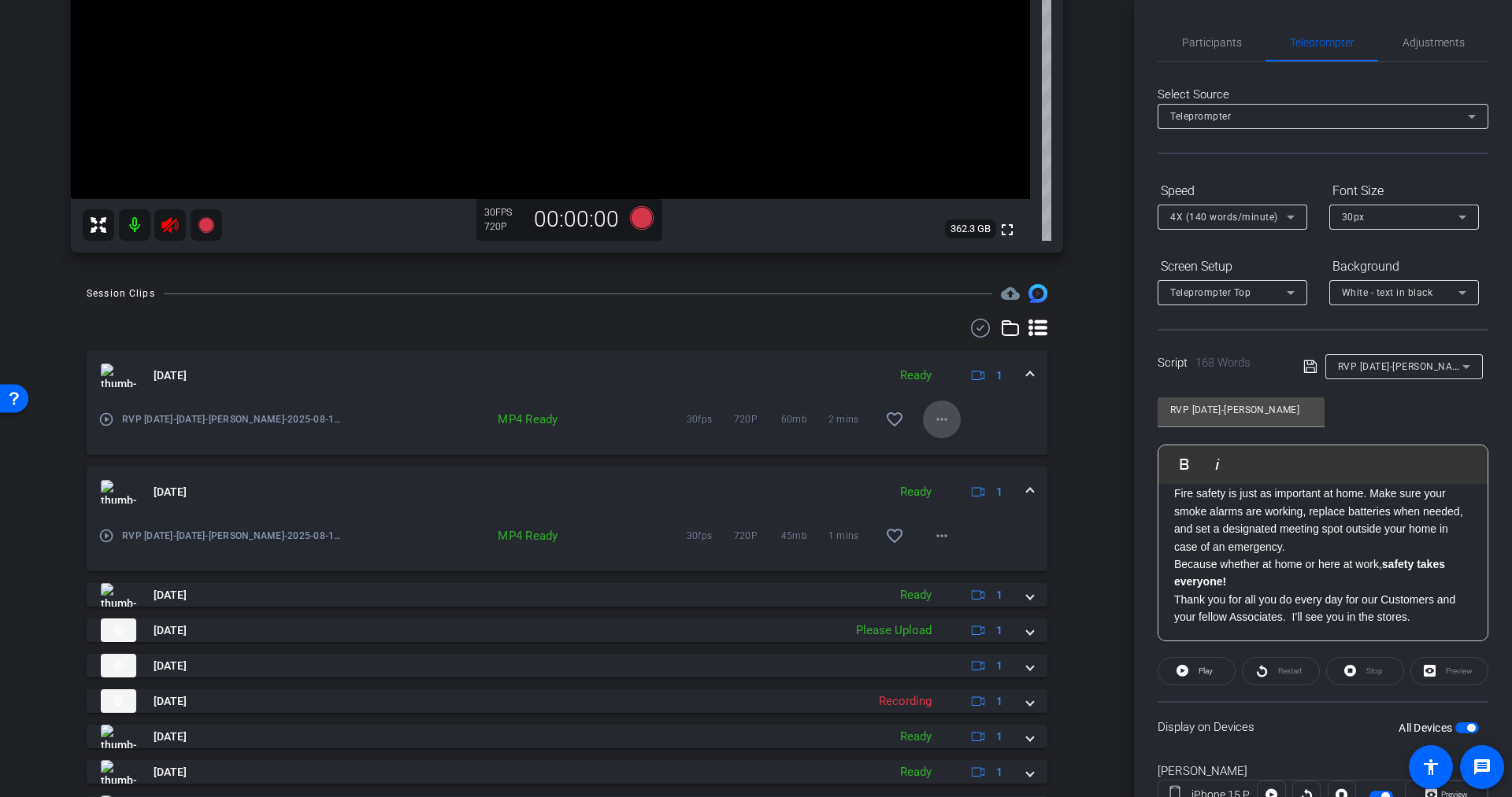
click at [933, 419] on mat-icon "more_horiz" at bounding box center [942, 420] width 19 height 19
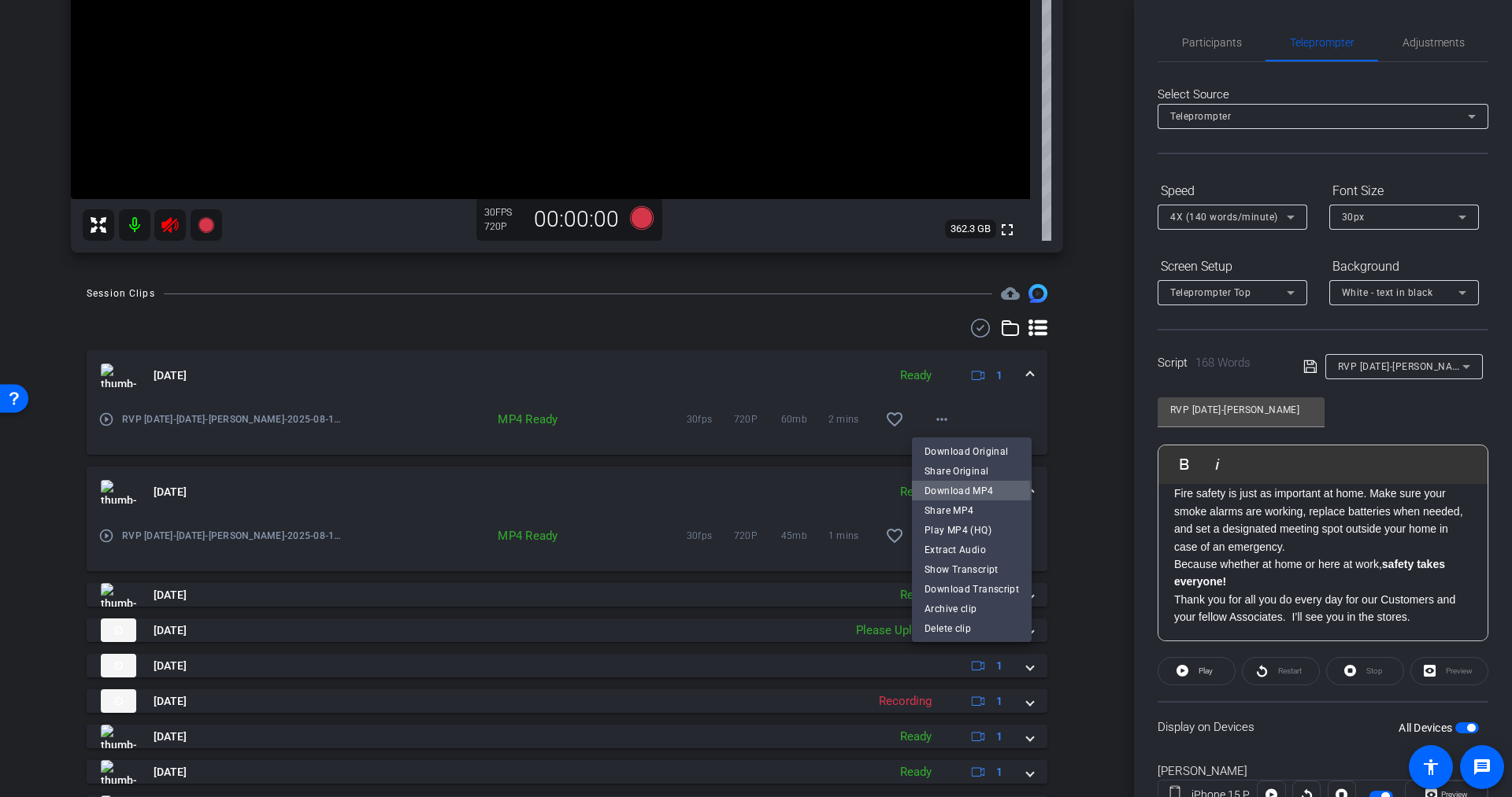
click at [956, 493] on span "Download MP4" at bounding box center [971, 492] width 94 height 19
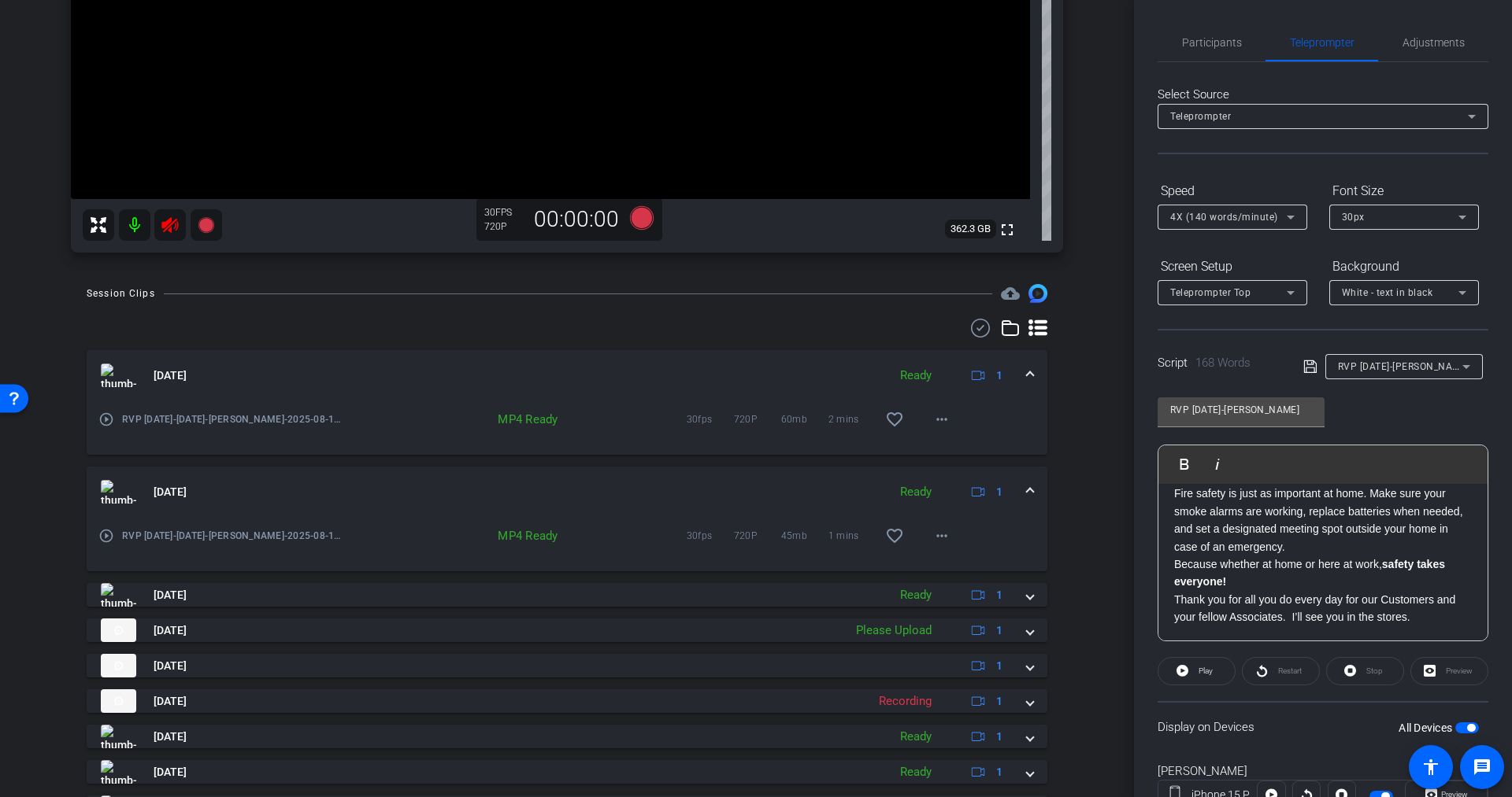
click at [166, 229] on icon at bounding box center [169, 225] width 16 height 15
click at [173, 225] on icon at bounding box center [170, 226] width 19 height 19
click at [173, 222] on icon at bounding box center [169, 225] width 16 height 15
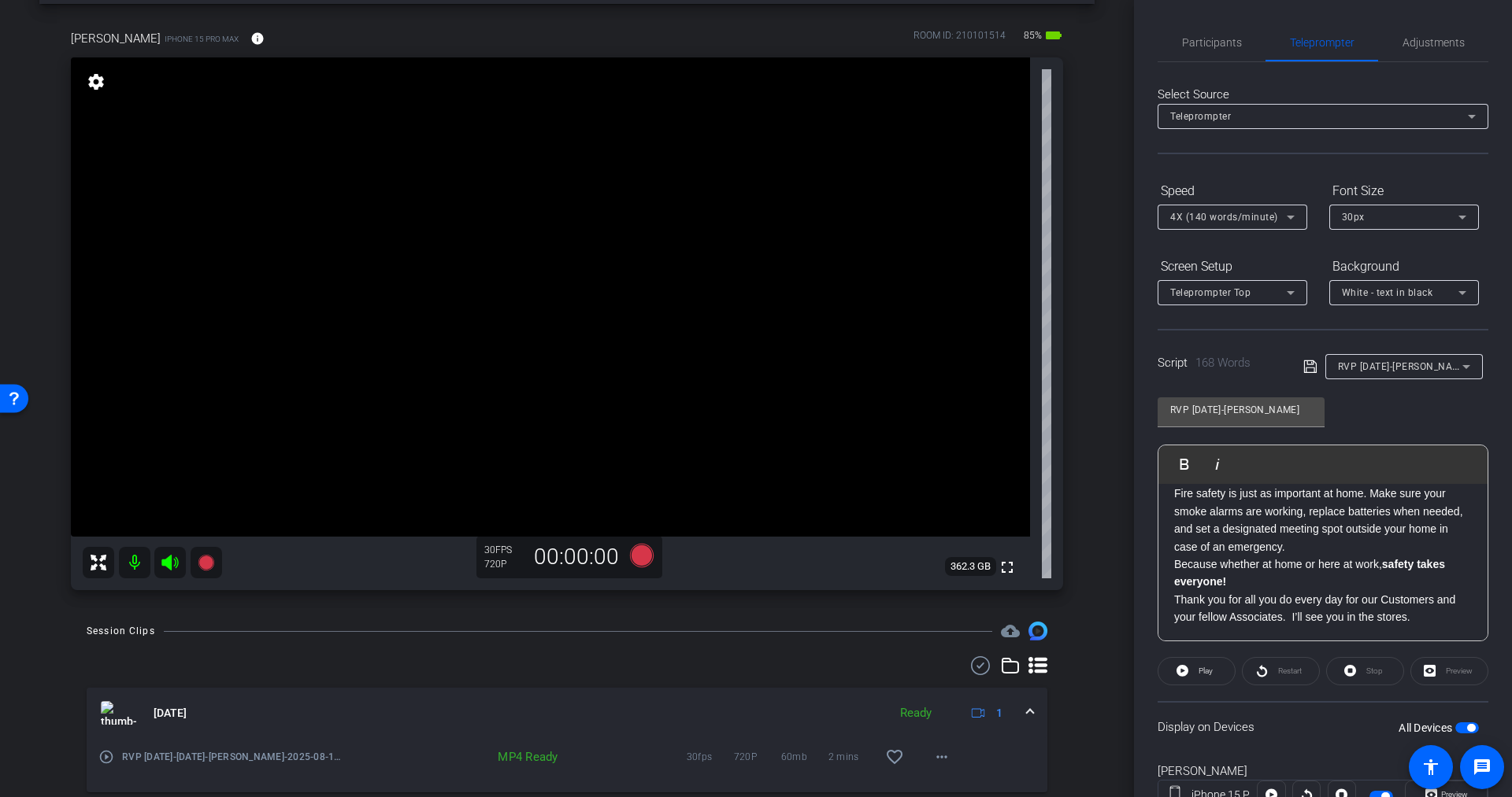
scroll to position [67, 0]
